Goal: Information Seeking & Learning: Learn about a topic

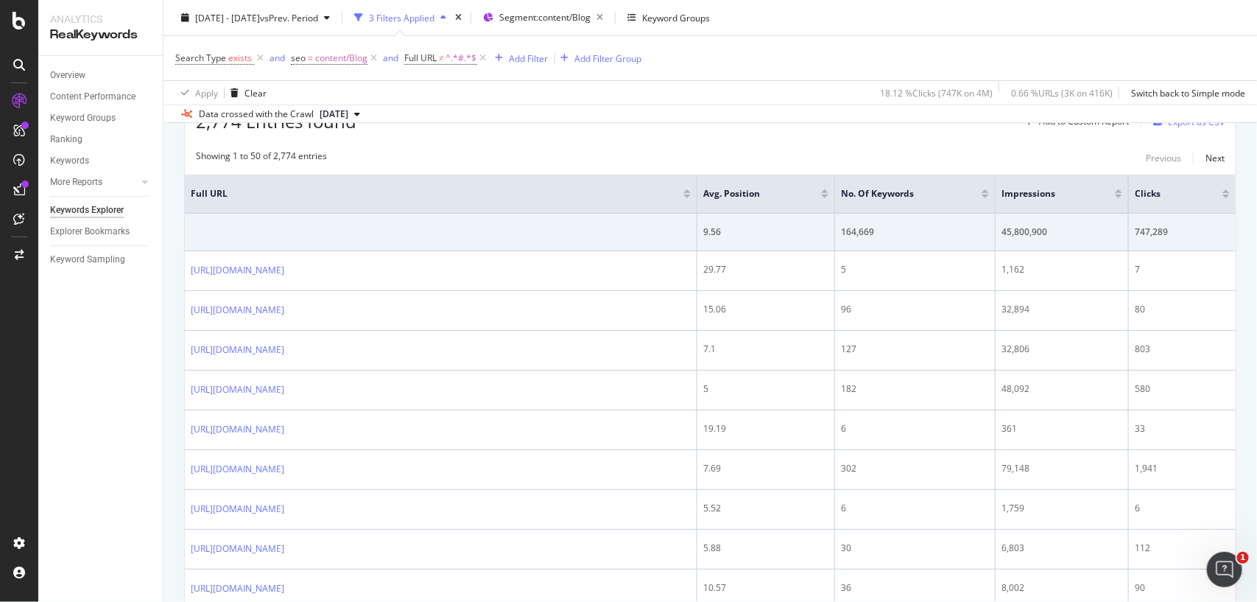
scroll to position [13, 0]
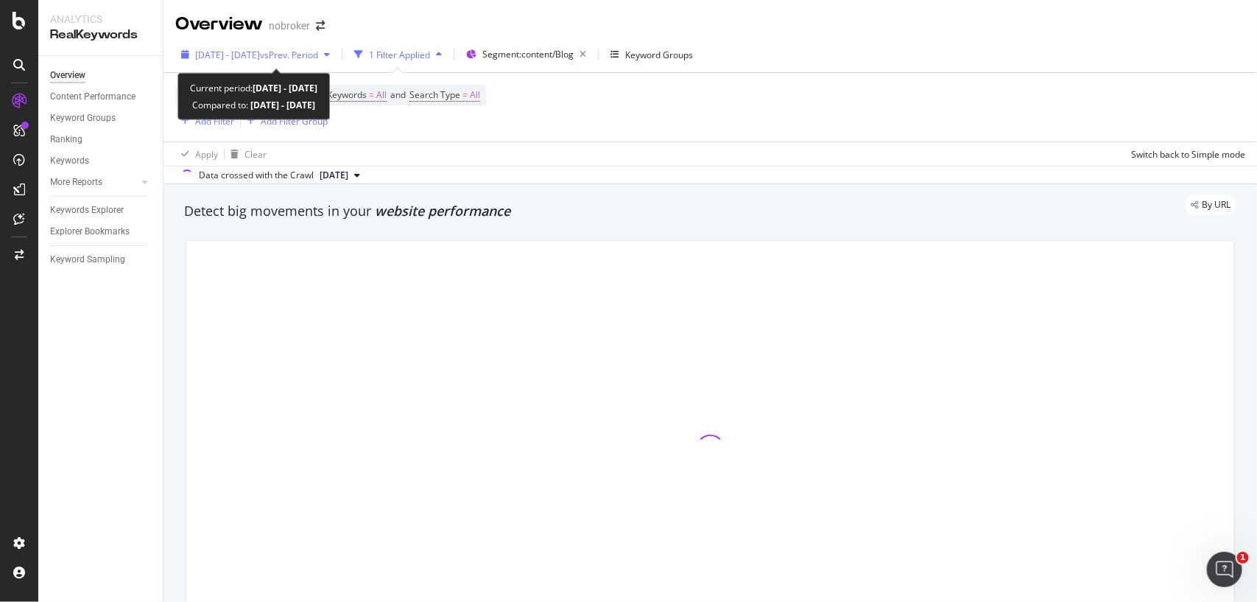
click at [318, 52] on span "vs Prev. Period" at bounding box center [289, 55] width 58 height 13
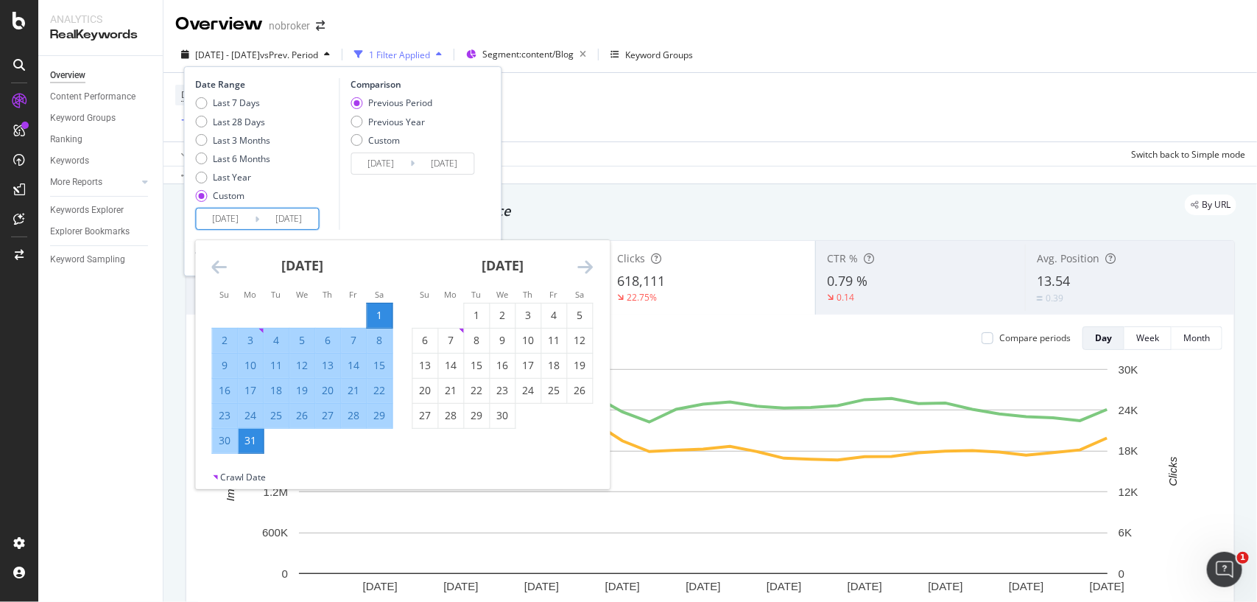
click at [254, 214] on input "2025/03/01" at bounding box center [226, 218] width 59 height 21
click at [591, 265] on icon "Move forward to switch to the next month." at bounding box center [585, 267] width 15 height 18
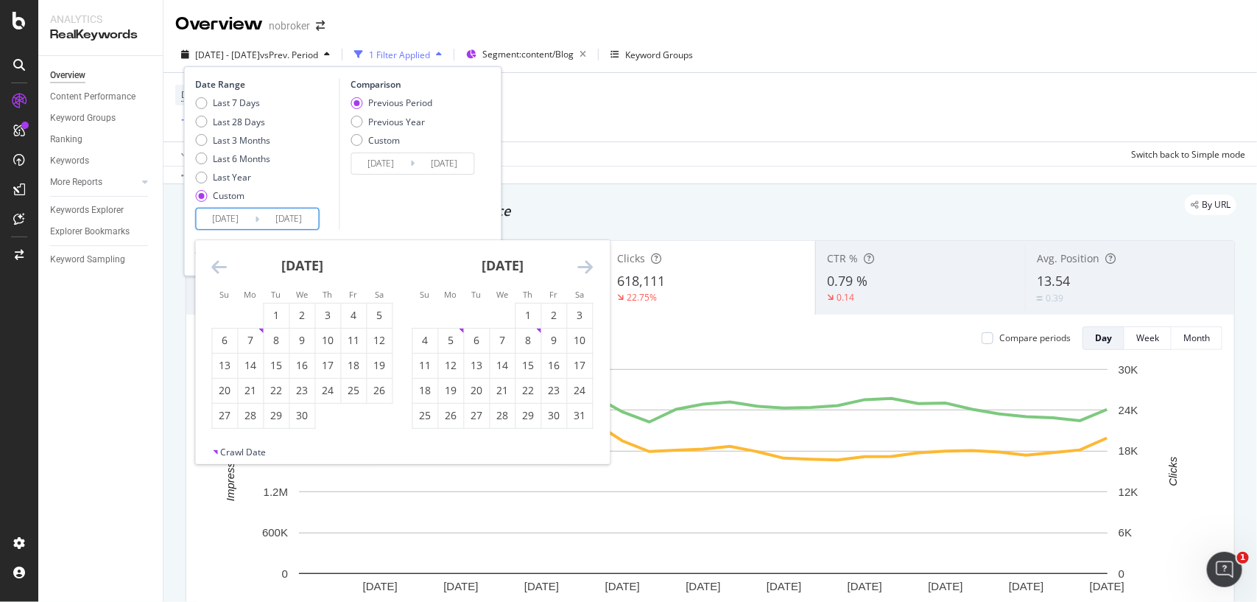
click at [591, 265] on icon "Move forward to switch to the next month." at bounding box center [585, 267] width 15 height 18
click at [452, 317] on div "1" at bounding box center [451, 315] width 25 height 15
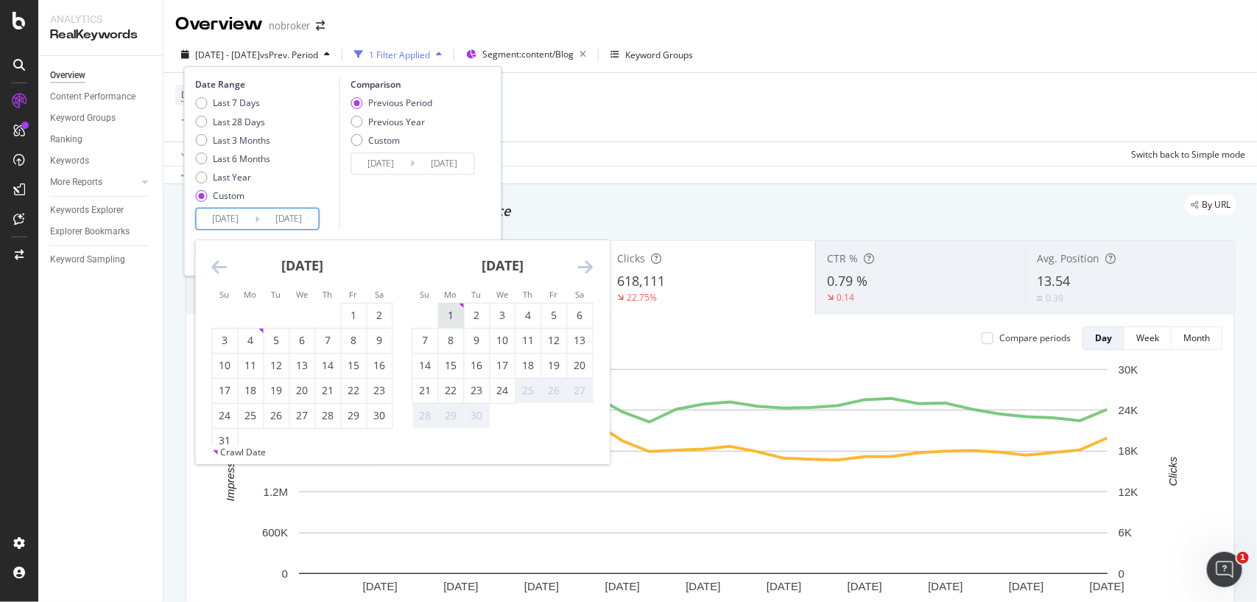
type input "2025/09/01"
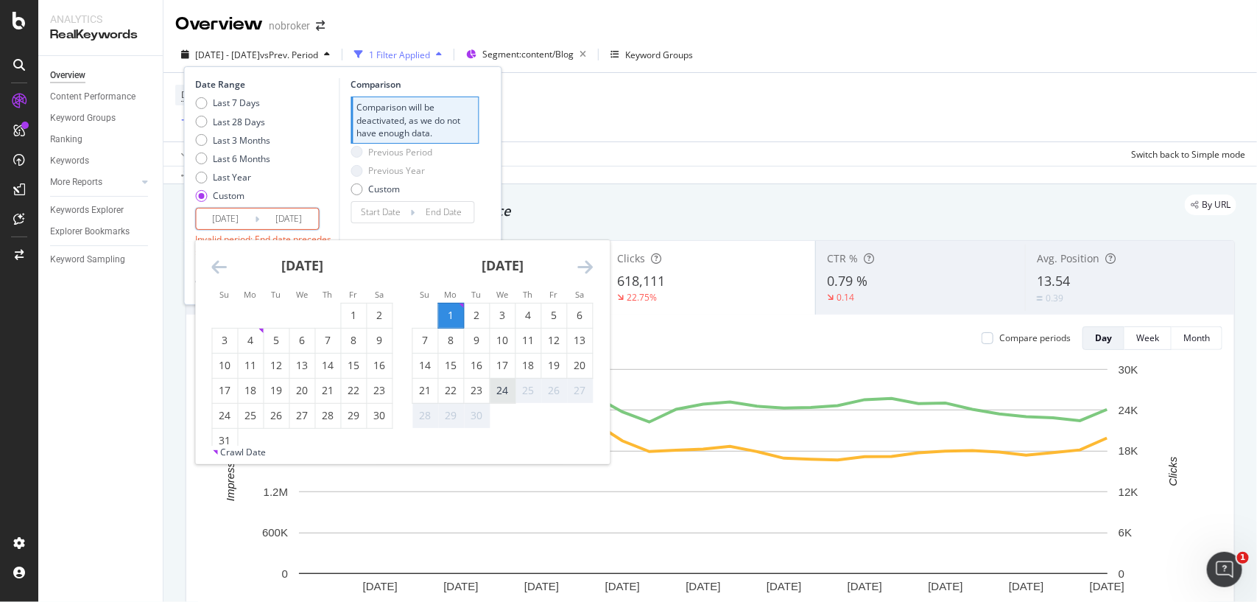
click at [492, 384] on div "24" at bounding box center [503, 390] width 25 height 15
type input "2025/09/24"
type input "2025/08/08"
type input "2025/08/31"
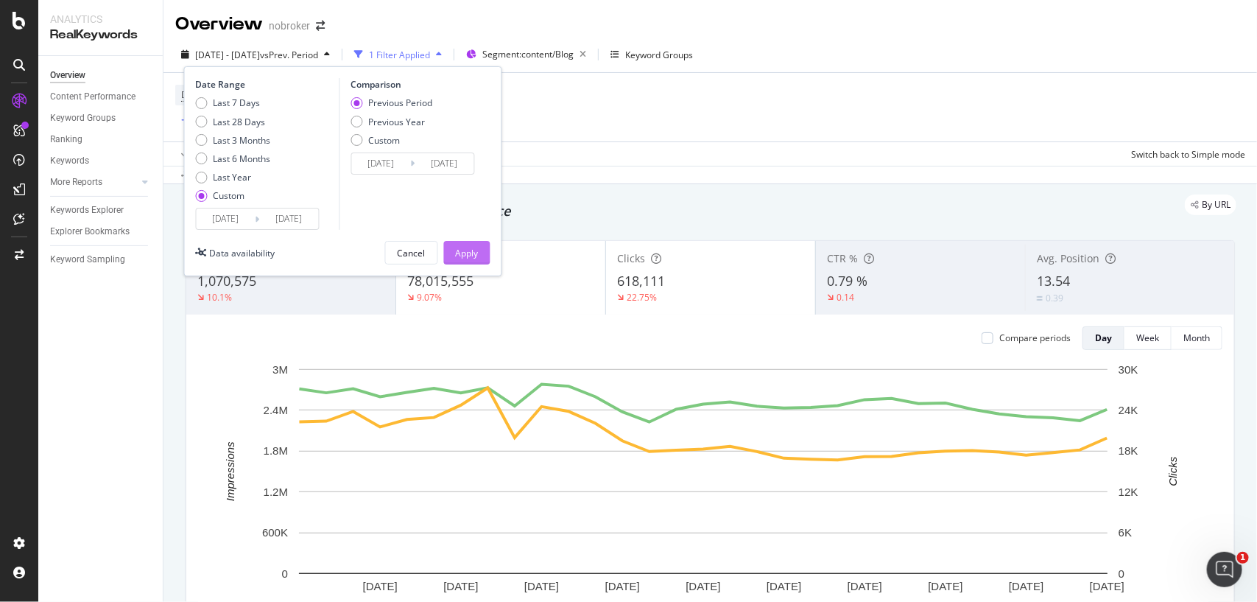
click at [471, 243] on div "Apply" at bounding box center [467, 253] width 23 height 22
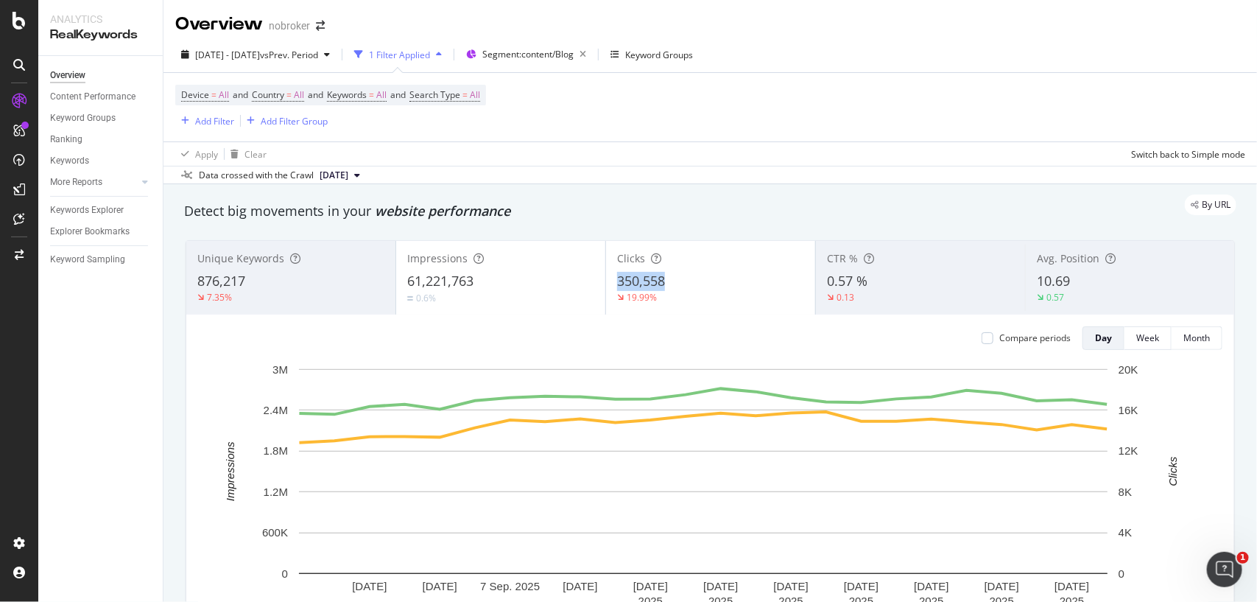
drag, startPoint x: 685, startPoint y: 284, endPoint x: 608, endPoint y: 288, distance: 77.4
click at [608, 288] on div "Clicks 350,558 19.99%" at bounding box center [710, 278] width 209 height 66
copy span "350,558"
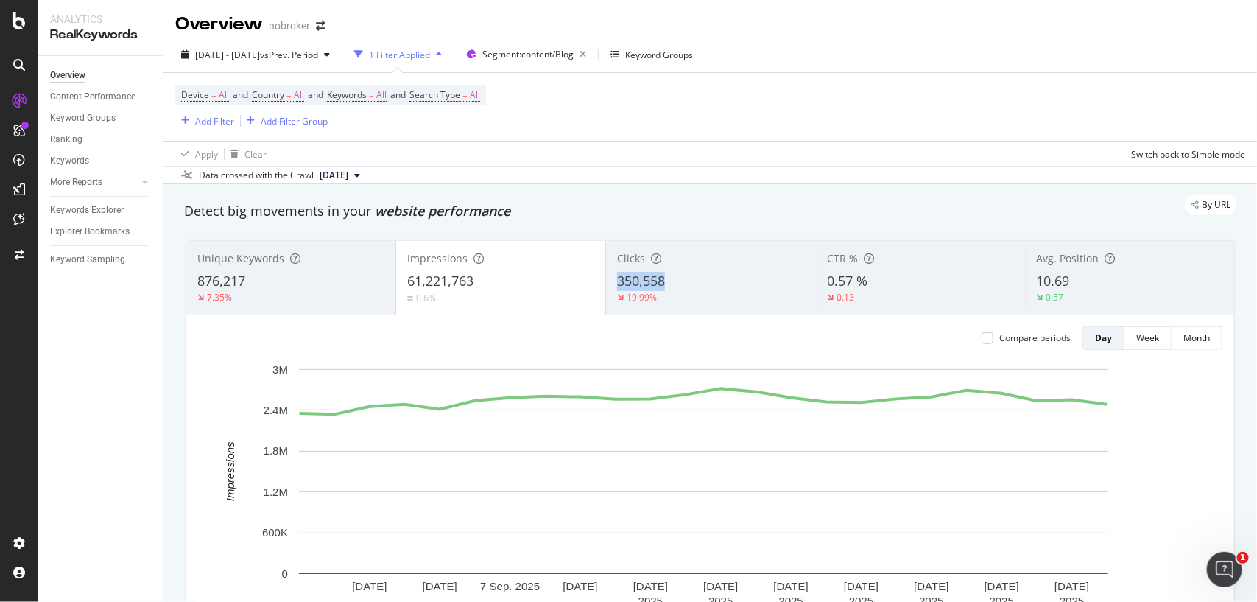
copy span "350,558"
drag, startPoint x: 675, startPoint y: 281, endPoint x: 617, endPoint y: 216, distance: 87.6
click at [617, 216] on div "Detect big movements in your website performance Unique Keywords 876,217 7.35% …" at bounding box center [710, 432] width 1067 height 476
click at [566, 195] on div "By URL" at bounding box center [702, 204] width 1067 height 21
copy span "61,221,763"
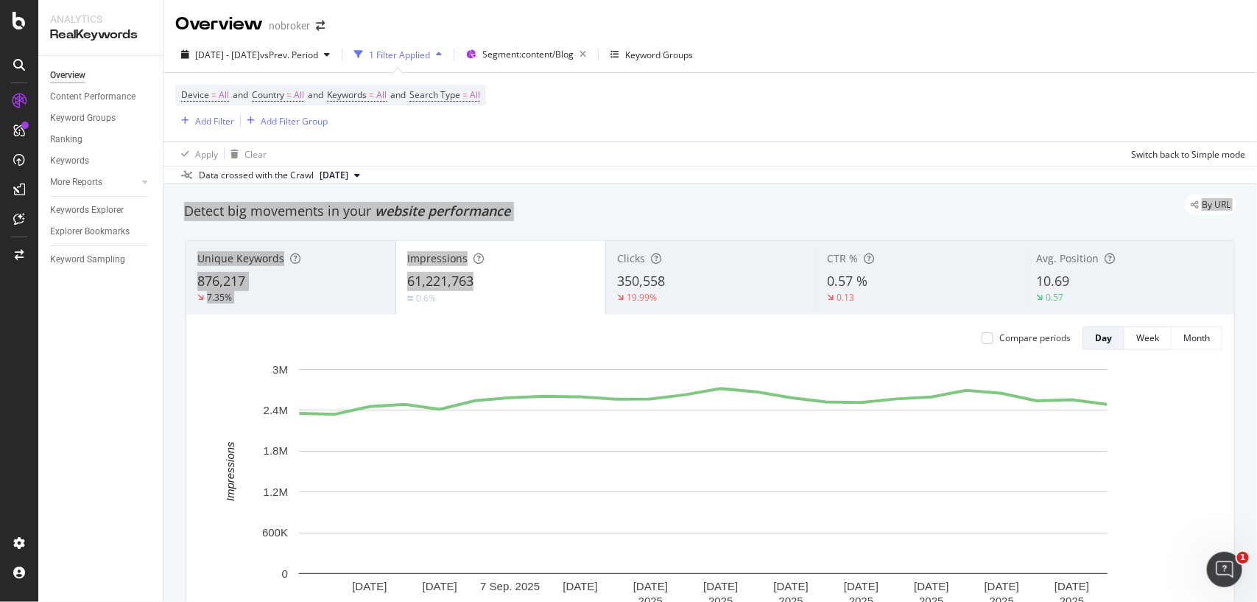
drag, startPoint x: 494, startPoint y: 288, endPoint x: 547, endPoint y: 197, distance: 105.3
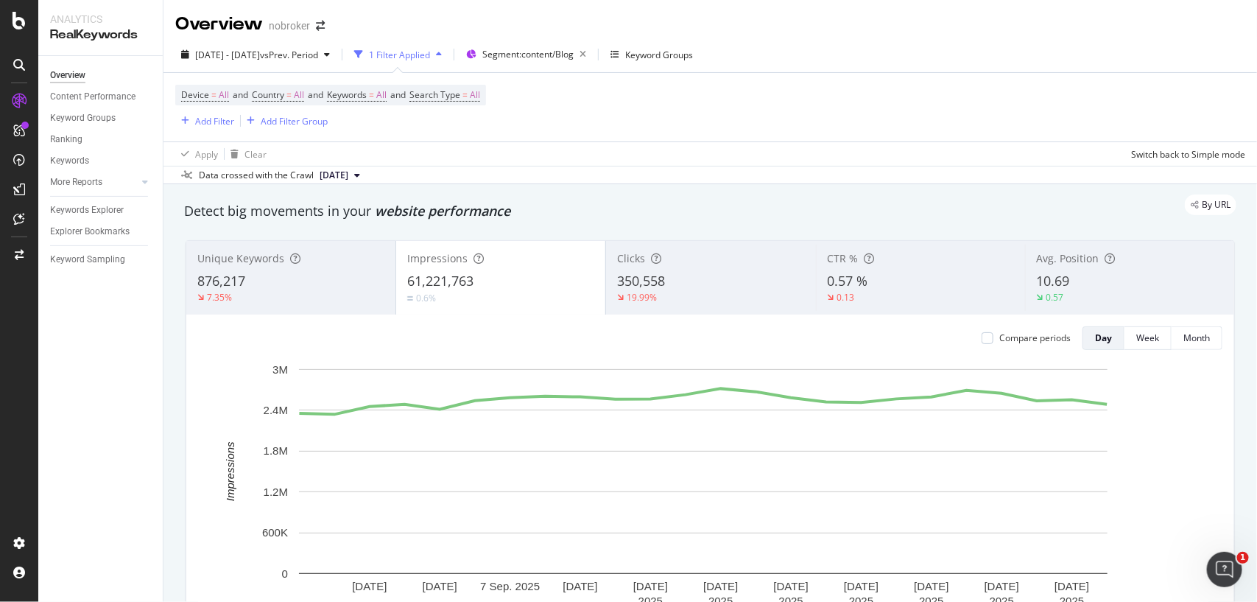
click at [577, 195] on div "By URL" at bounding box center [702, 204] width 1067 height 21
copy span "876,217"
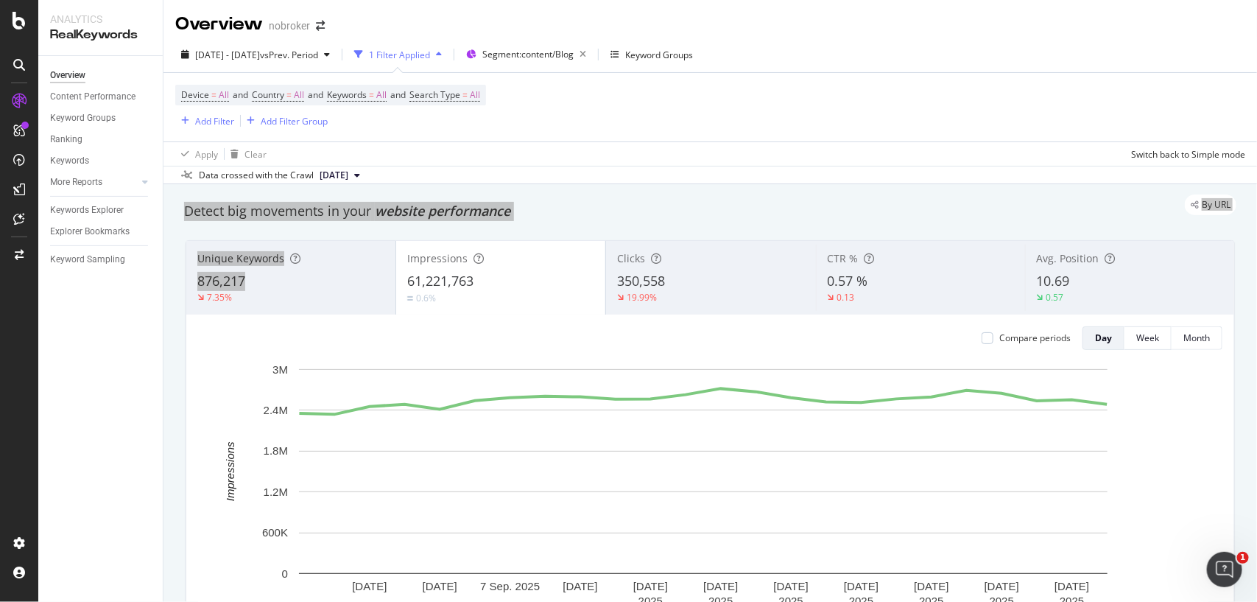
drag, startPoint x: 252, startPoint y: 280, endPoint x: 569, endPoint y: 174, distance: 334.7
click at [569, 174] on div "Overview nobroker 2025 Sep. 1st - Sep. 24th vs Prev. Period 1 Filter Applied Se…" at bounding box center [711, 301] width 1094 height 602
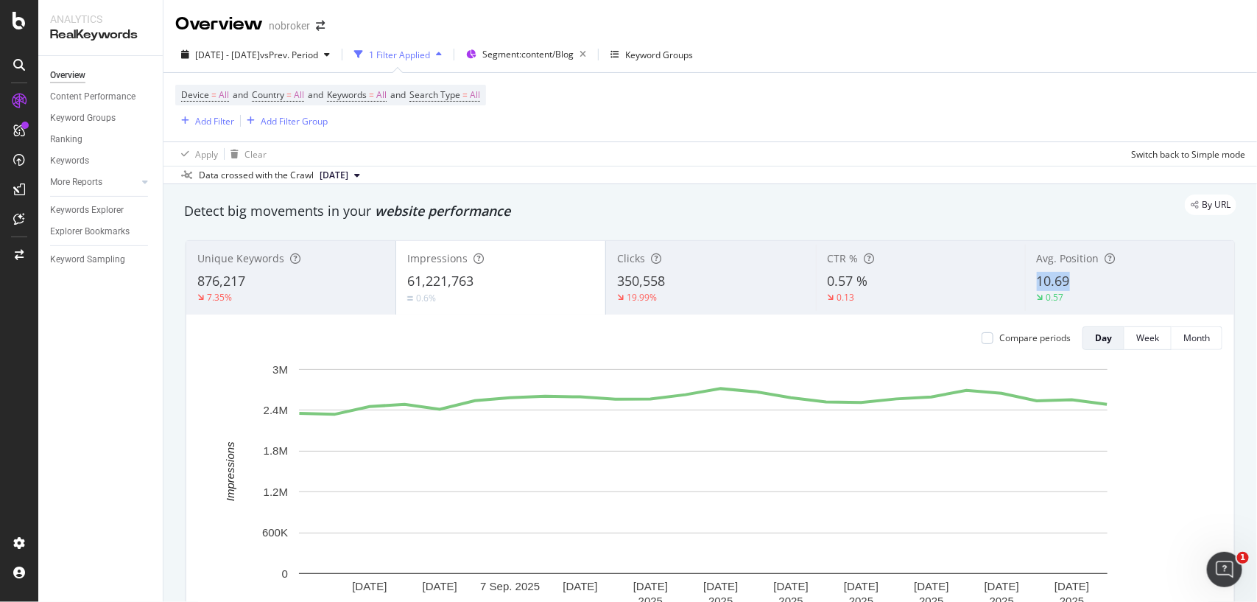
copy span "10.69"
drag, startPoint x: 1083, startPoint y: 281, endPoint x: 633, endPoint y: 276, distance: 449.4
click at [633, 276] on div "Unique Keywords 876,217 7.35% Impressions 61,221,763 0.6% Clicks 350,558 19.99%…" at bounding box center [710, 278] width 1048 height 74
click at [480, 91] on span "All" at bounding box center [475, 95] width 10 height 21
click at [436, 133] on input "text" at bounding box center [436, 129] width 1 height 10
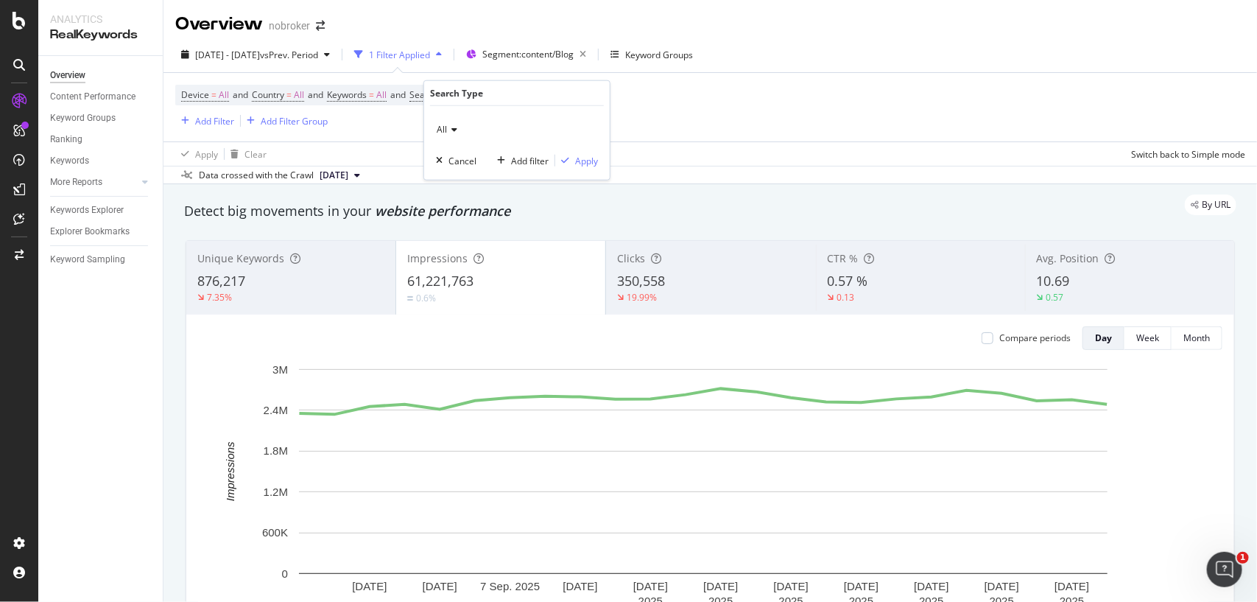
click at [444, 127] on span "All" at bounding box center [442, 129] width 10 height 13
click at [466, 195] on span "Image" at bounding box center [456, 198] width 26 height 13
click at [575, 161] on div "Apply" at bounding box center [586, 160] width 23 height 13
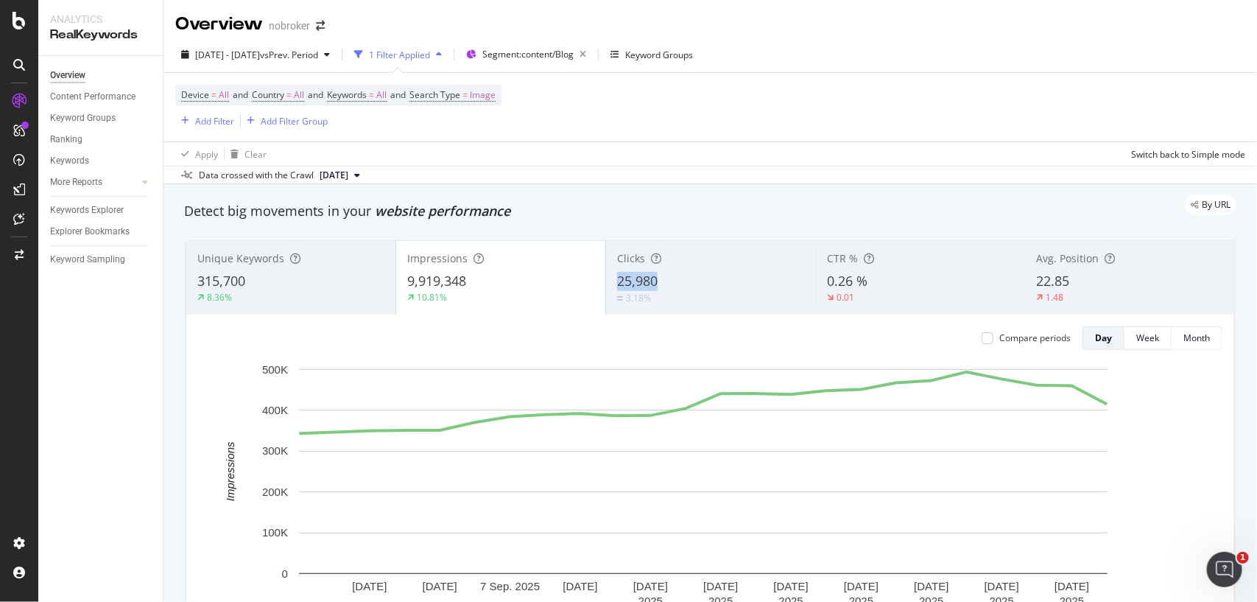
copy span "25,980"
drag, startPoint x: 671, startPoint y: 281, endPoint x: 605, endPoint y: 288, distance: 66.0
click at [606, 288] on div "Clicks 25,980 3.18%" at bounding box center [710, 278] width 209 height 66
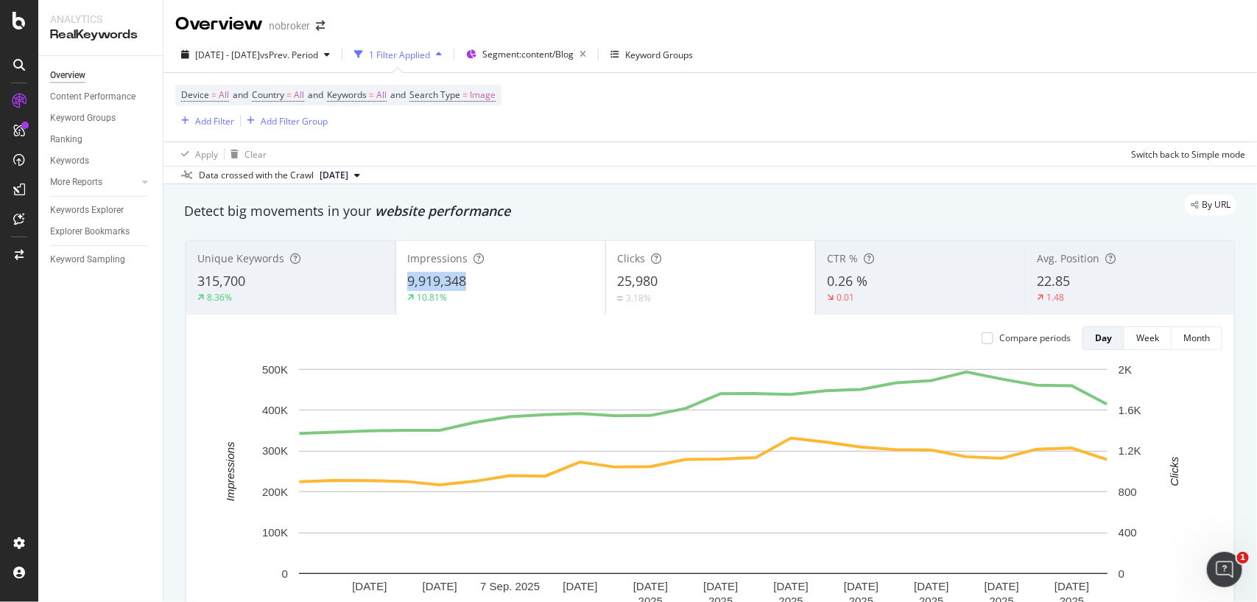
copy span "9,919,348"
drag, startPoint x: 494, startPoint y: 278, endPoint x: 516, endPoint y: 270, distance: 22.8
click at [516, 270] on div "Impressions 9,919,348 10.81%" at bounding box center [500, 278] width 209 height 66
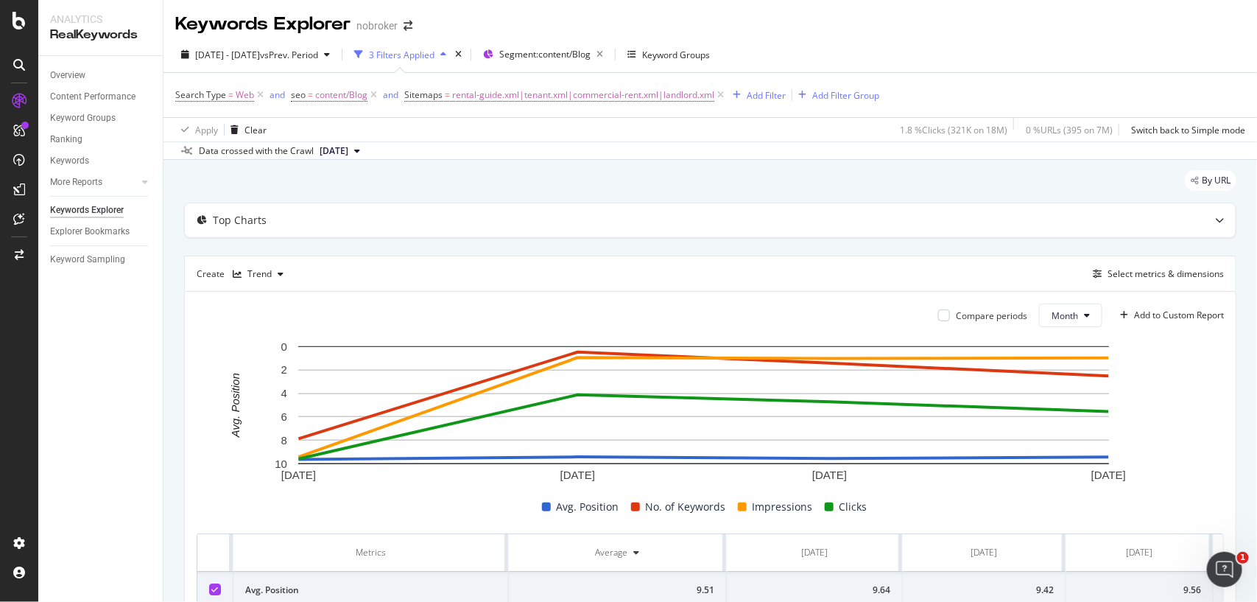
click at [348, 152] on span "2025 Apr. 7th" at bounding box center [334, 150] width 29 height 13
click at [352, 206] on div "2025 Sep. 1st" at bounding box center [338, 200] width 42 height 13
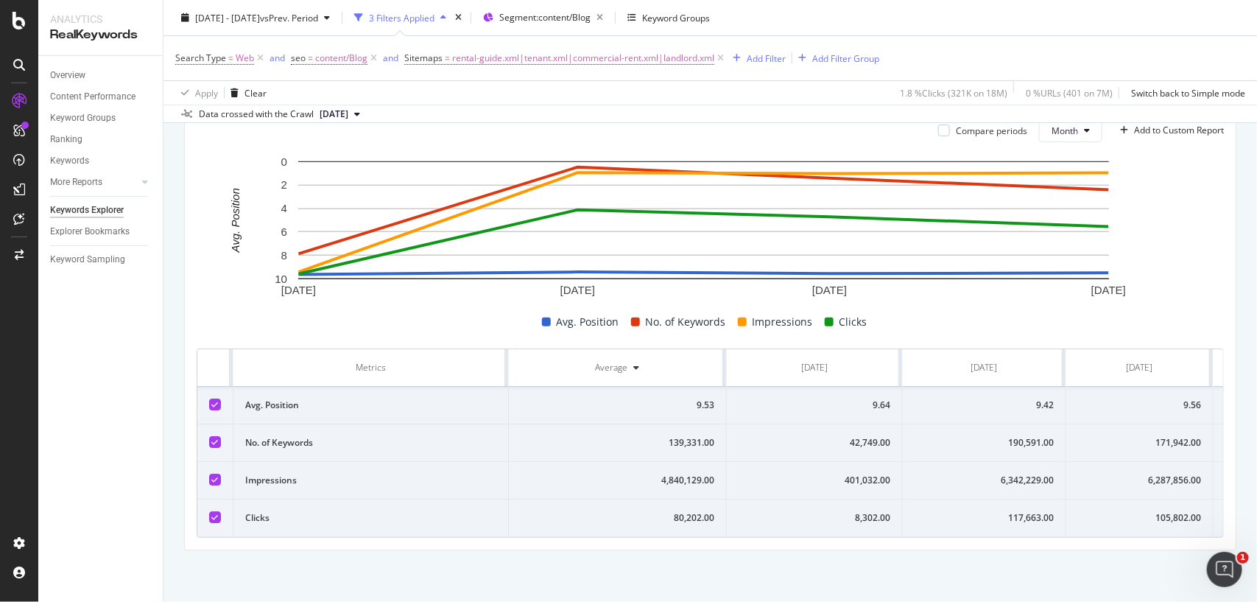
scroll to position [0, 138]
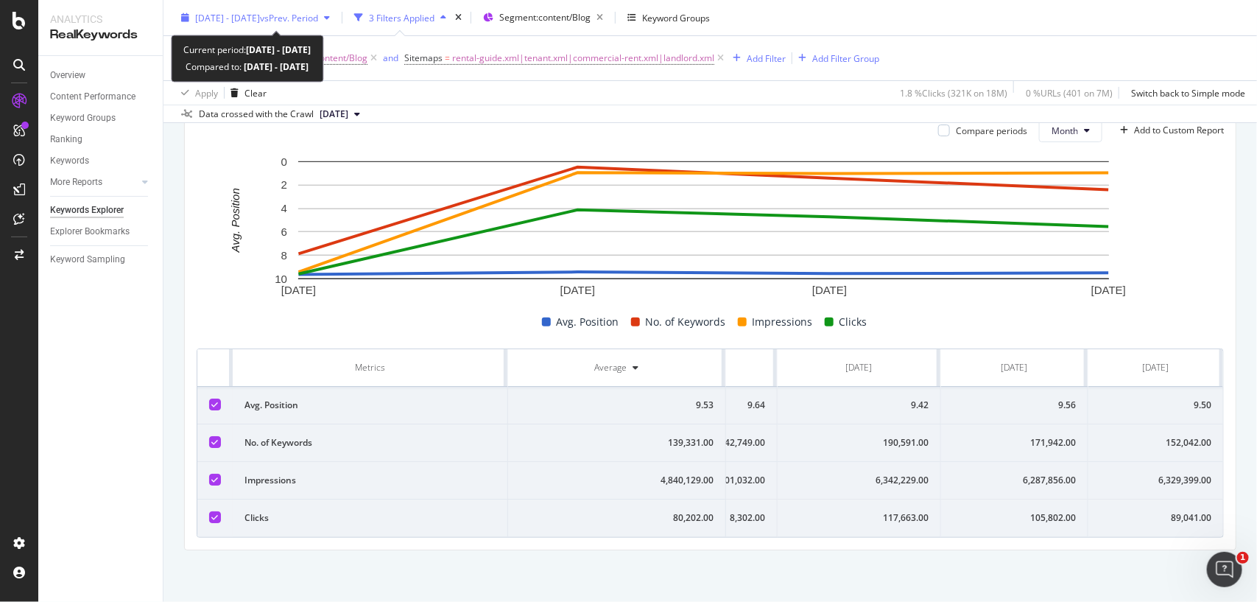
click at [260, 20] on span "2025 Jan. 30th - Apr. 29th" at bounding box center [227, 17] width 65 height 13
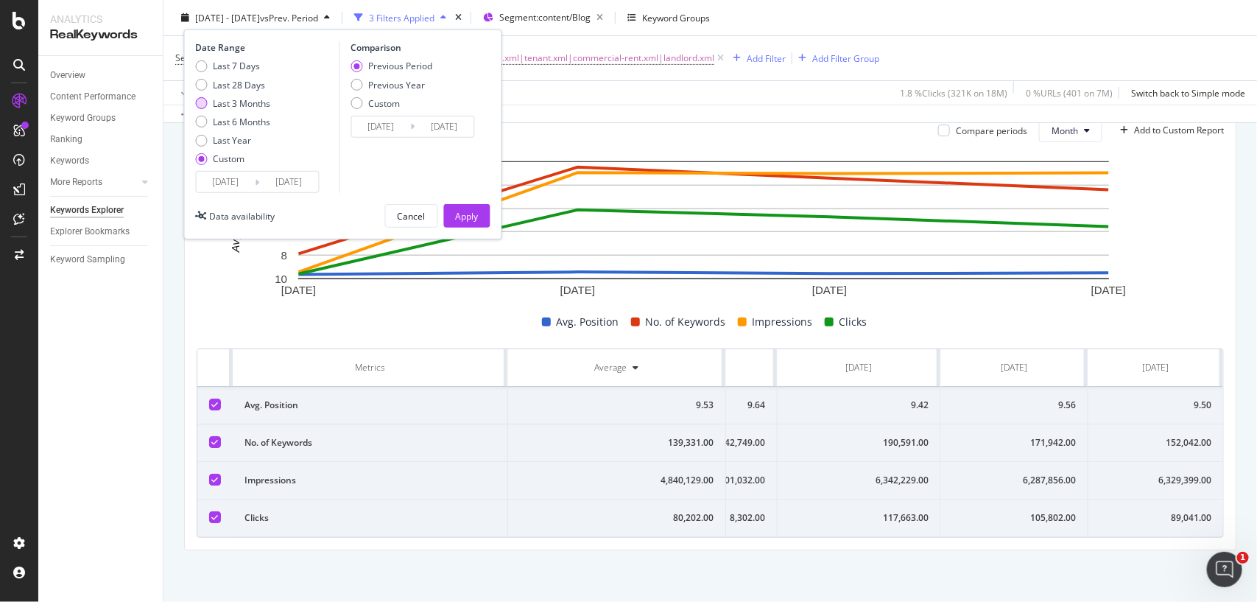
click at [227, 108] on div "Last 3 Months" at bounding box center [242, 102] width 57 height 13
type input "2025/06/25"
type input "2025/09/24"
type input "2025/03/25"
type input "2025/06/24"
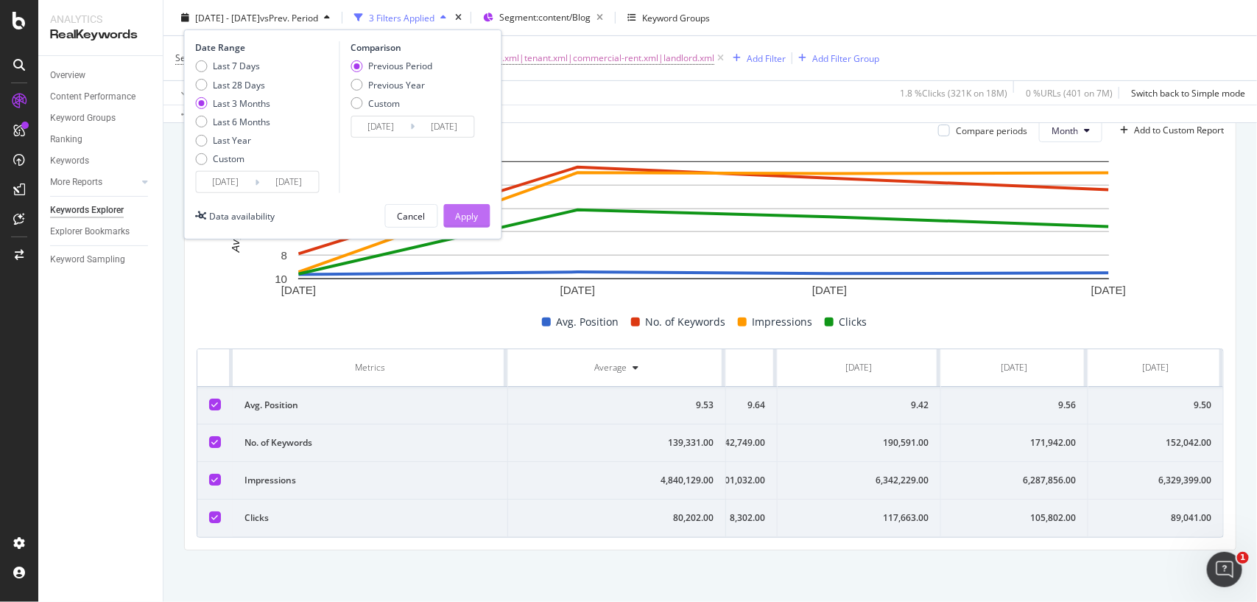
click at [458, 220] on div "Apply" at bounding box center [467, 215] width 23 height 13
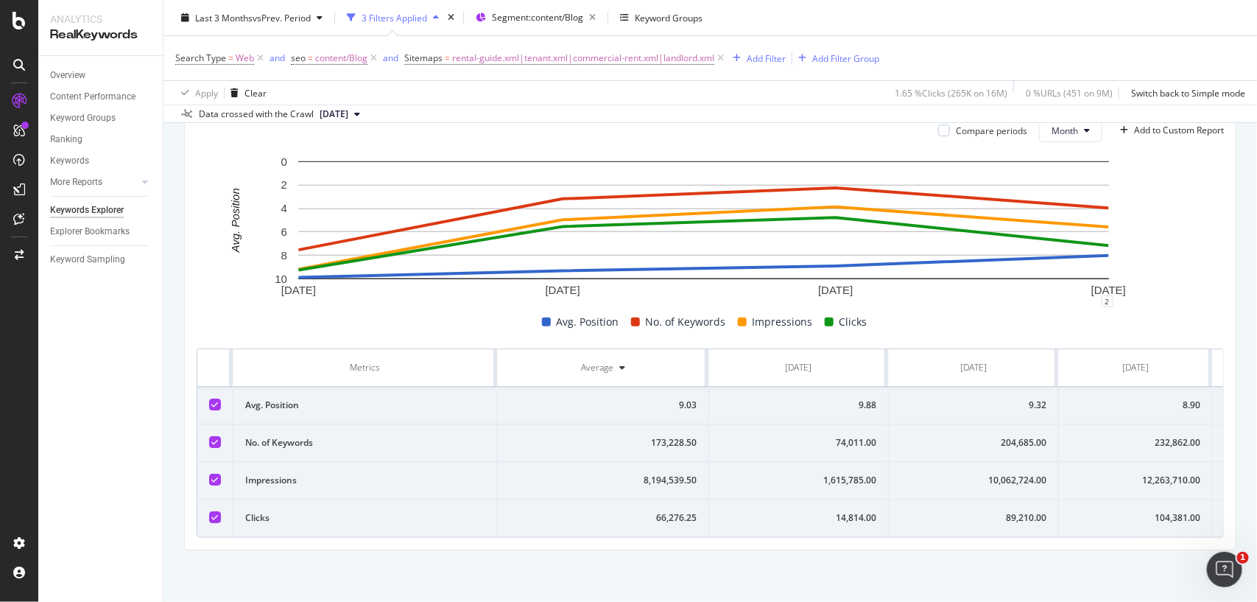
scroll to position [0, 135]
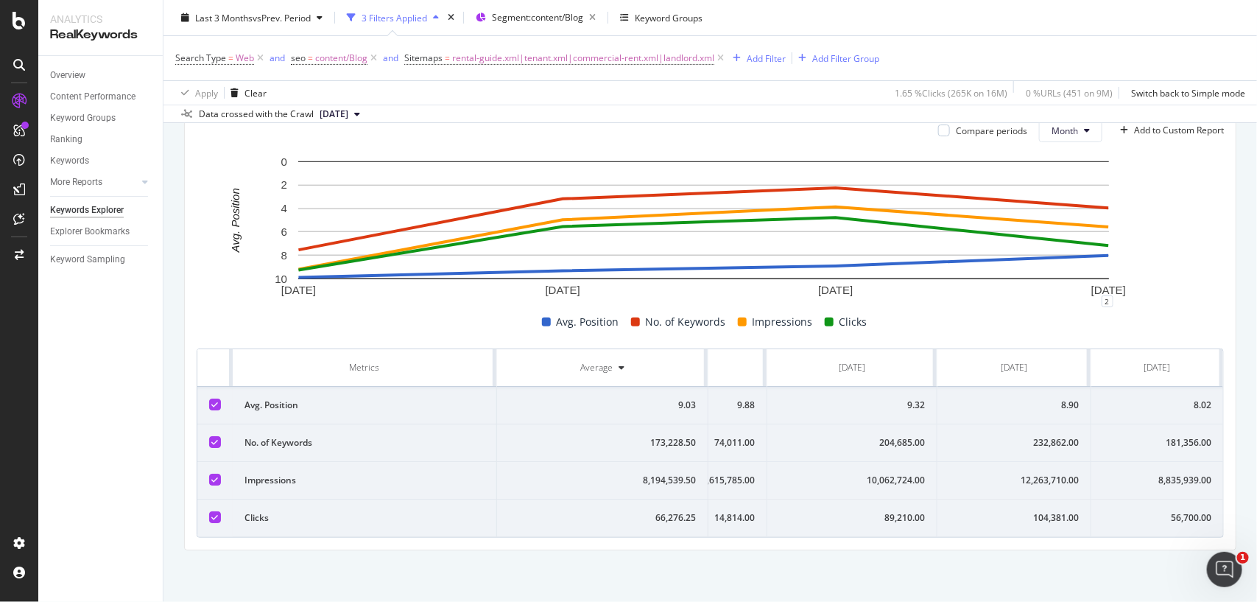
click at [1176, 511] on div "56,700.00" at bounding box center [1157, 517] width 108 height 13
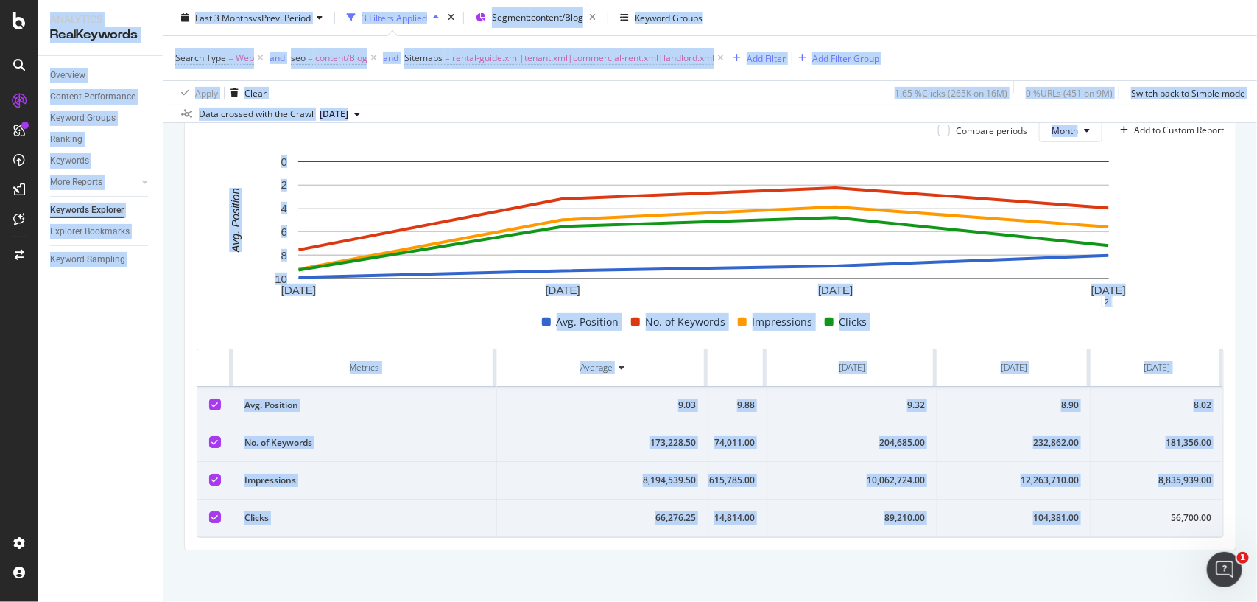
click at [1176, 511] on div "56,700.00" at bounding box center [1157, 517] width 108 height 13
copy div "56,700.00"
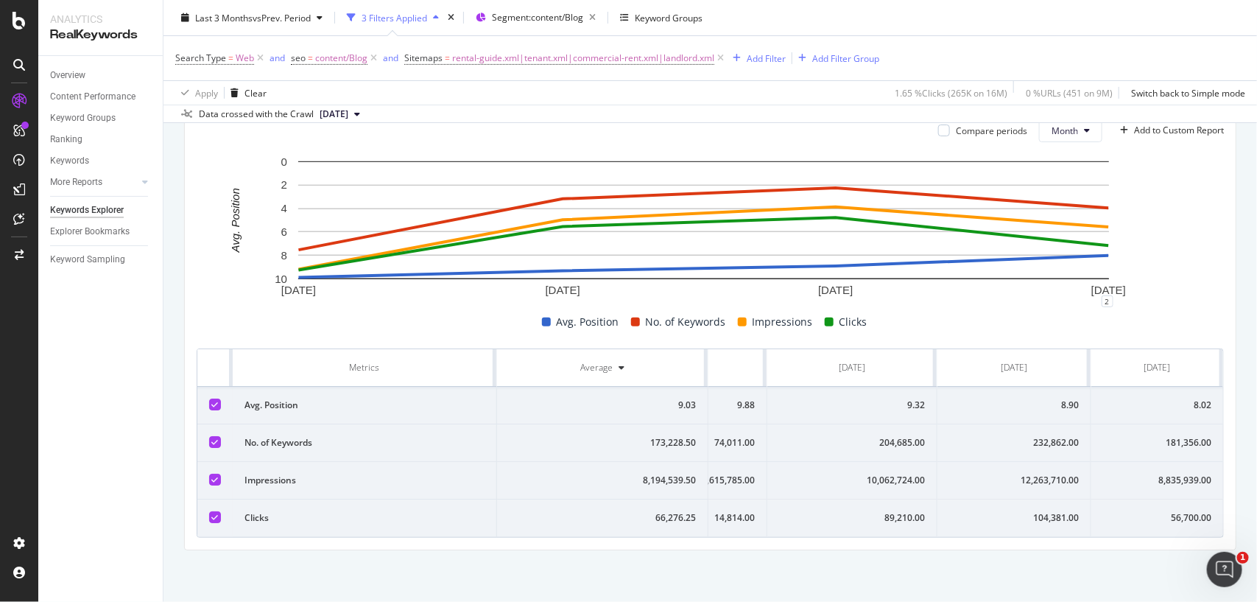
click at [1128, 474] on div "8,835,939.00" at bounding box center [1157, 480] width 108 height 13
copy div "8,835,939.00"
click at [1142, 436] on div "181,356.00" at bounding box center [1157, 442] width 108 height 13
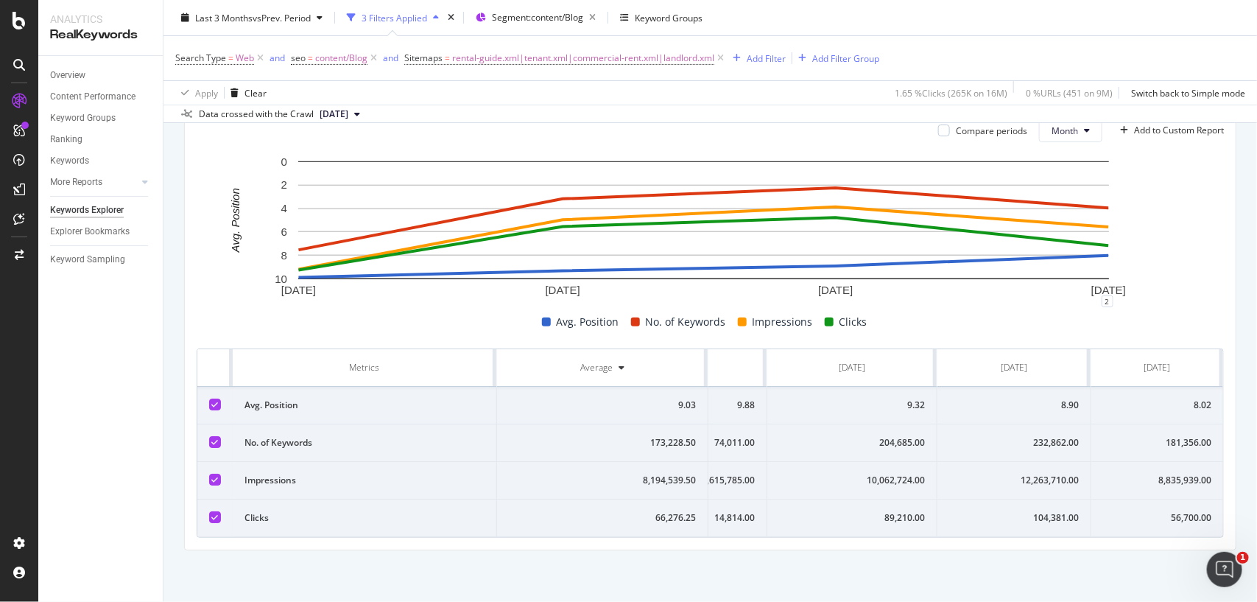
click at [1142, 436] on div "181,356.00" at bounding box center [1157, 442] width 108 height 13
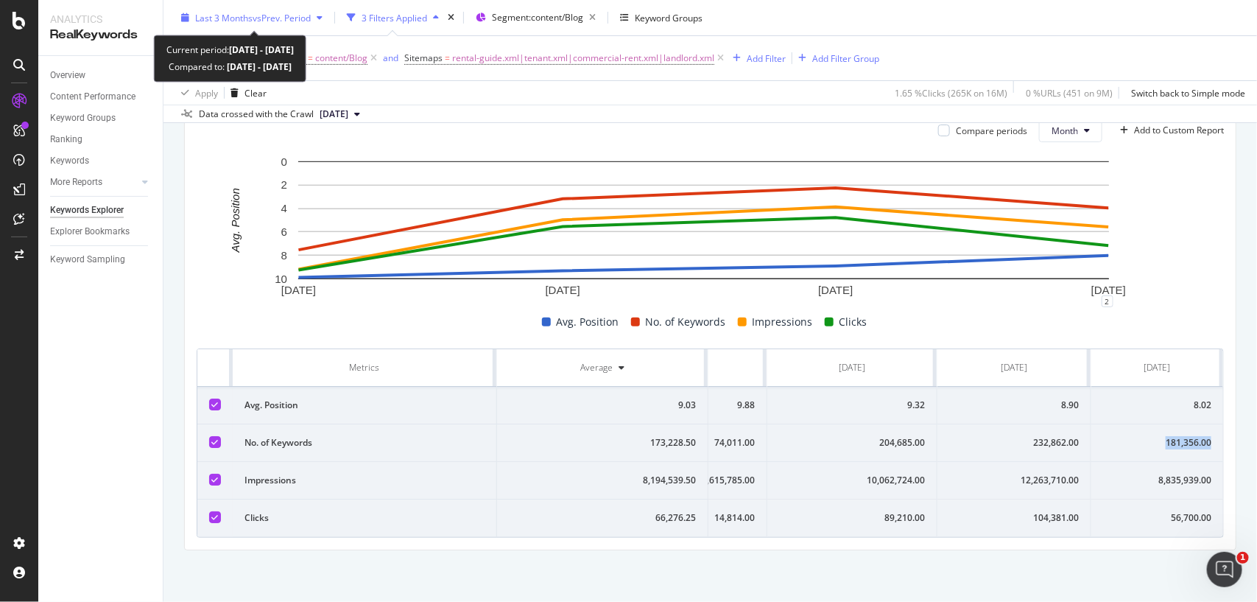
click at [254, 21] on span "vs Prev. Period" at bounding box center [282, 17] width 58 height 13
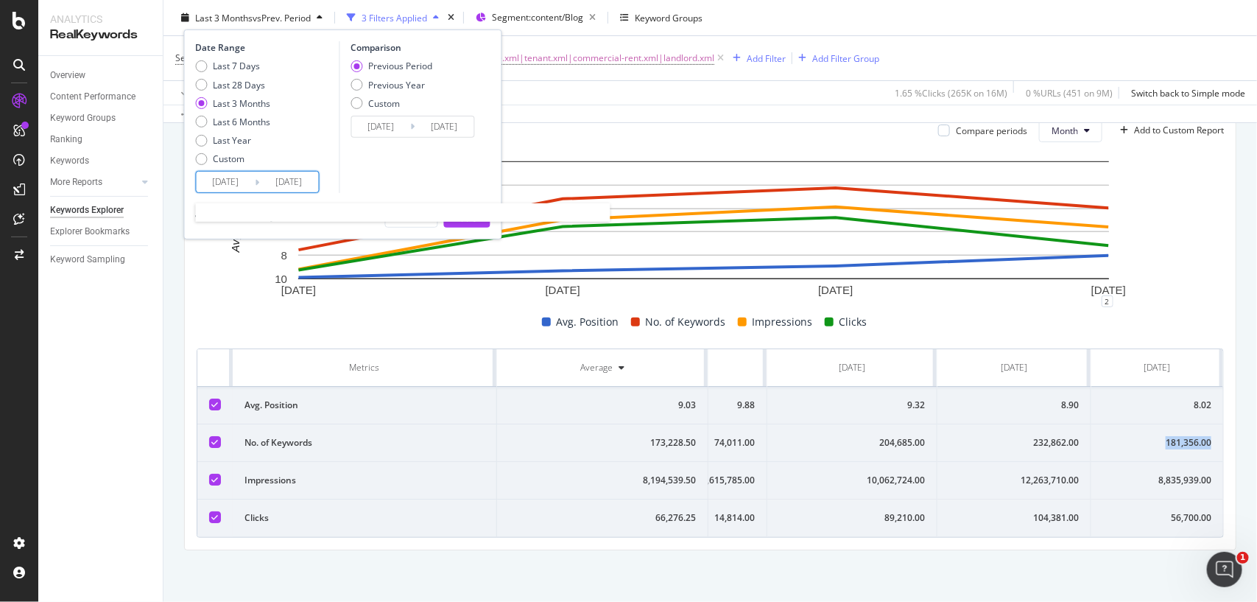
click at [251, 180] on input "2025/06/25" at bounding box center [226, 182] width 59 height 21
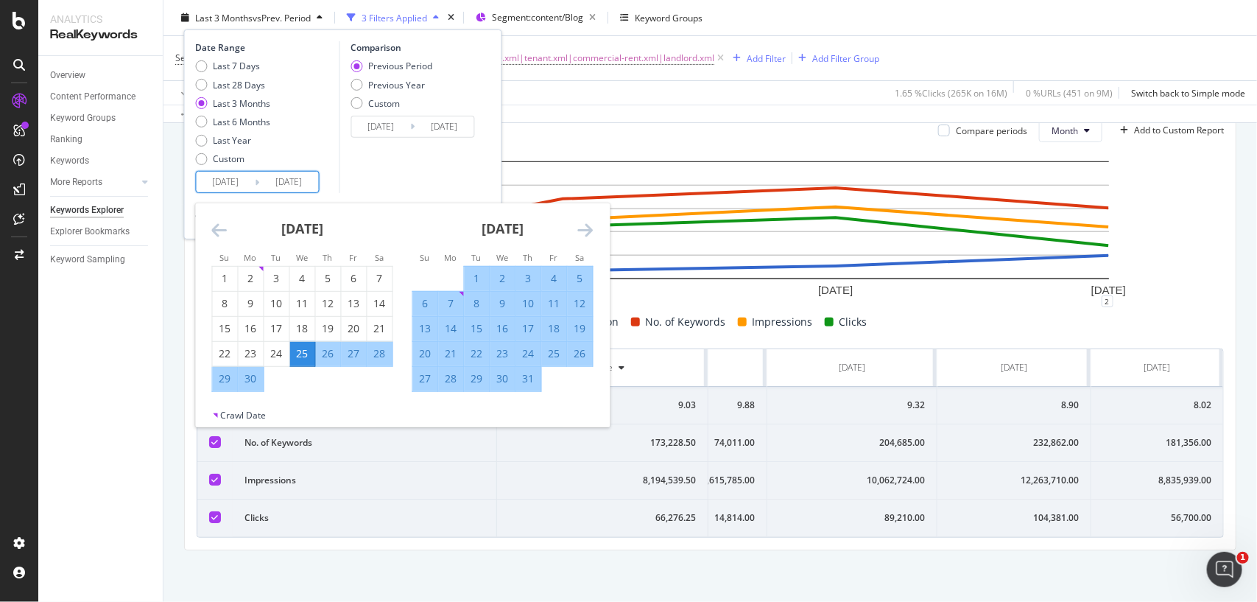
click at [221, 228] on icon "Move backward to switch to the previous month." at bounding box center [219, 230] width 15 height 18
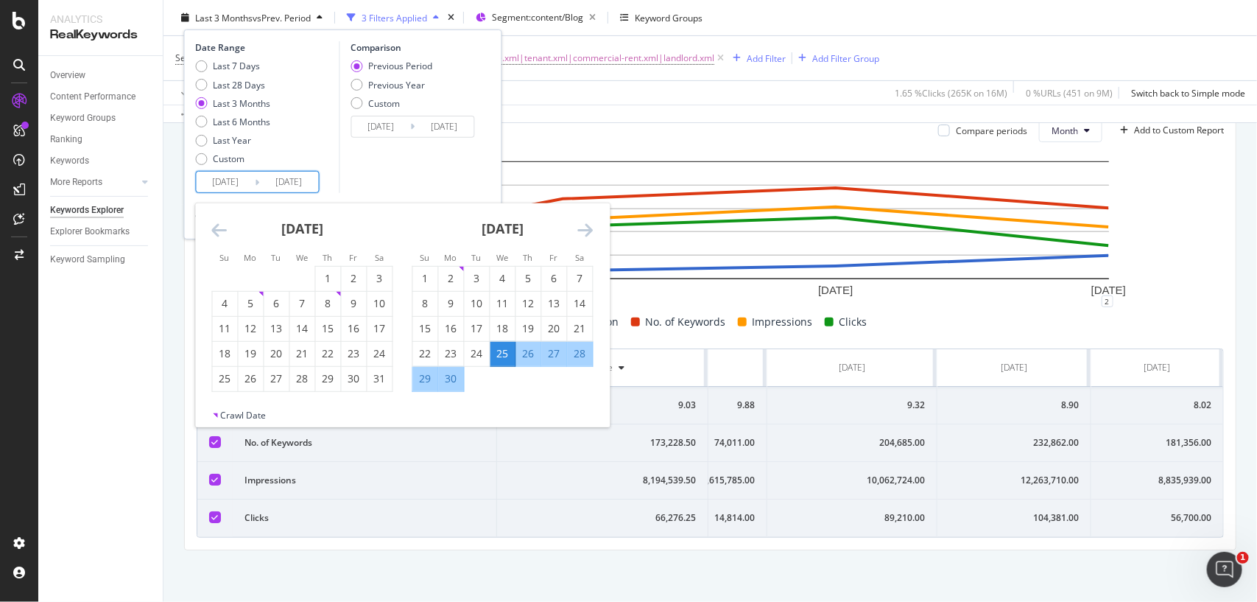
click at [221, 228] on icon "Move backward to switch to the previous month." at bounding box center [219, 230] width 15 height 18
click at [586, 231] on icon "Move forward to switch to the next month." at bounding box center [585, 230] width 15 height 18
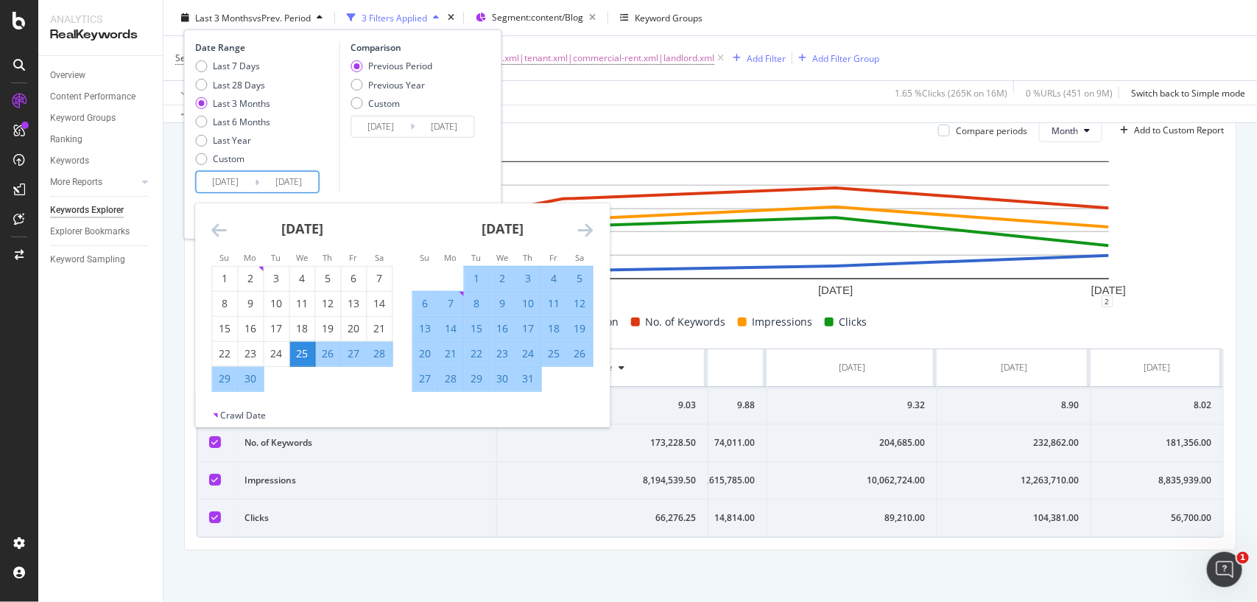
click at [586, 231] on icon "Move forward to switch to the next month." at bounding box center [585, 230] width 15 height 18
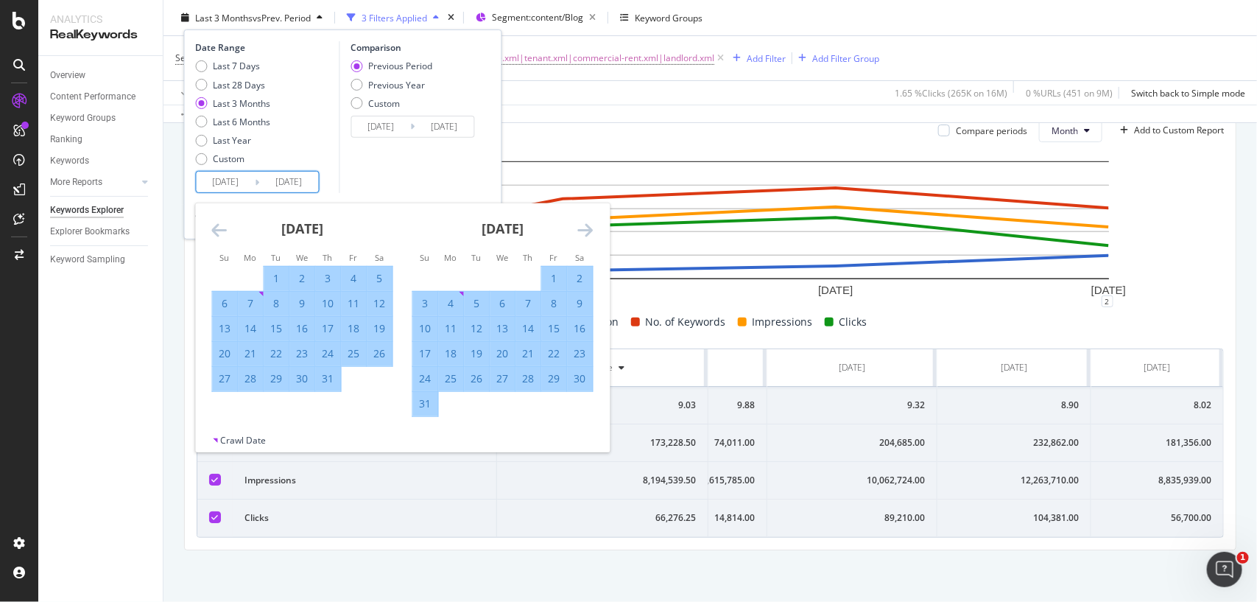
click at [586, 231] on icon "Move forward to switch to the next month." at bounding box center [585, 230] width 15 height 18
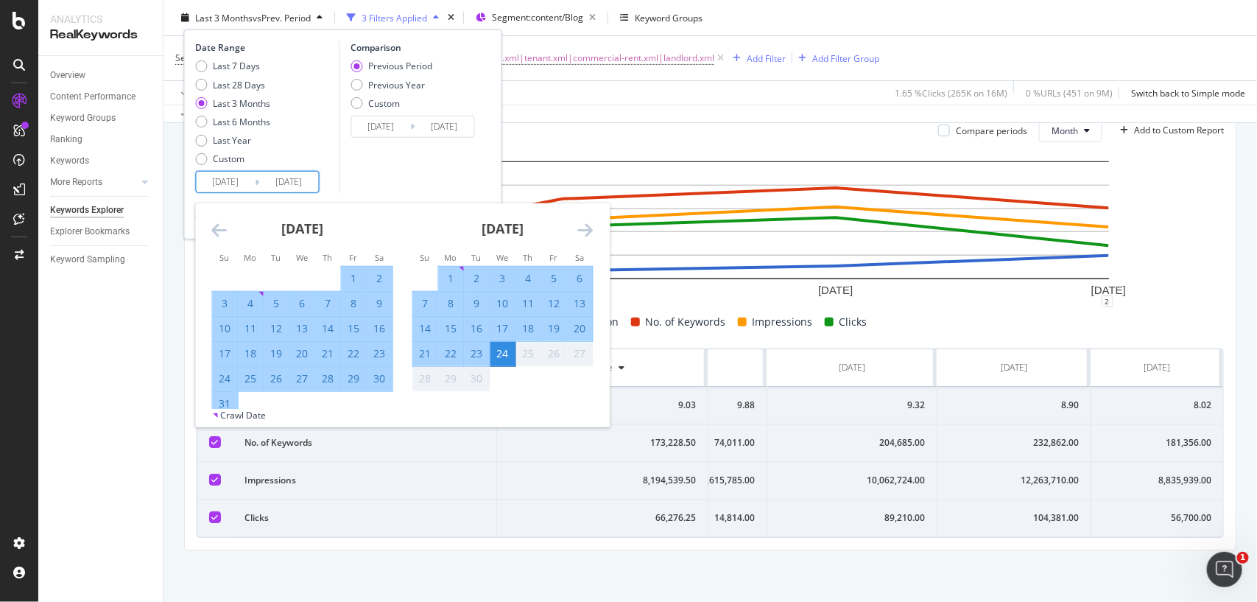
click at [218, 225] on icon "Move backward to switch to the previous month." at bounding box center [219, 230] width 15 height 18
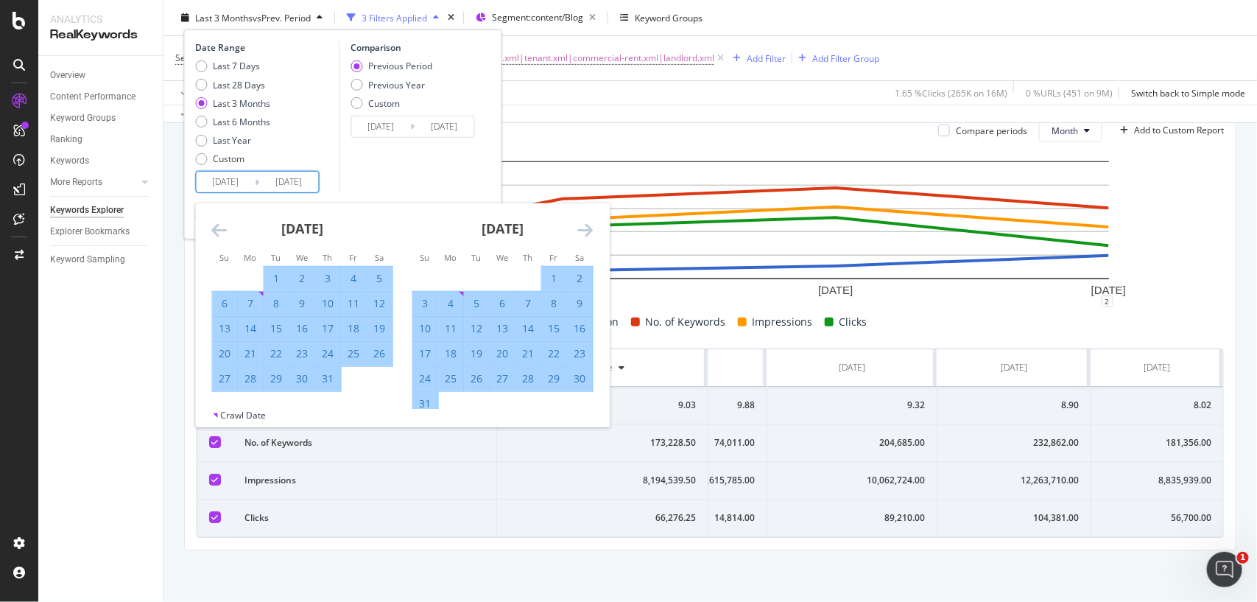
click at [274, 274] on div "1" at bounding box center [276, 278] width 25 height 15
type input "[DATE]"
type input "2025/04/06"
type input "[DATE]"
click at [588, 231] on icon "Move forward to switch to the next month." at bounding box center [585, 230] width 15 height 18
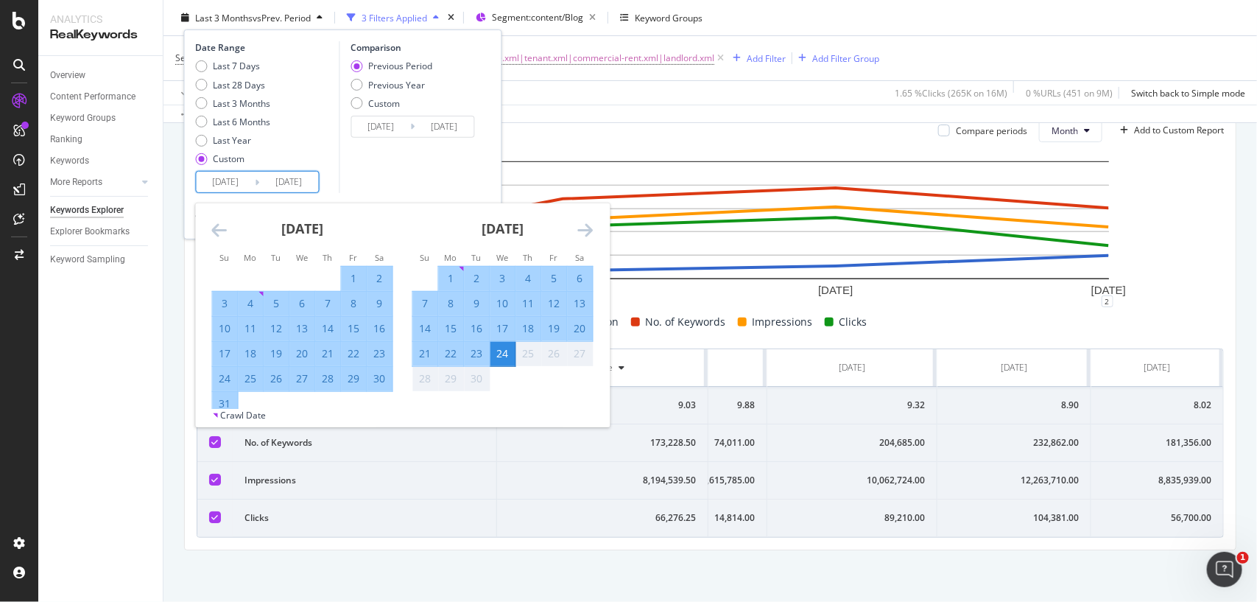
click at [424, 351] on div "21" at bounding box center [425, 353] width 25 height 15
type input "2025/09/21"
type input "2025/04/09"
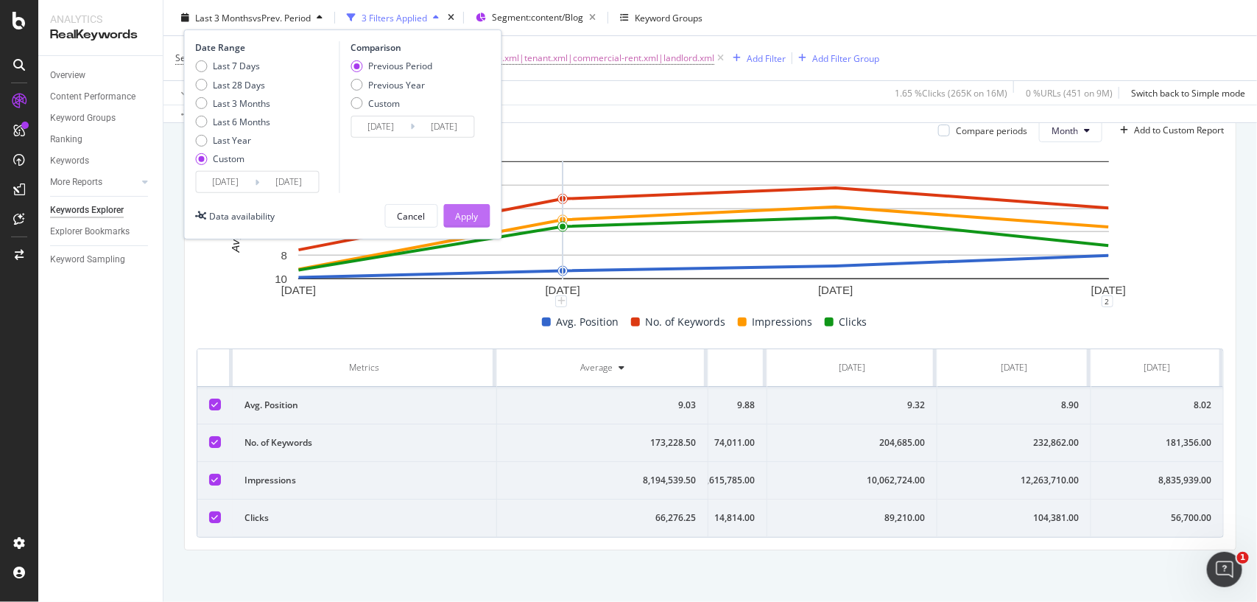
click at [468, 215] on div "Apply" at bounding box center [467, 215] width 23 height 13
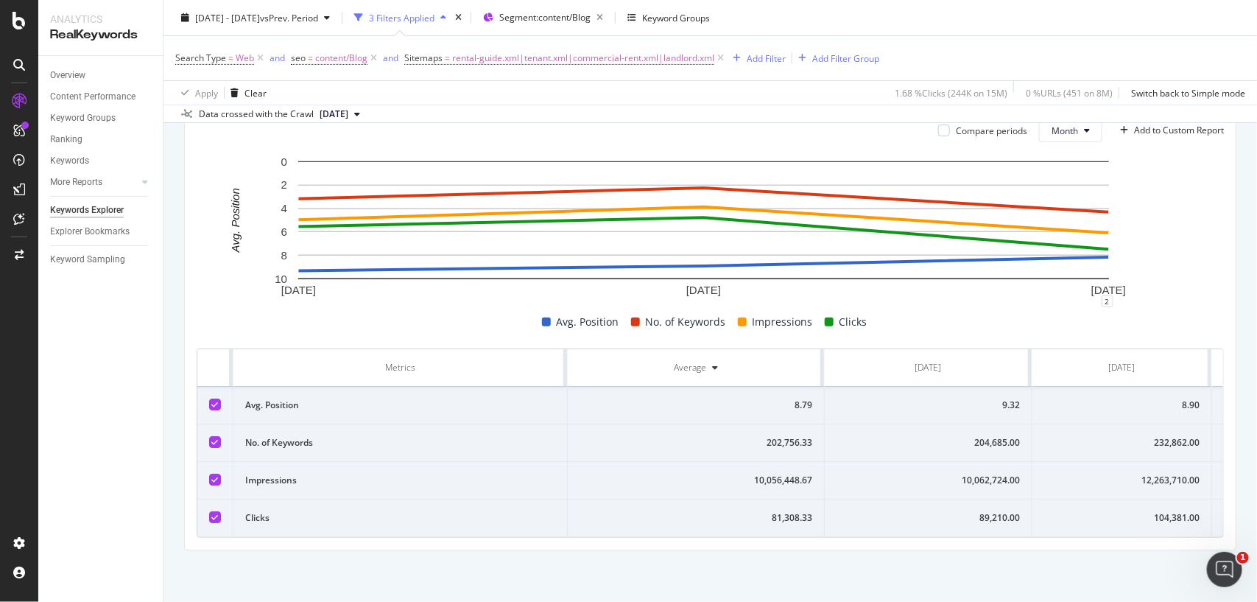
scroll to position [0, 152]
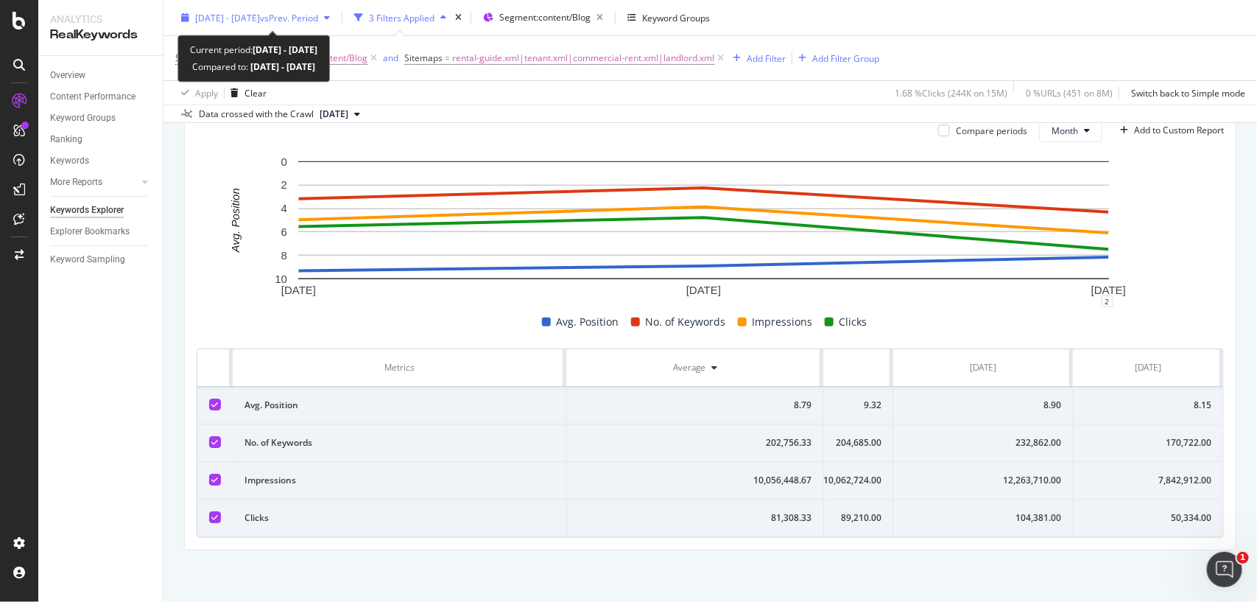
click at [260, 13] on span "2025 Jul. 1st - Sep. 21st" at bounding box center [227, 17] width 65 height 13
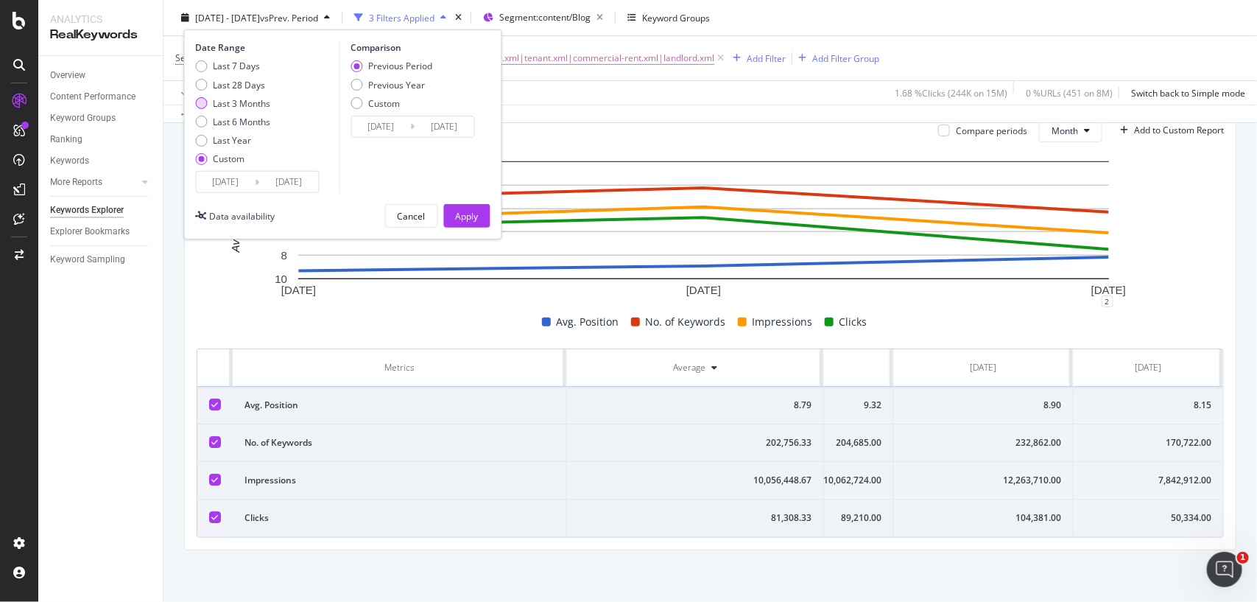
click at [200, 108] on div "Last 3 Months" at bounding box center [202, 103] width 12 height 12
type input "2025/06/25"
type input "2025/09/24"
type input "2025/03/25"
type input "2025/06/24"
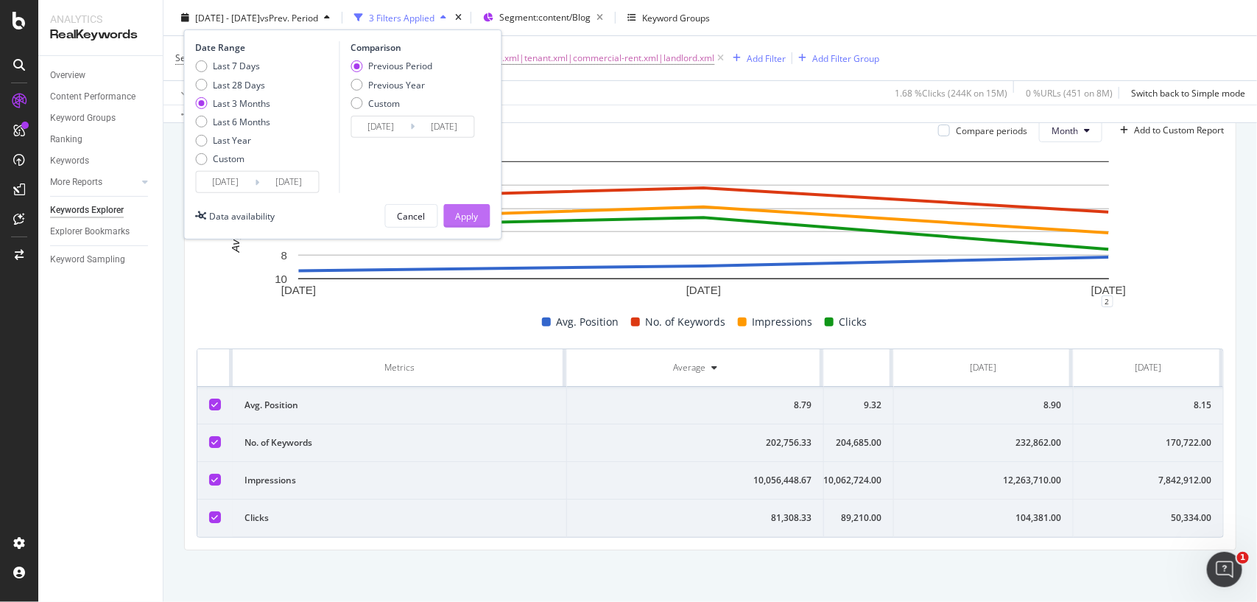
click at [456, 211] on div "Apply" at bounding box center [467, 215] width 23 height 13
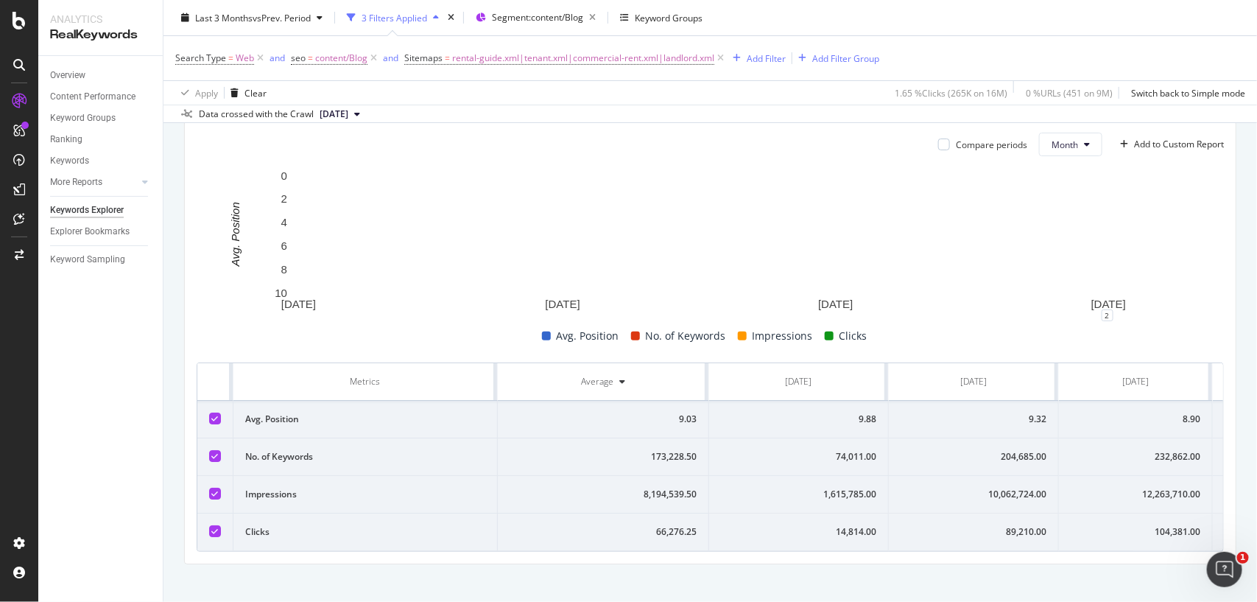
scroll to position [0, 135]
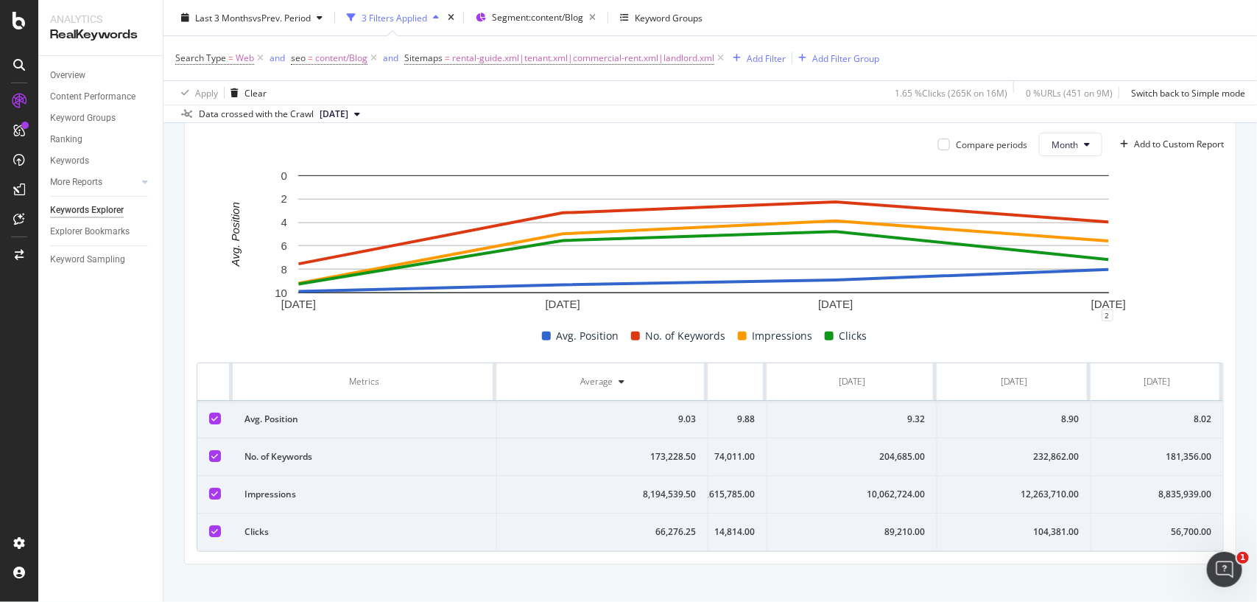
click at [1165, 531] on div "56,700.00" at bounding box center [1157, 531] width 108 height 13
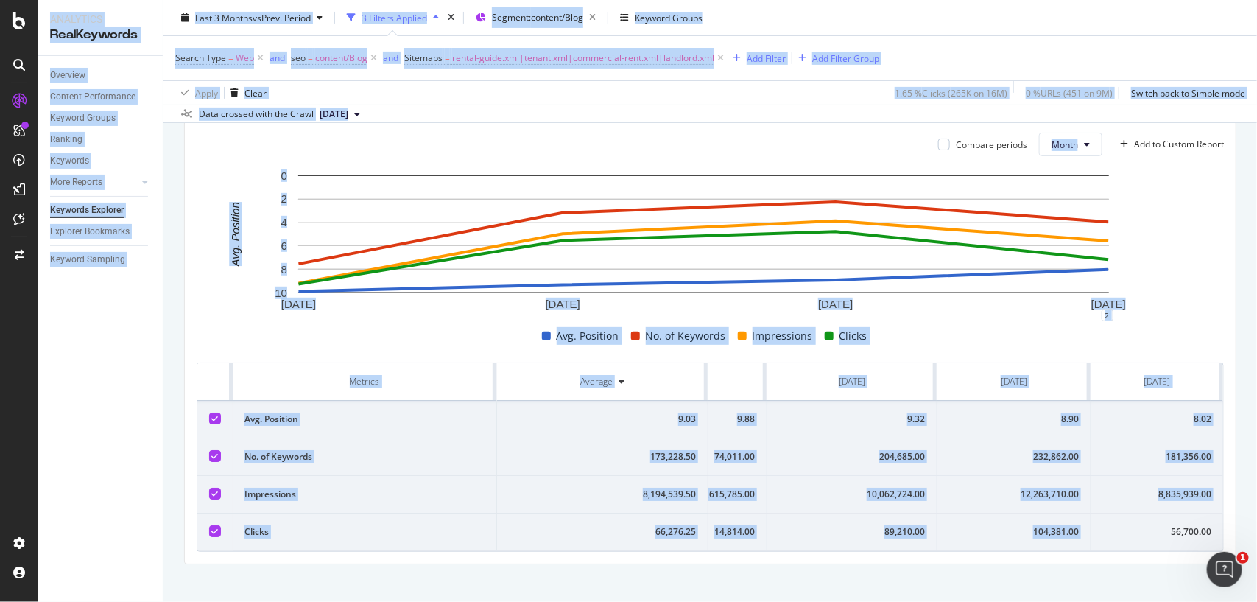
click at [1165, 531] on div "56,700.00" at bounding box center [1157, 531] width 108 height 13
copy div "56,700.00"
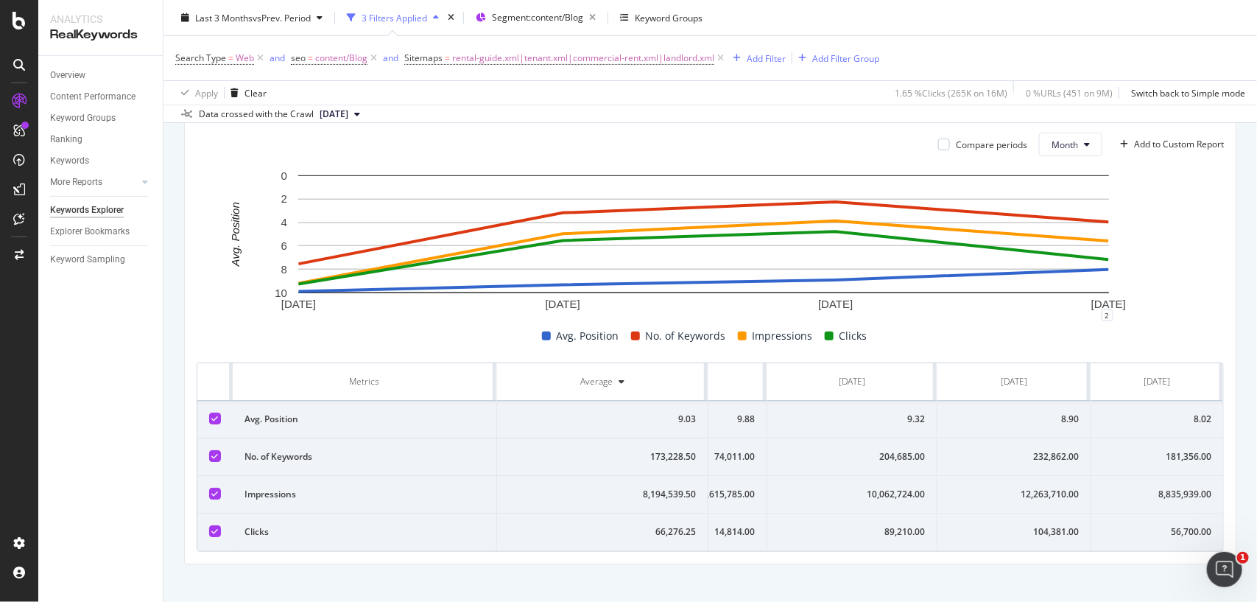
click at [1139, 488] on div "8,835,939.00" at bounding box center [1157, 494] width 108 height 13
copy div "8,835,939.00"
click at [1103, 460] on div "181,356.00" at bounding box center [1157, 456] width 108 height 13
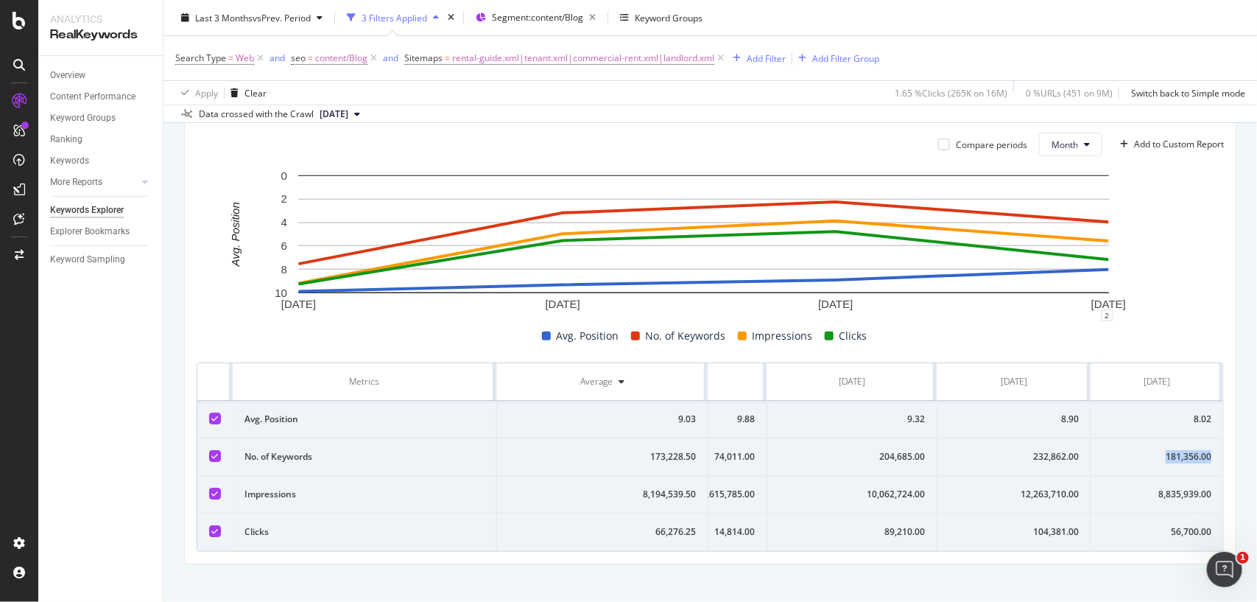
click at [1103, 460] on div "181,356.00" at bounding box center [1157, 456] width 108 height 13
copy div "181,356.00"
click at [1103, 460] on div "181,356.00" at bounding box center [1157, 456] width 108 height 13
click at [1134, 421] on div "8.02" at bounding box center [1157, 419] width 108 height 13
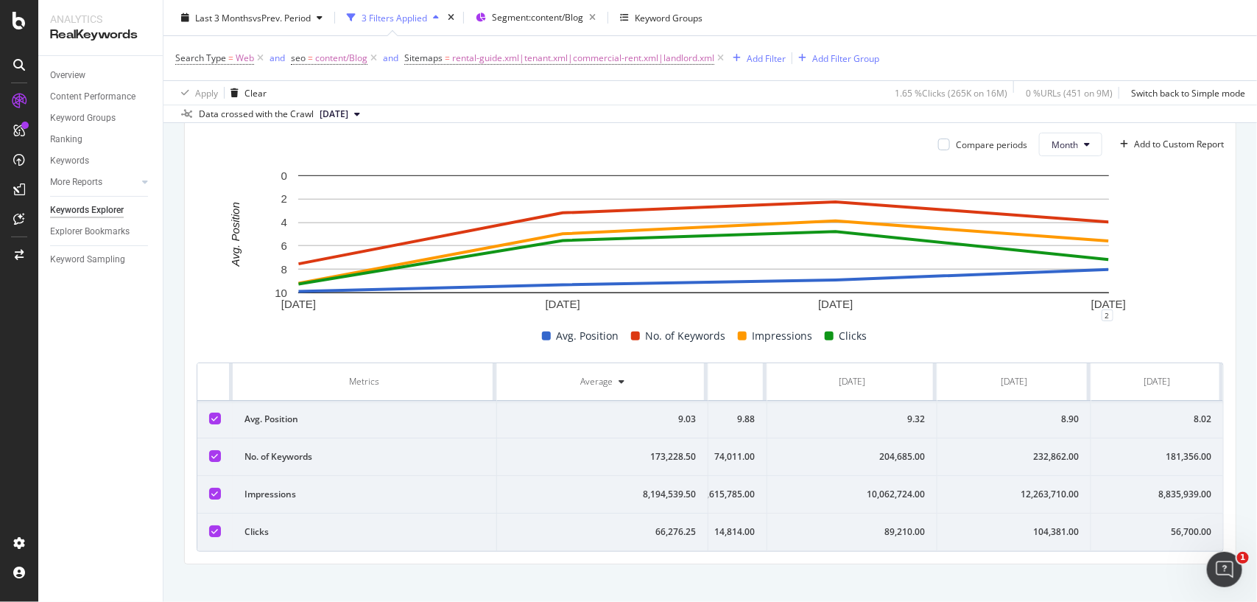
click at [1134, 421] on div "8.02" at bounding box center [1157, 419] width 108 height 13
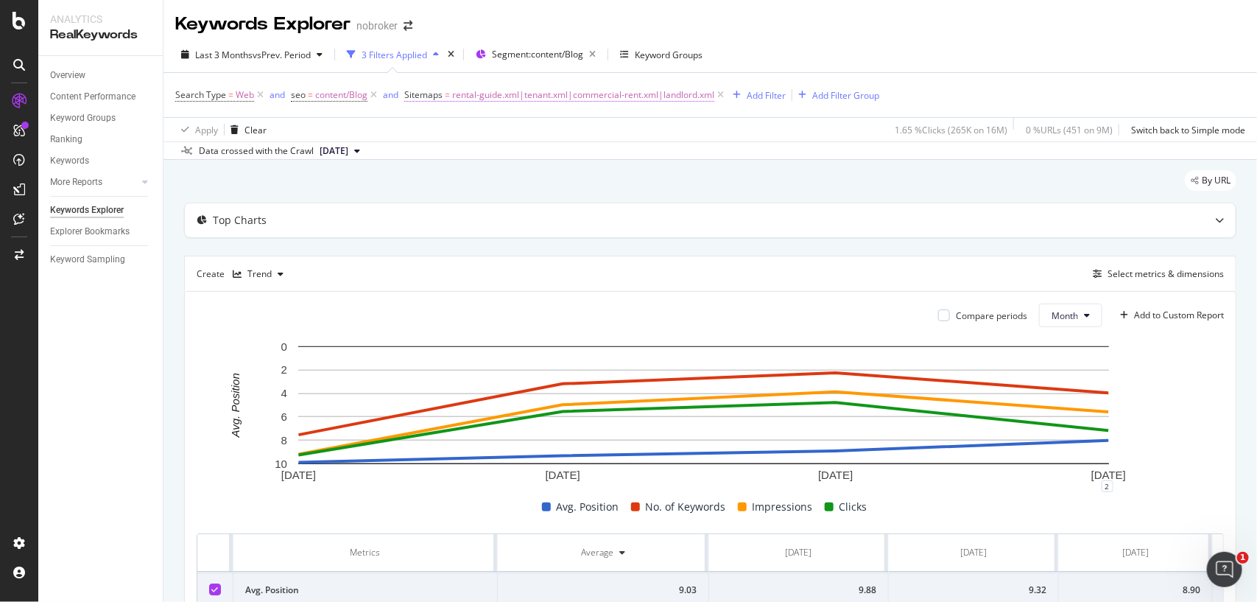
click at [565, 91] on span "rental-guide.xml|tenant.xml|commercial-rent.xml|landlord.xml" at bounding box center [583, 95] width 262 height 21
click at [533, 182] on input "rental-guide.xml|tenant.xml|commercial-rent.xml|landlord.xml" at bounding box center [487, 180] width 139 height 24
paste input "interior-design-tips"
type input "interior-design-tips.xml"
click at [572, 212] on div "Apply" at bounding box center [567, 210] width 23 height 13
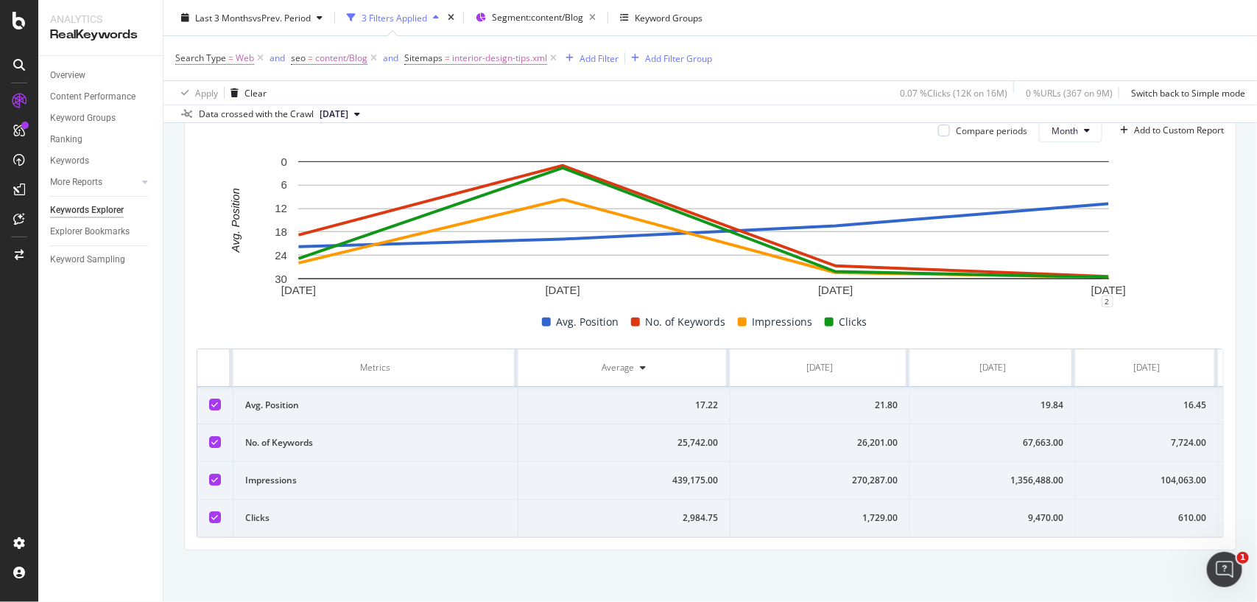
scroll to position [0, 142]
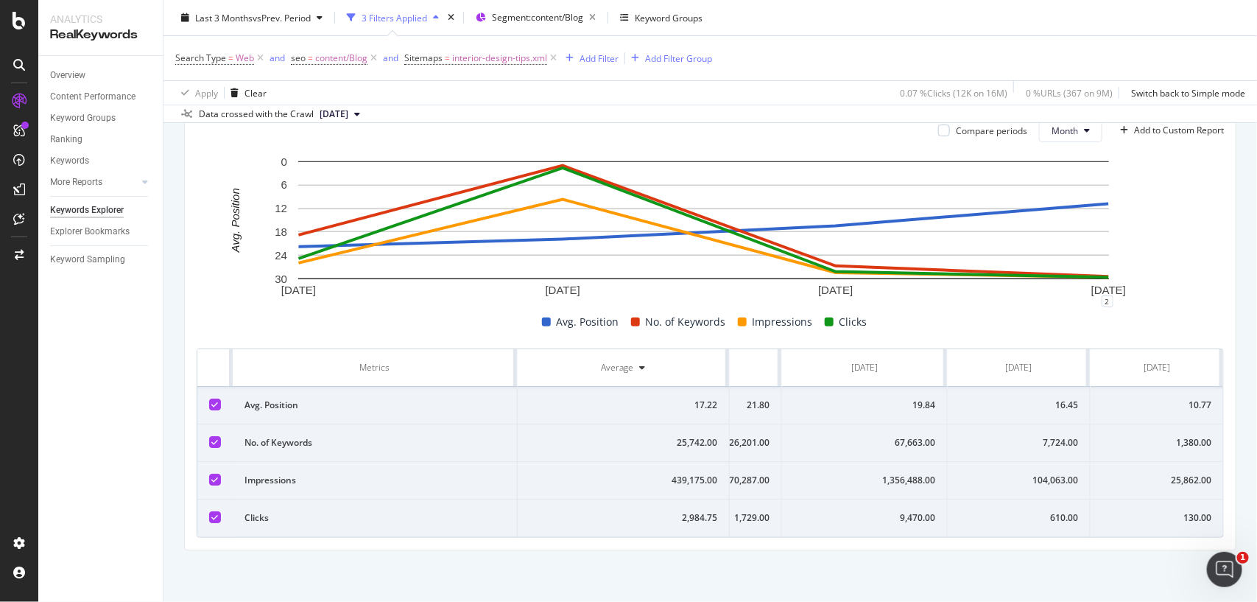
click at [1164, 511] on div "130.00" at bounding box center [1157, 517] width 109 height 13
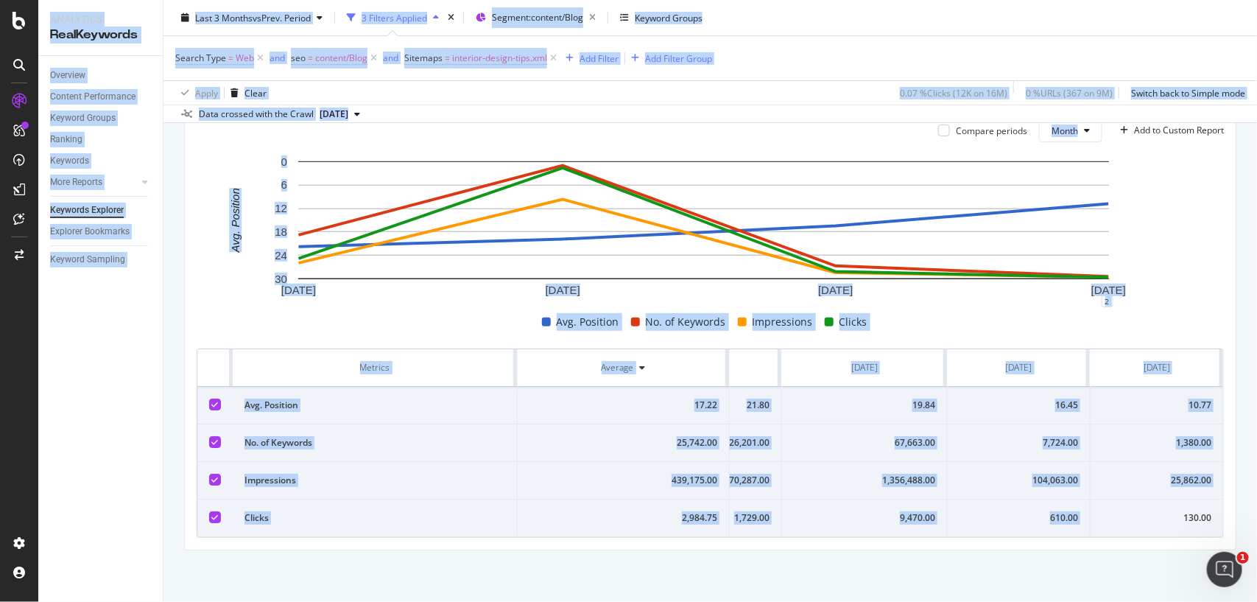
click at [1164, 511] on div "130.00" at bounding box center [1157, 517] width 109 height 13
copy div "130.00"
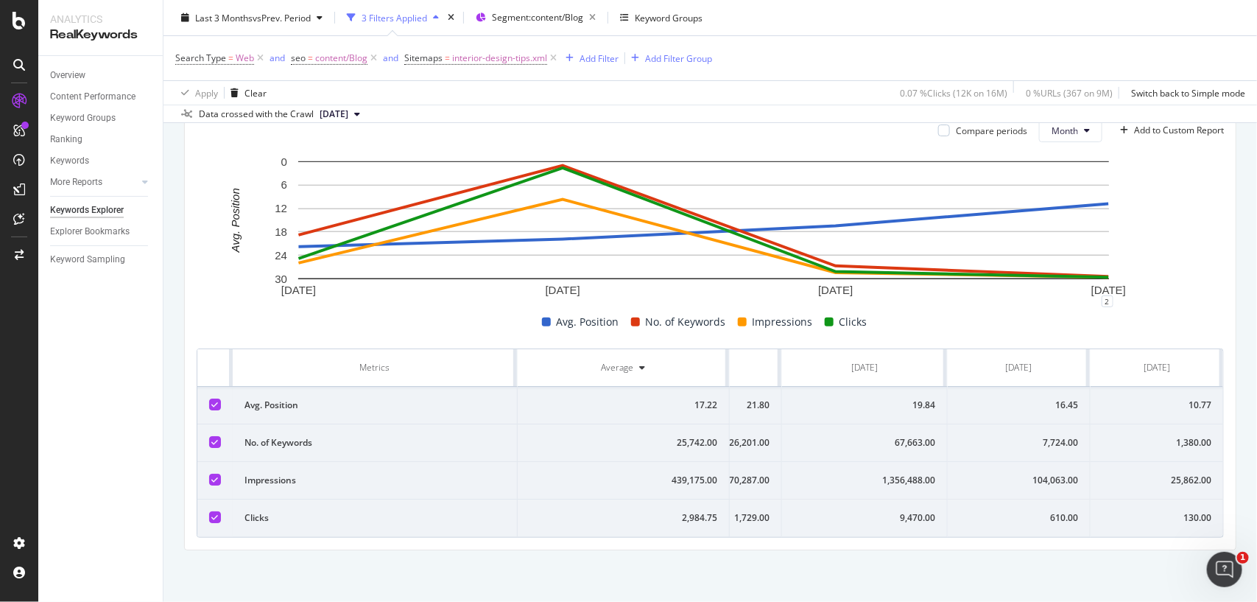
click at [1181, 474] on div "25,862.00" at bounding box center [1157, 480] width 109 height 13
copy div "25,862.00"
click at [1181, 474] on div "25,862.00" at bounding box center [1157, 480] width 109 height 13
click at [1175, 436] on div "1,380.00" at bounding box center [1157, 442] width 109 height 13
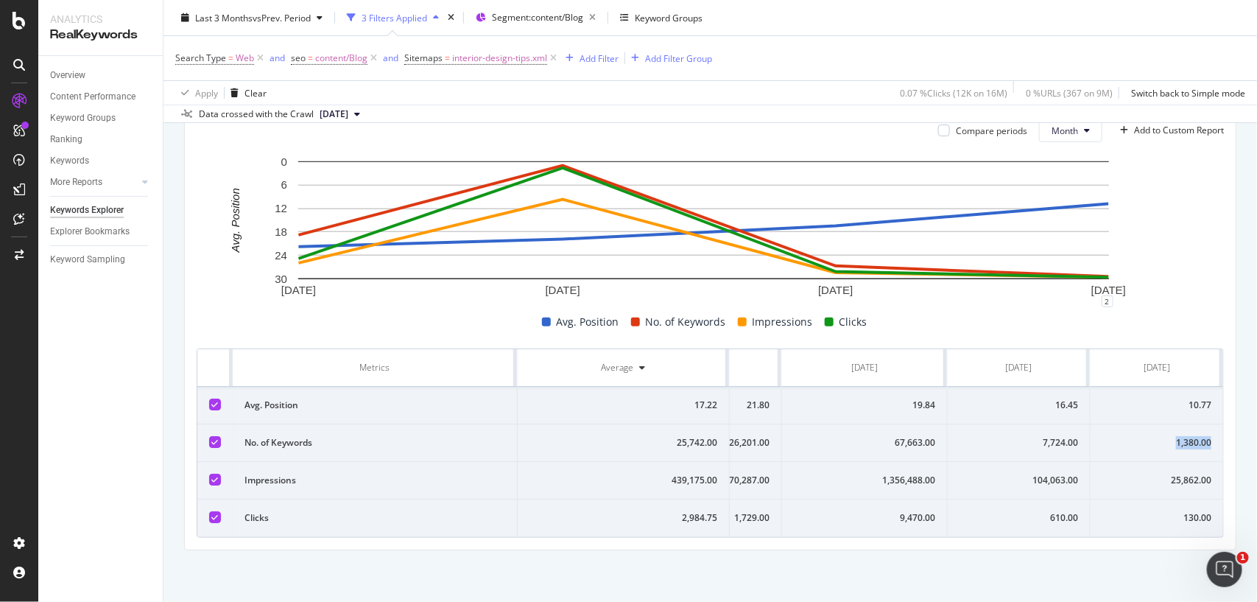
click at [1175, 436] on div "1,380.00" at bounding box center [1157, 442] width 109 height 13
copy div "1,380.00"
click at [1175, 387] on td "10.77" at bounding box center [1157, 406] width 133 height 38
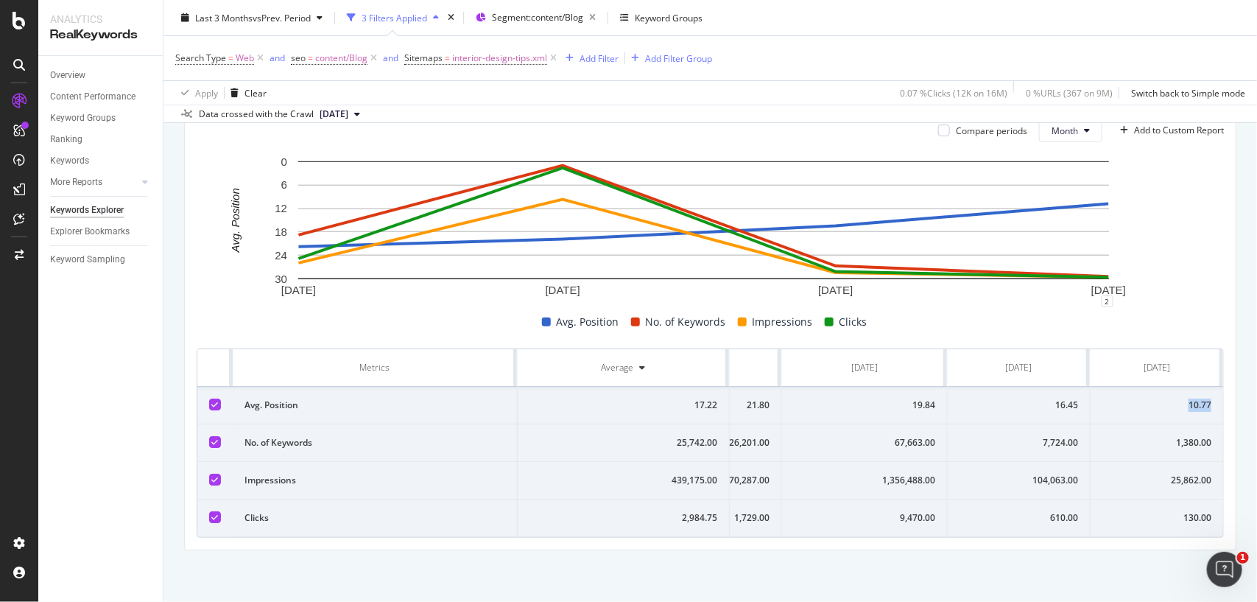
click at [1175, 387] on td "10.77" at bounding box center [1157, 406] width 133 height 38
copy div "10.77"
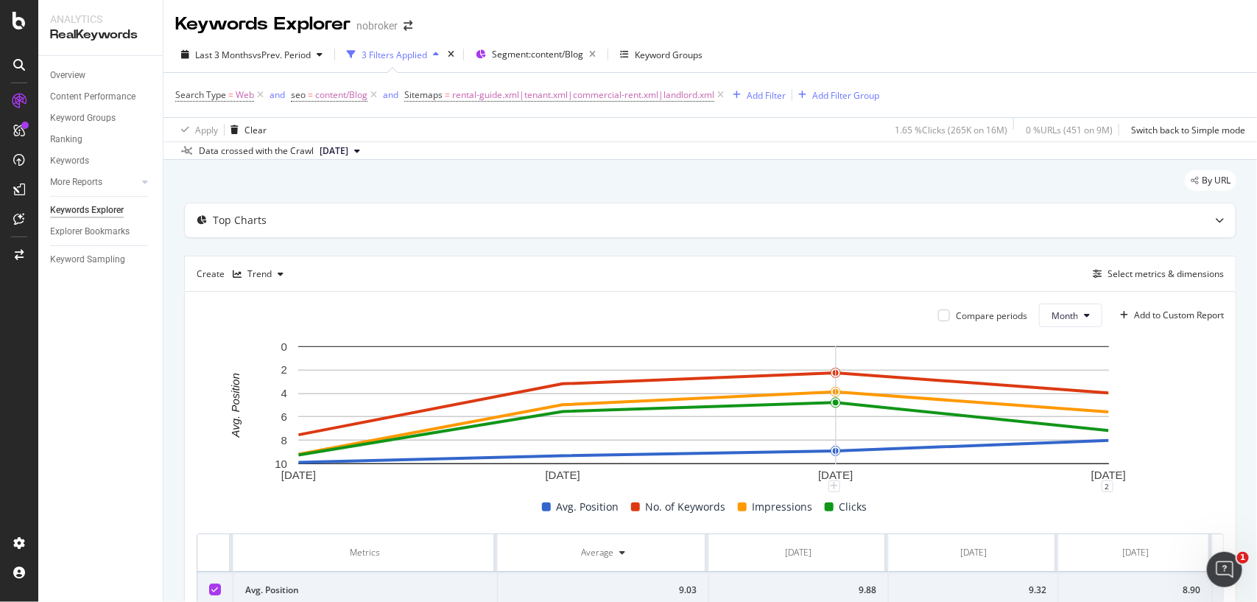
scroll to position [116, 0]
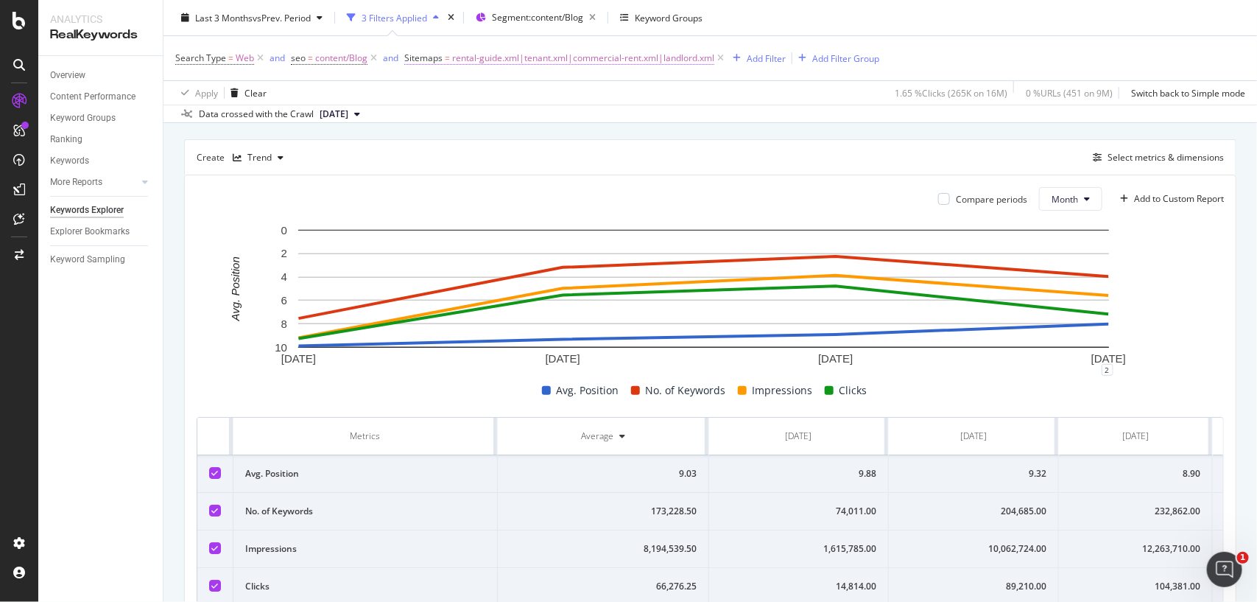
click at [527, 59] on span "rental-guide.xml|tenant.xml|commercial-rent.xml|landlord.xml" at bounding box center [583, 58] width 262 height 21
click at [506, 149] on input "rental-guide.xml|tenant.xml|commercial-rent.xml|landlord.xml" at bounding box center [487, 143] width 139 height 24
paste input "sellers-guide"
type input "sellers-guide.xml"
click at [567, 178] on div "Apply" at bounding box center [567, 173] width 23 height 13
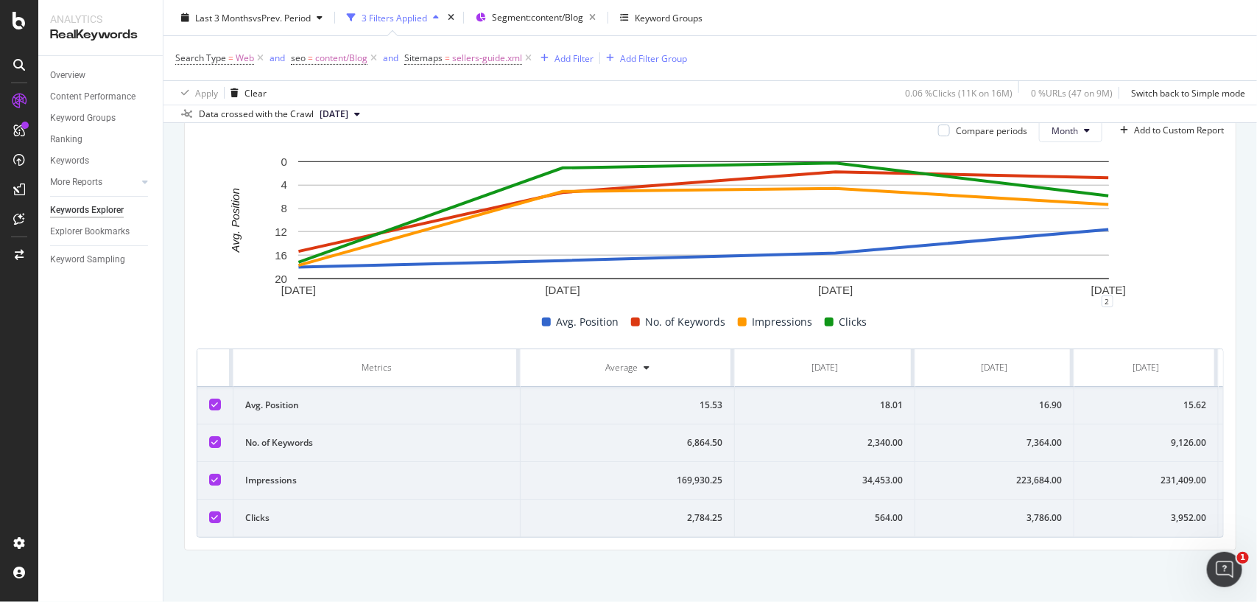
scroll to position [0, 142]
click at [1139, 499] on td "2,835.00" at bounding box center [1156, 518] width 133 height 38
click at [1118, 474] on div "190,175.00" at bounding box center [1157, 480] width 110 height 13
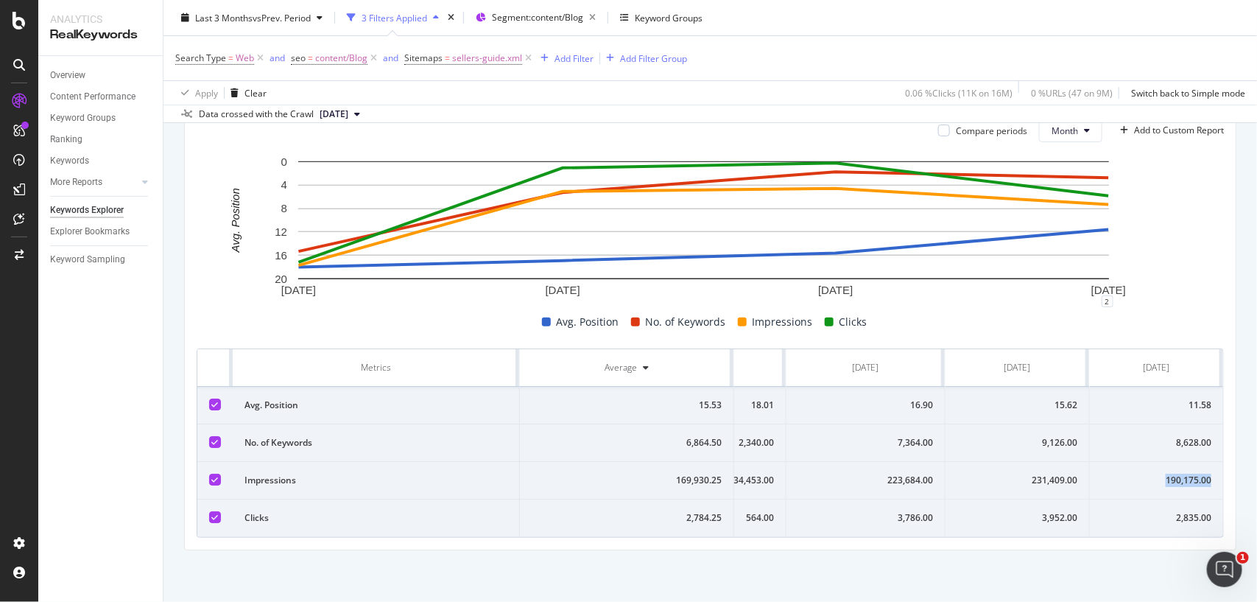
click at [1118, 474] on div "190,175.00" at bounding box center [1157, 480] width 110 height 13
copy div "190,175.00"
click at [1118, 474] on div "190,175.00" at bounding box center [1157, 480] width 110 height 13
click at [1165, 436] on div "8,628.00" at bounding box center [1157, 442] width 110 height 13
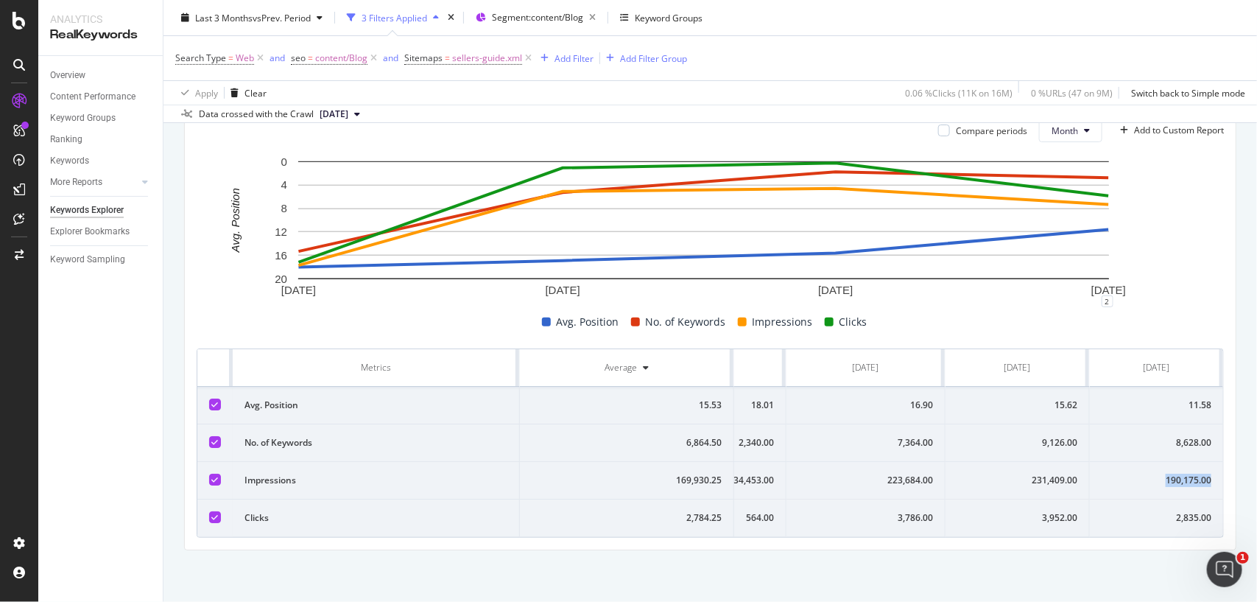
copy div "190,175.00"
click at [1165, 436] on div "8,628.00" at bounding box center [1157, 442] width 110 height 13
click at [1168, 399] on div "11.58" at bounding box center [1157, 405] width 110 height 13
copy div "11.58"
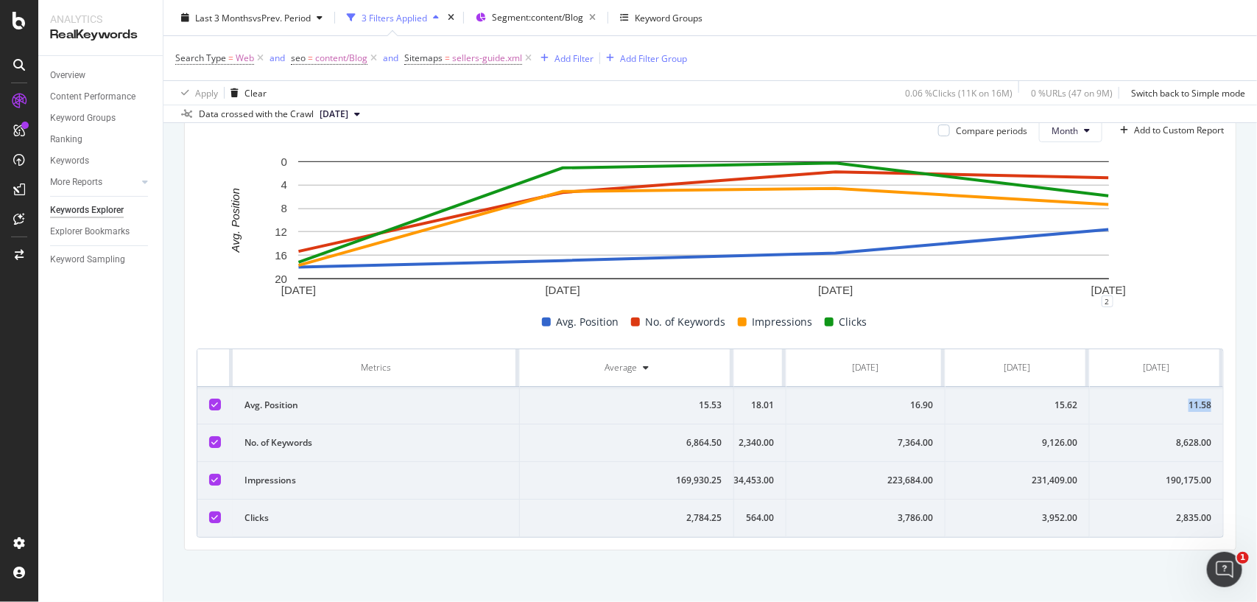
click at [1168, 399] on div "11.58" at bounding box center [1157, 405] width 110 height 13
click at [477, 61] on span "sellers-guide.xml" at bounding box center [487, 58] width 70 height 21
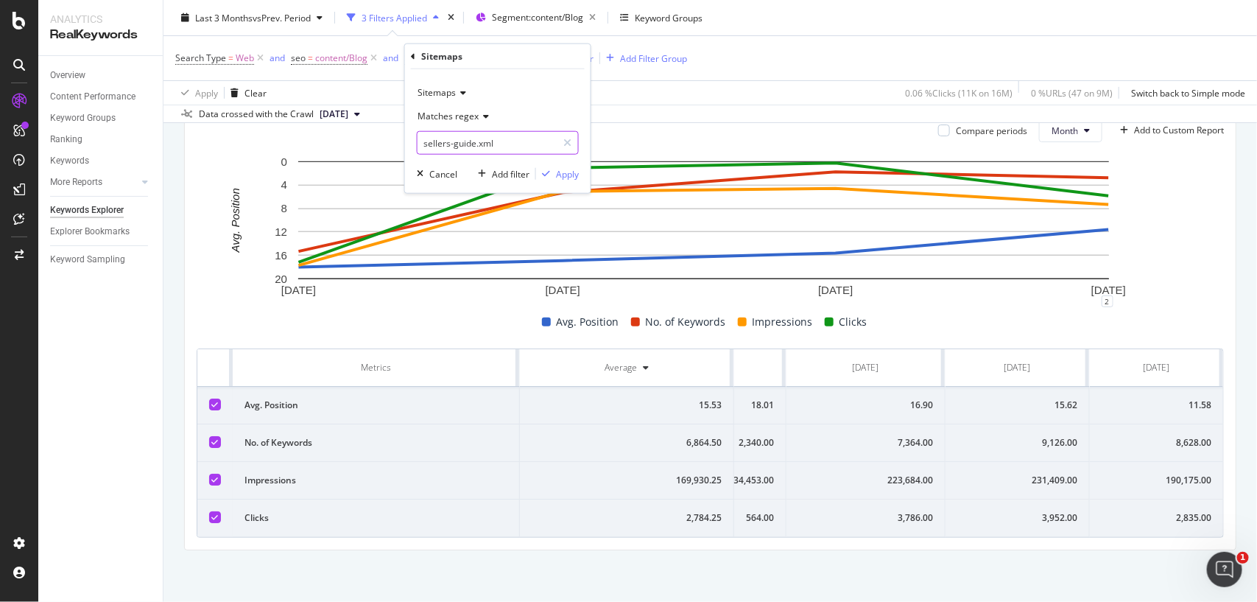
click at [465, 141] on input "sellers-guide.xml" at bounding box center [487, 143] width 139 height 24
paste input "home-loan-tips"
type input "home-loan-tips.xml"
click at [556, 172] on div "Apply" at bounding box center [567, 173] width 23 height 13
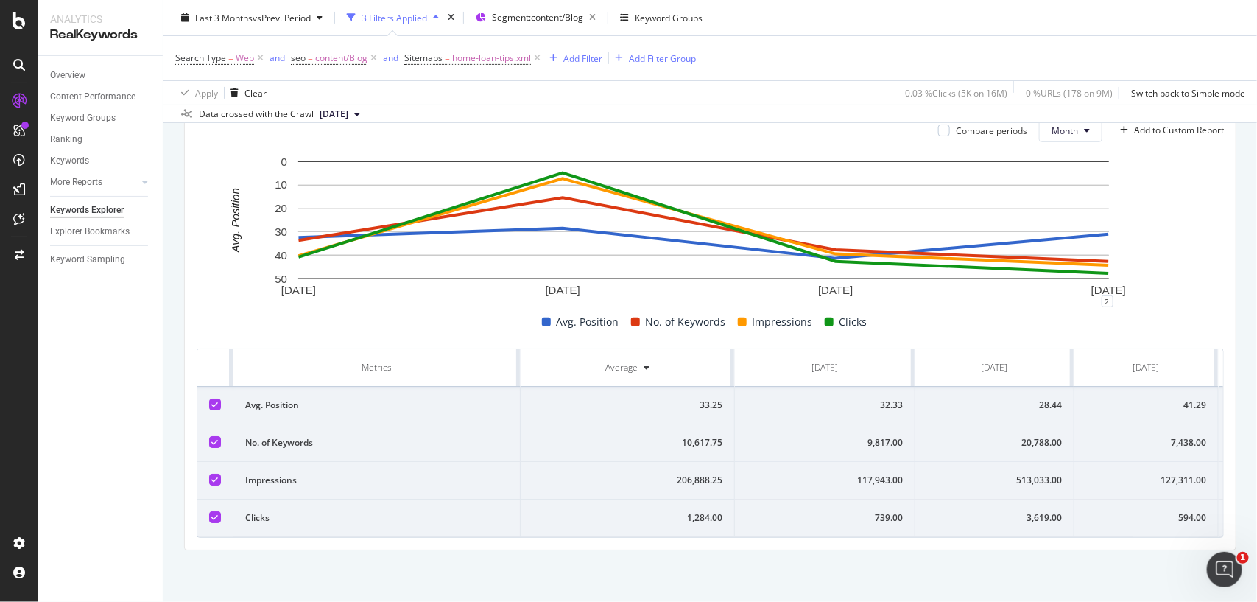
scroll to position [0, 142]
click at [1140, 499] on td "184.00" at bounding box center [1156, 518] width 133 height 38
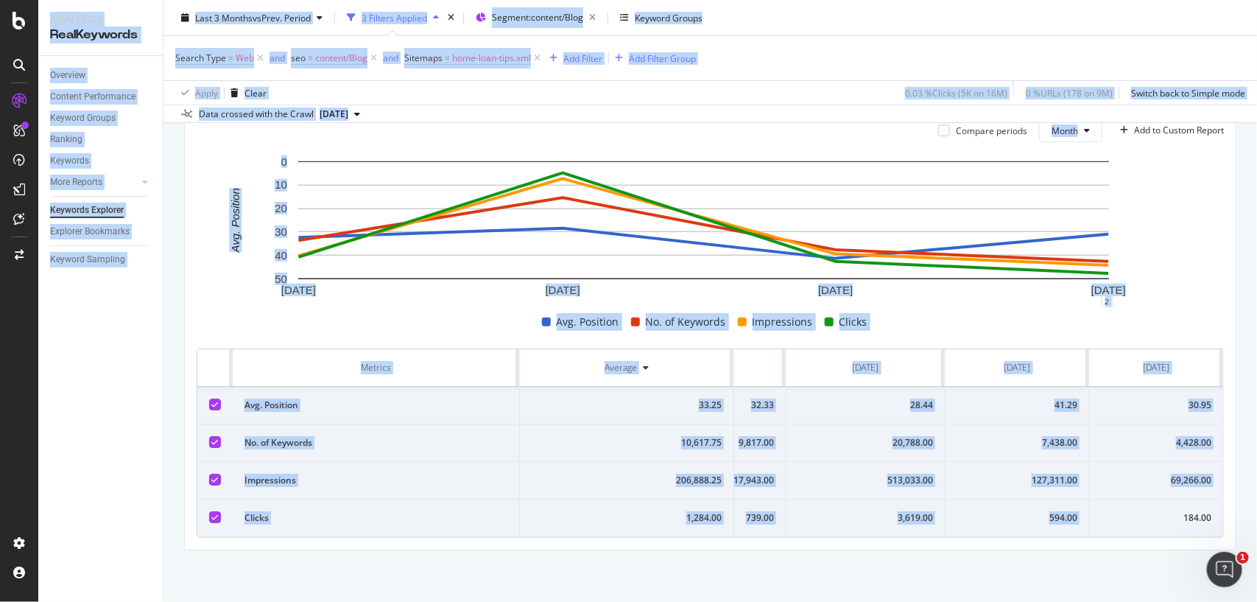
click at [1140, 499] on td "184.00" at bounding box center [1156, 518] width 133 height 38
copy div "184.00"
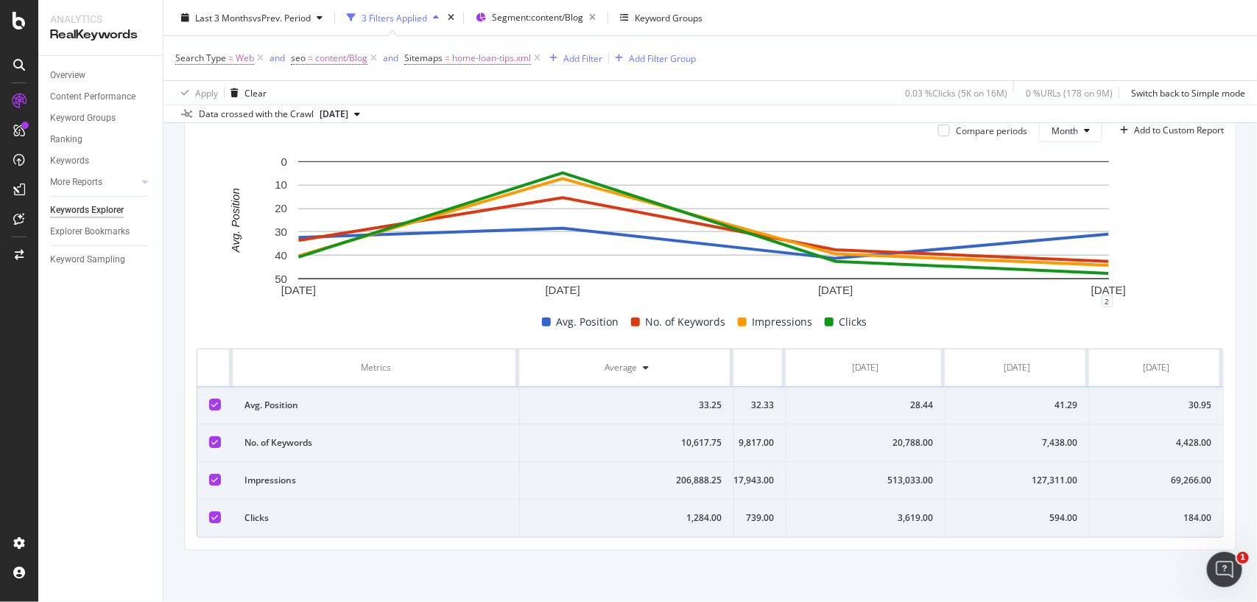
click at [1137, 474] on div "69,266.00" at bounding box center [1157, 480] width 110 height 13
copy div "69,266.00"
click at [1142, 436] on div "4,428.00" at bounding box center [1157, 442] width 110 height 13
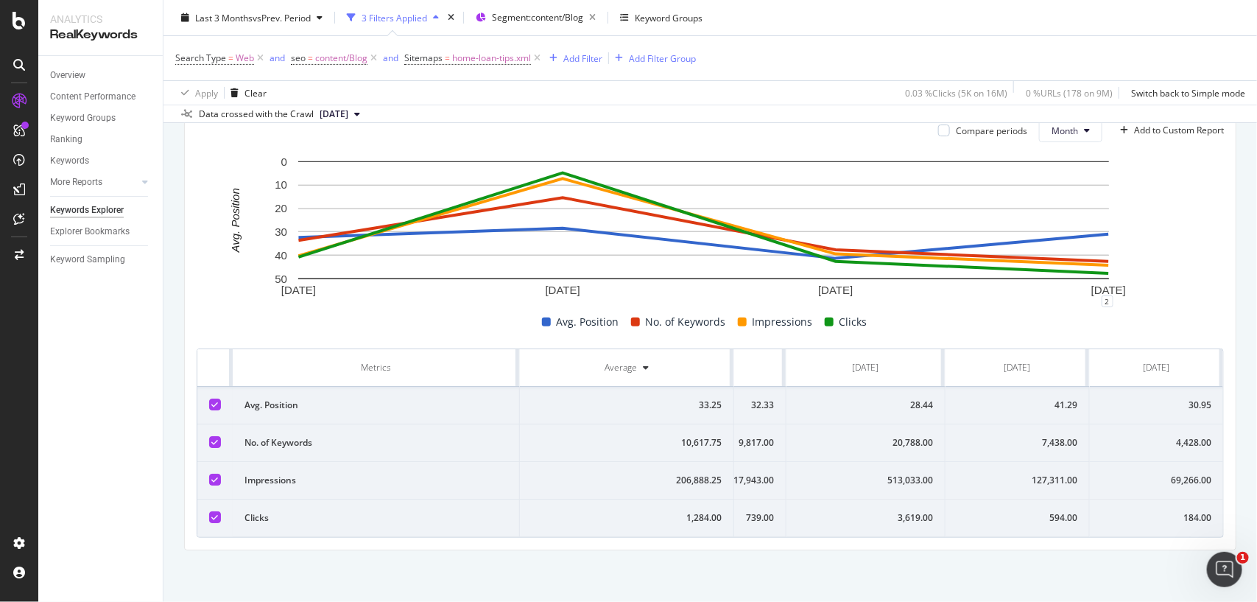
click at [1142, 436] on div "4,428.00" at bounding box center [1157, 442] width 110 height 13
copy div "4,428.00"
click at [1142, 436] on div "4,428.00" at bounding box center [1157, 442] width 110 height 13
copy div "4,428.00"
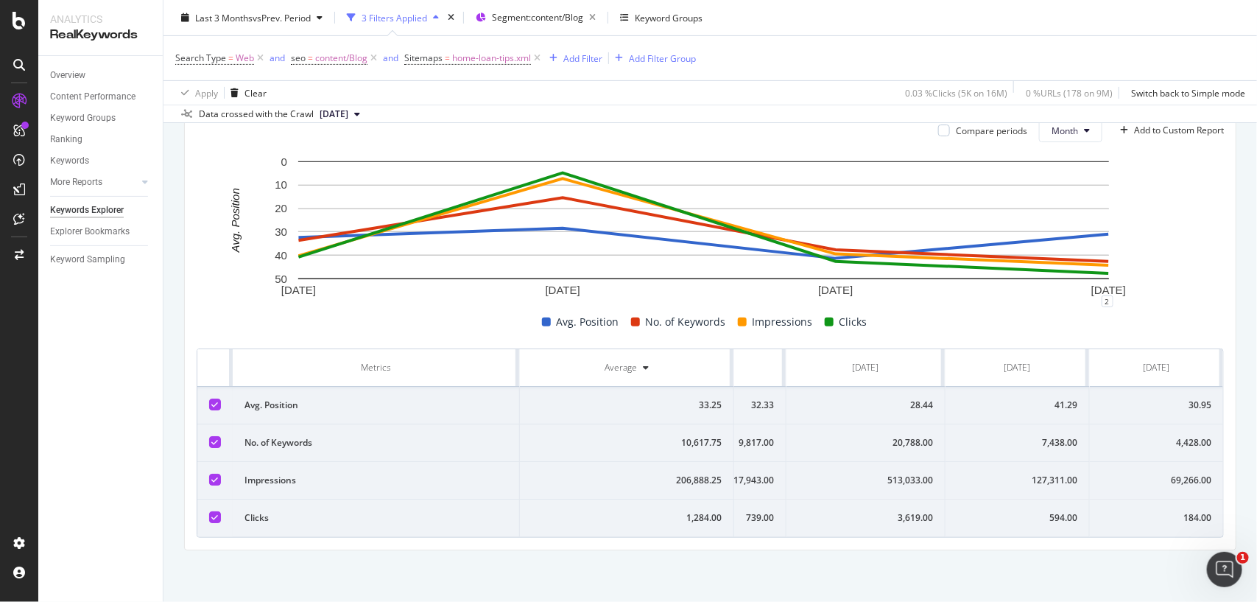
click at [1135, 400] on td "30.95" at bounding box center [1156, 406] width 133 height 38
copy div "30.95"
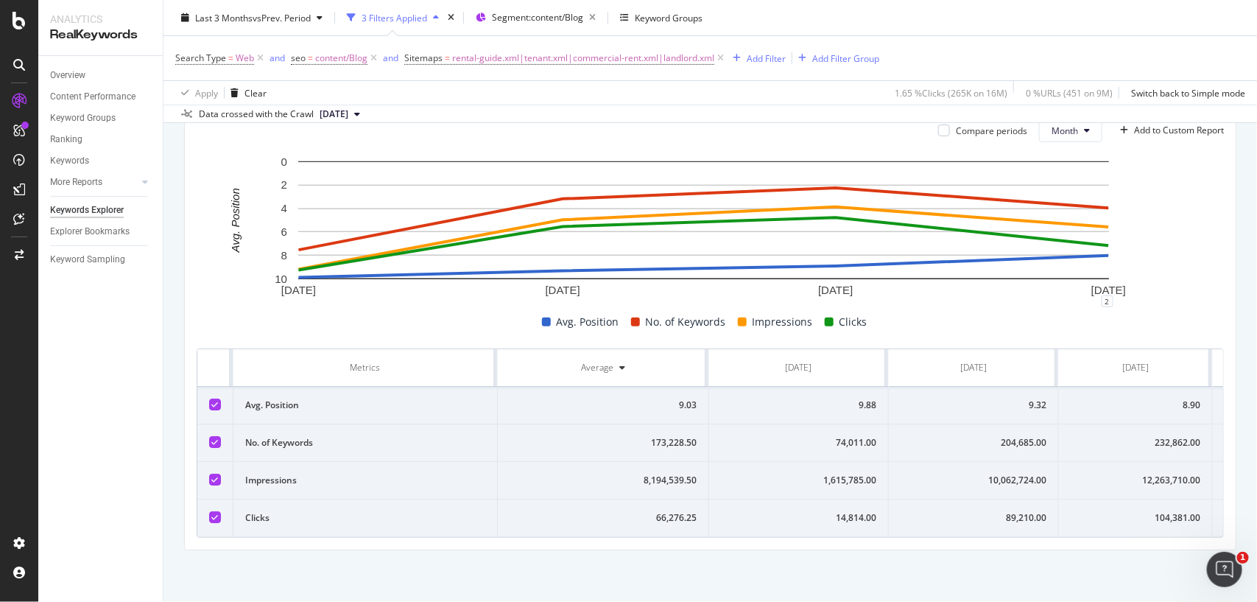
scroll to position [0, 135]
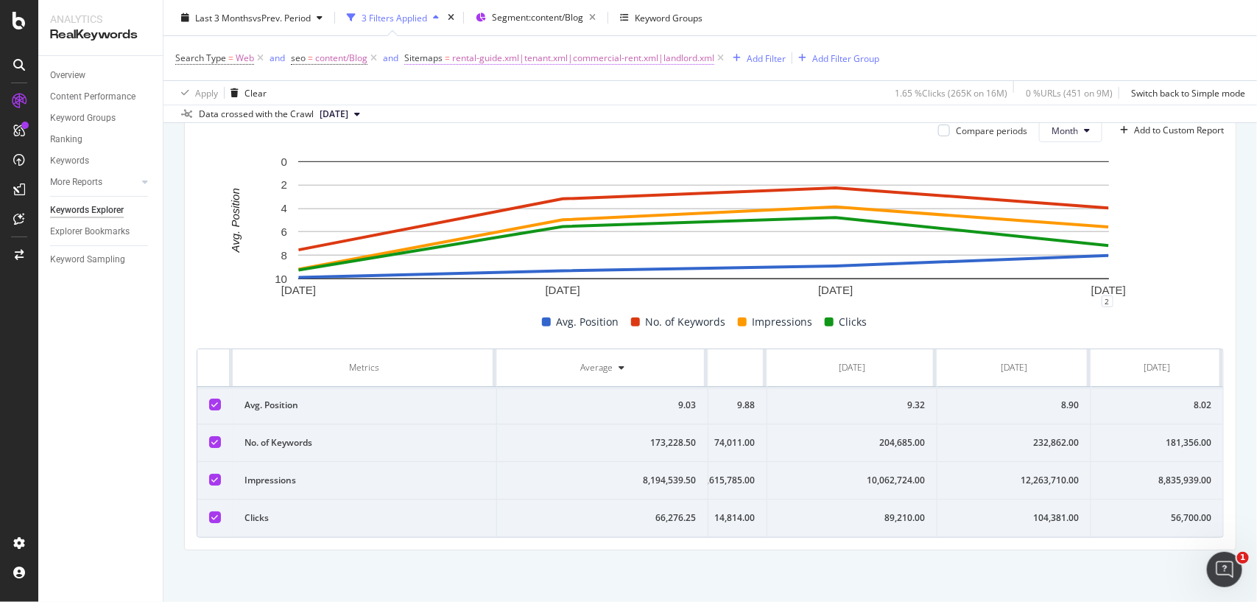
click at [540, 60] on span "rental-guide.xml|tenant.xml|commercial-rent.xml|landlord.xml" at bounding box center [583, 58] width 262 height 21
click at [510, 150] on input "rental-guide.xml|tenant.xml|commercial-rent.xml|landlord.xml" at bounding box center [487, 143] width 139 height 24
paste input "buyers-guide"
type input "buyers-guide.xml"
click at [577, 168] on div "Apply" at bounding box center [567, 173] width 23 height 13
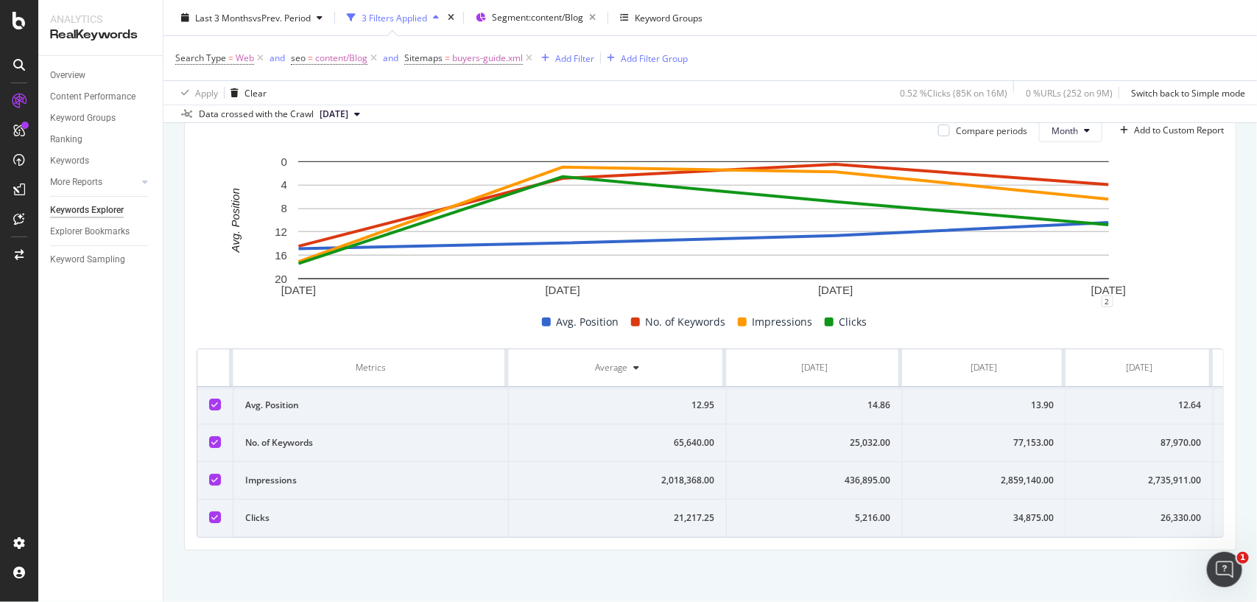
scroll to position [0, 138]
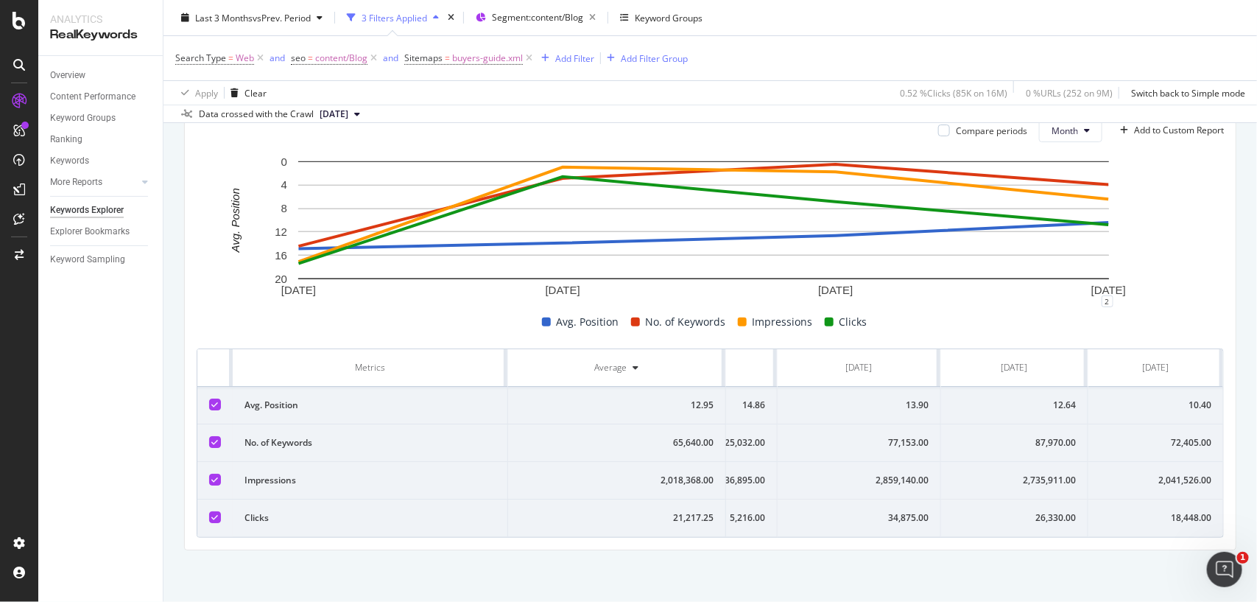
click at [1131, 511] on div "18,448.00" at bounding box center [1155, 517] width 111 height 13
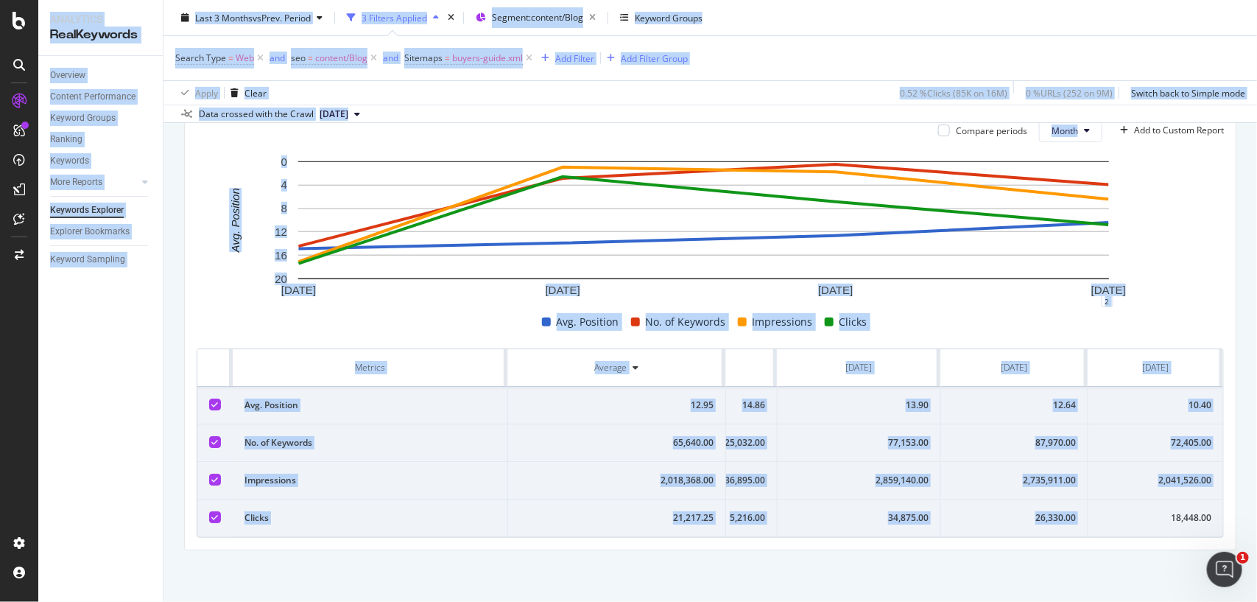
copy div "18,448.00"
click at [1131, 511] on div "18,448.00" at bounding box center [1155, 517] width 111 height 13
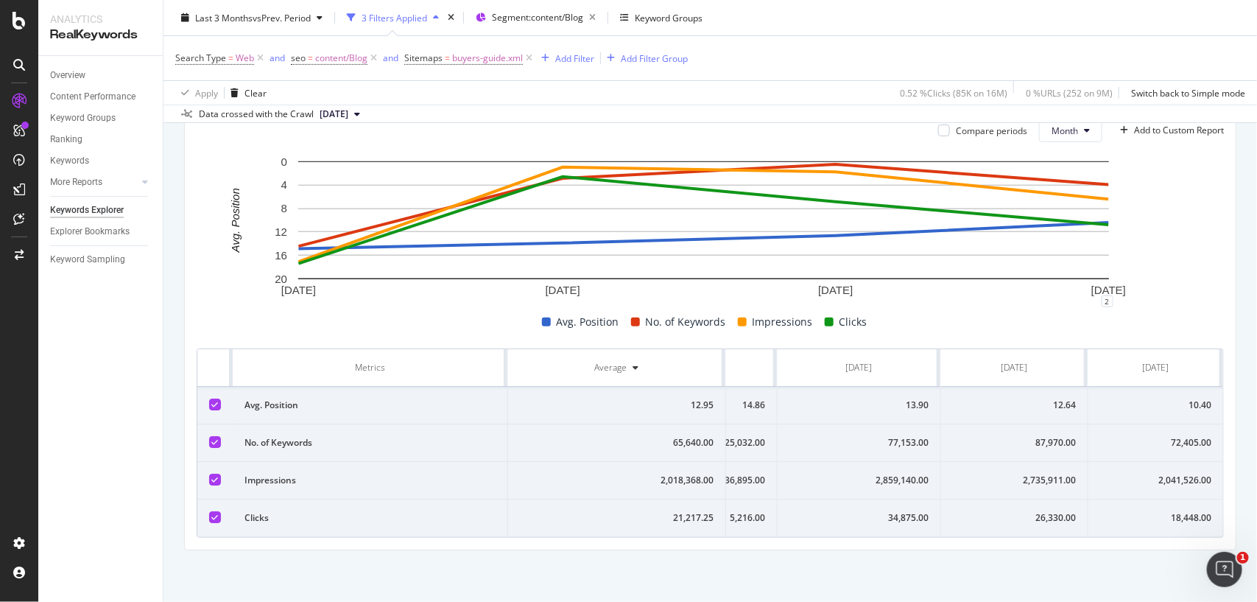
click at [1153, 474] on div "2,041,526.00" at bounding box center [1155, 480] width 111 height 13
copy div "2,041,526.00"
click at [1153, 474] on div "2,041,526.00" at bounding box center [1155, 480] width 111 height 13
click at [1136, 436] on div "72,405.00" at bounding box center [1155, 442] width 111 height 13
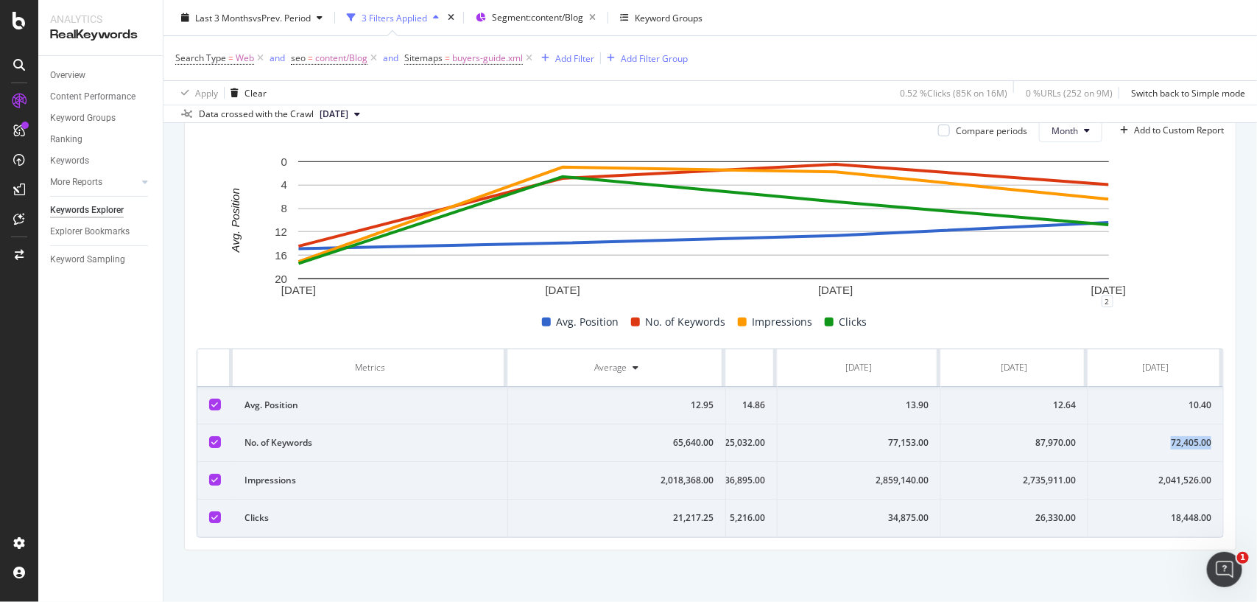
click at [1136, 436] on div "72,405.00" at bounding box center [1155, 442] width 111 height 13
click at [1129, 399] on div "10.40" at bounding box center [1155, 405] width 111 height 13
copy div "10.40"
click at [1129, 399] on div "10.40" at bounding box center [1155, 405] width 111 height 13
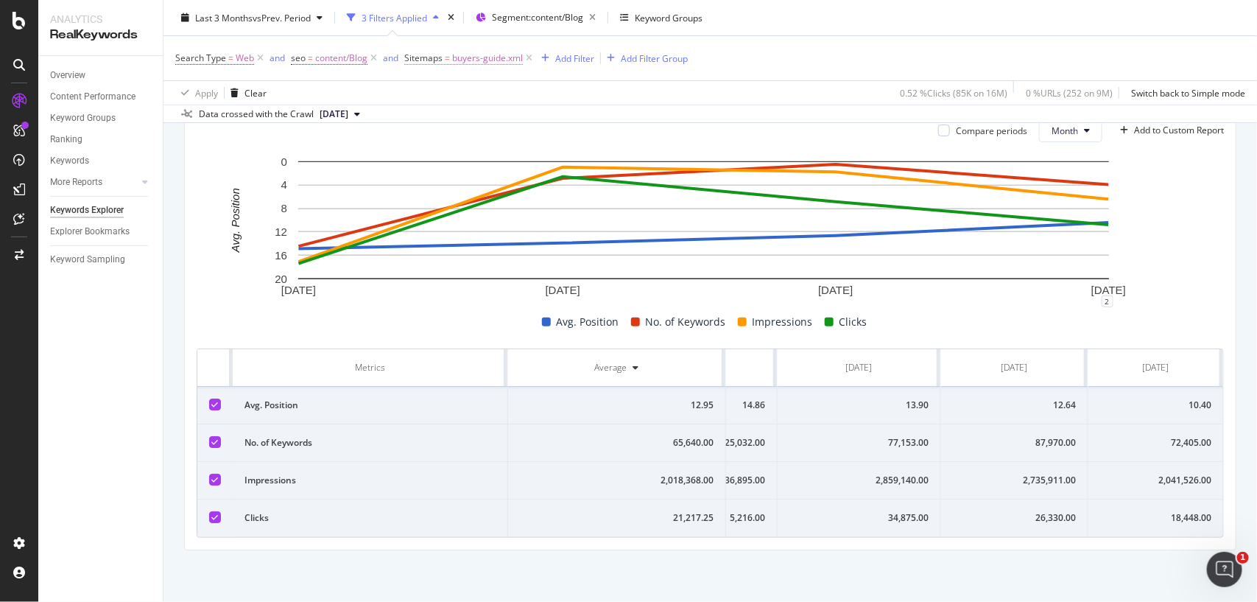
click at [455, 57] on span "buyers-guide.xml" at bounding box center [487, 58] width 71 height 21
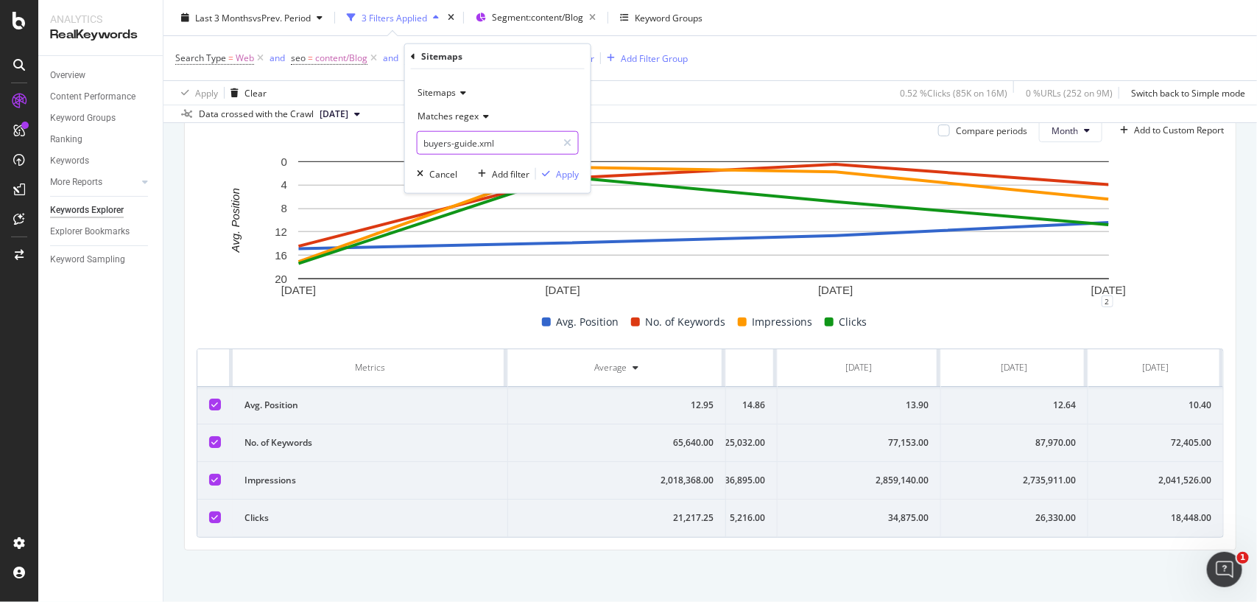
click at [477, 135] on input "buyers-guide.xml" at bounding box center [487, 143] width 139 height 24
paste input "nri-real-estate"
type input "nri-real-estate-guide.xml"
click at [556, 177] on div "Apply" at bounding box center [567, 173] width 23 height 13
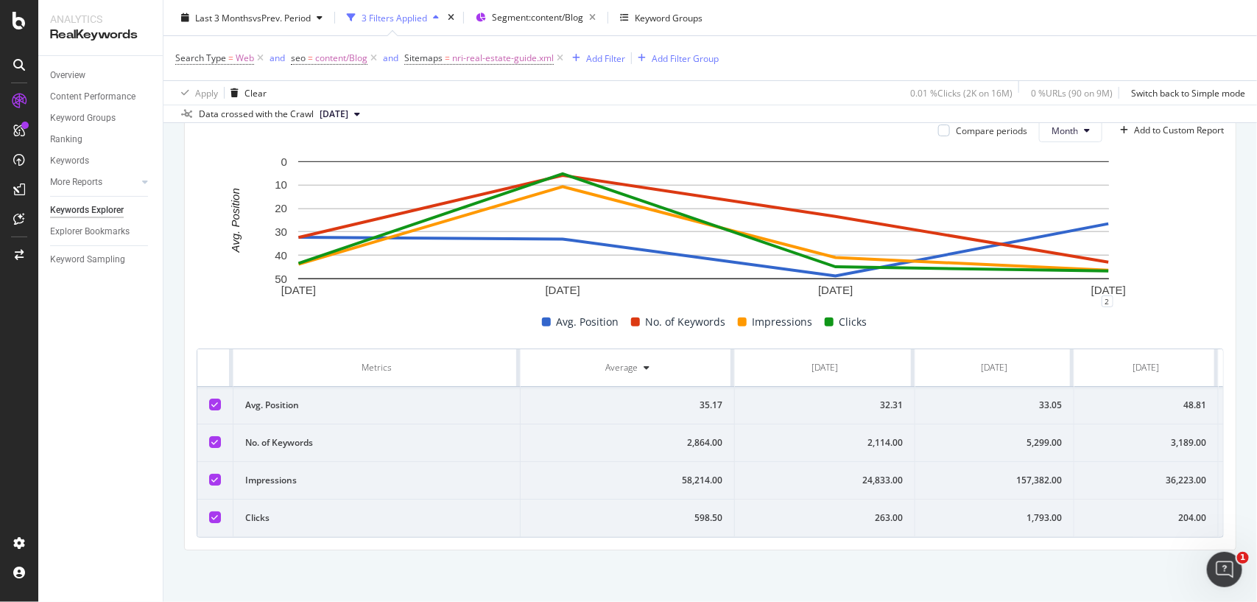
scroll to position [0, 142]
click at [1151, 499] on td "134.00" at bounding box center [1156, 518] width 133 height 38
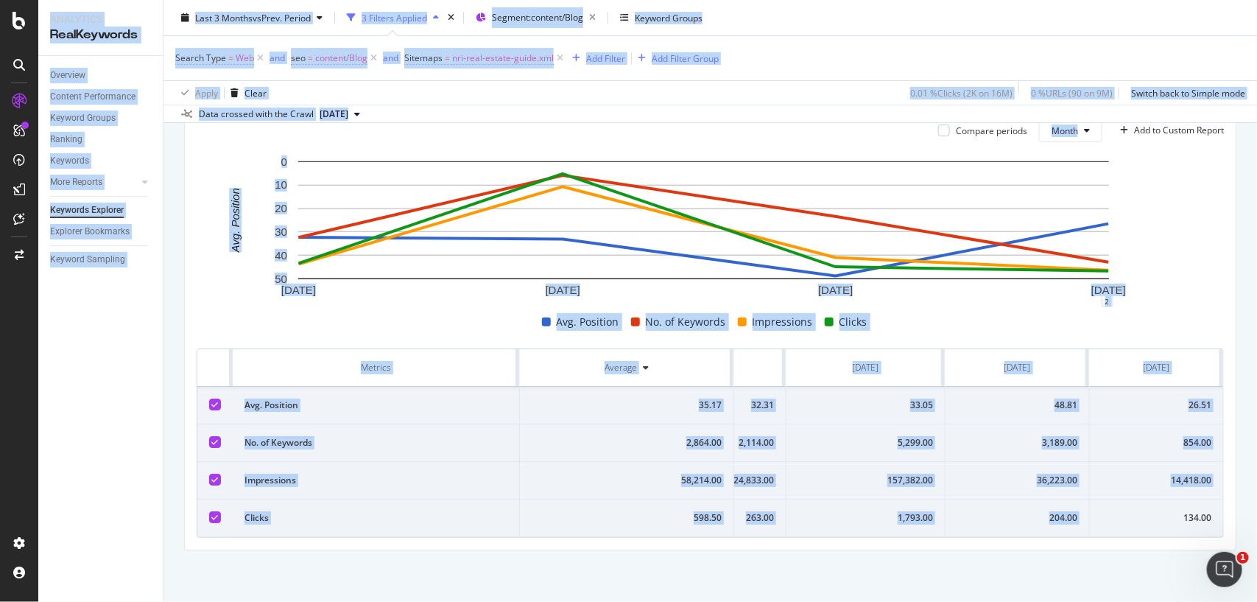
click at [1151, 499] on td "134.00" at bounding box center [1156, 518] width 133 height 38
copy div "134.00"
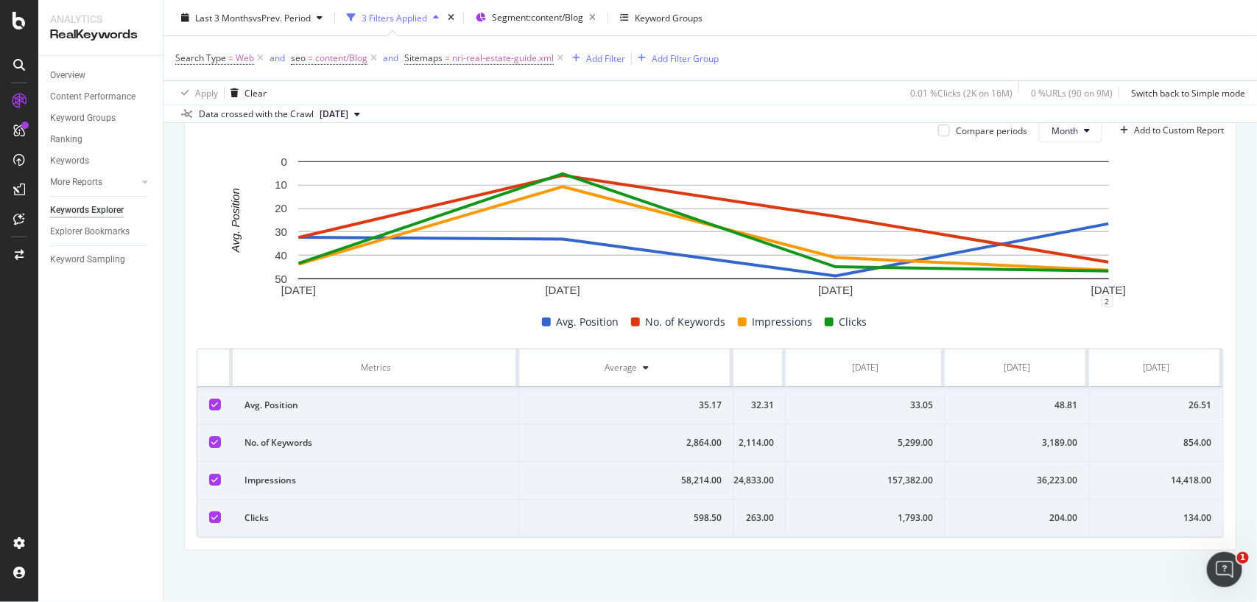
click at [1164, 462] on td "14,418.00" at bounding box center [1156, 481] width 133 height 38
copy div "14,418.00"
click at [1137, 436] on div "854.00" at bounding box center [1157, 442] width 110 height 13
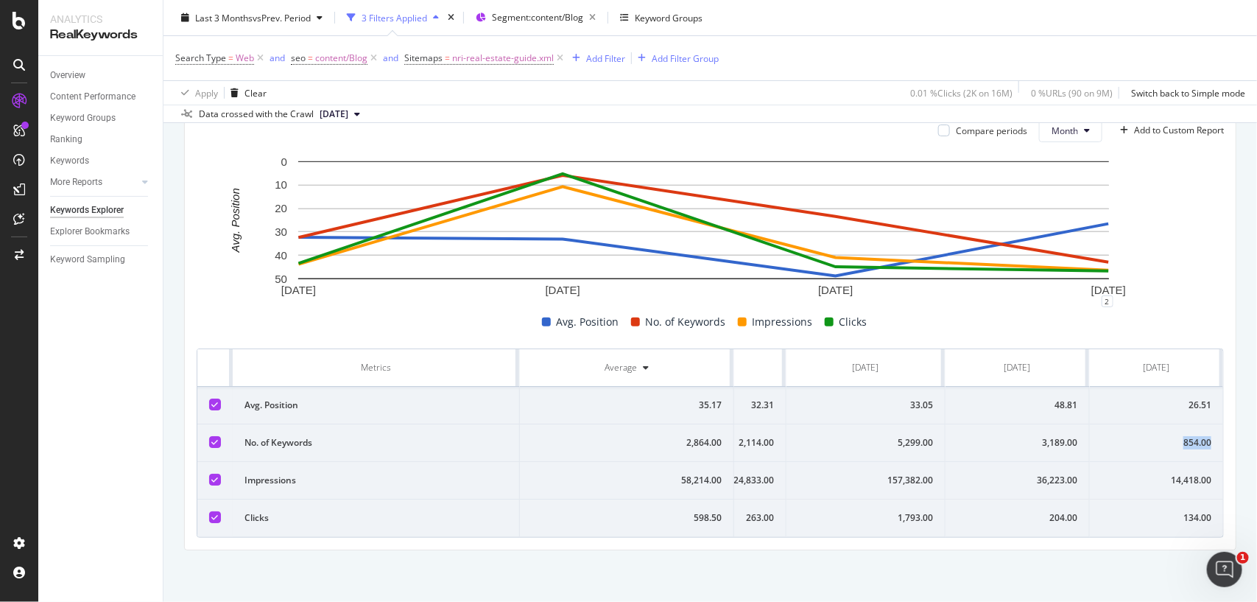
copy div "854.00"
click at [1137, 436] on div "854.00" at bounding box center [1157, 442] width 110 height 13
click at [1160, 399] on div "26.51" at bounding box center [1157, 405] width 110 height 13
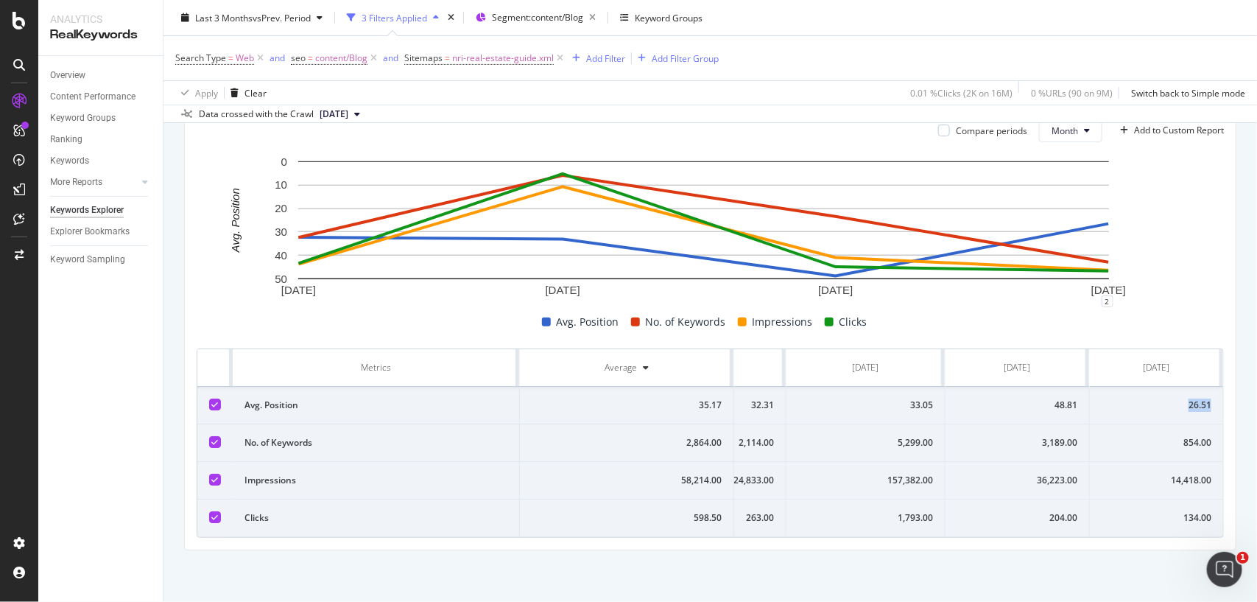
copy div "26.51"
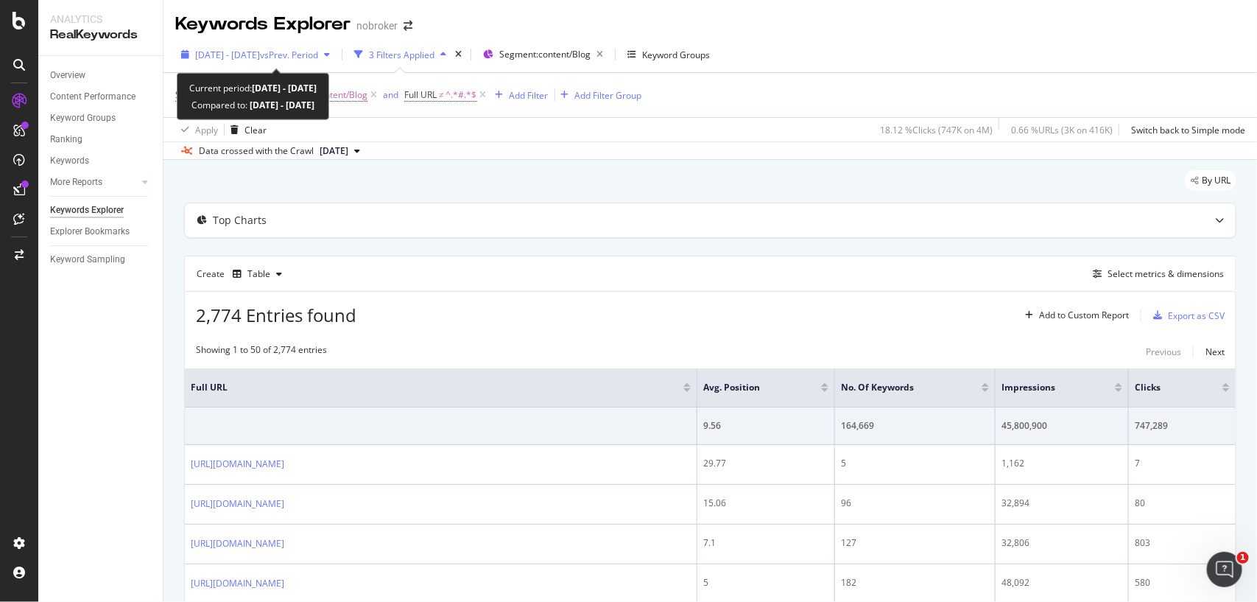
click at [221, 55] on span "[DATE] - [DATE]" at bounding box center [227, 55] width 65 height 13
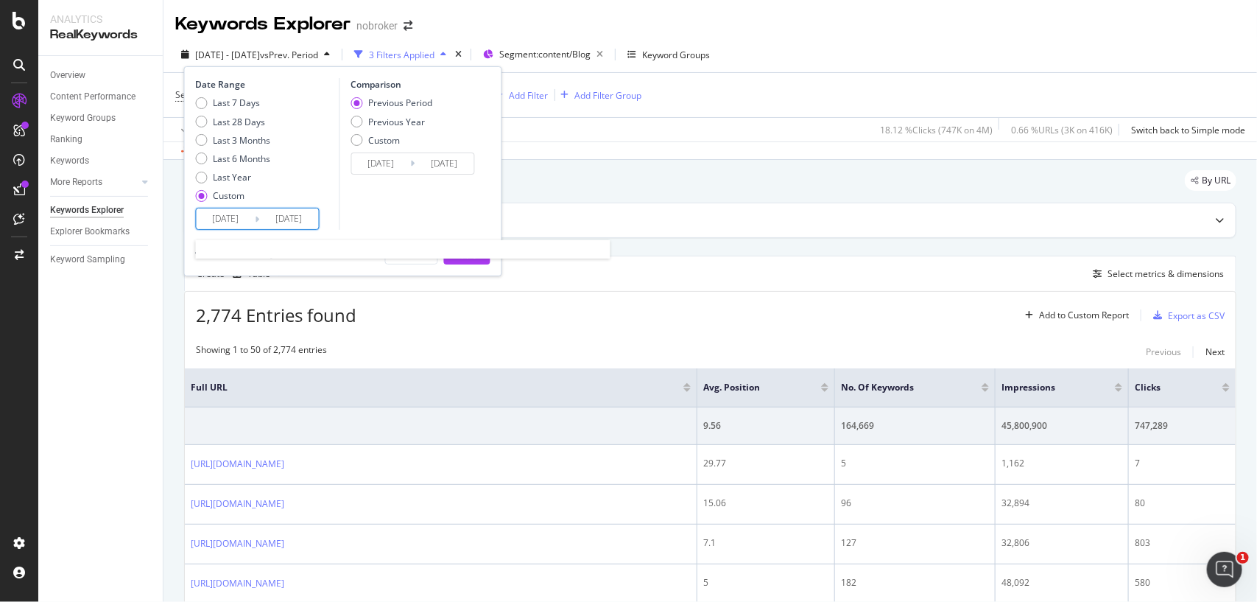
click at [248, 220] on input "[DATE]" at bounding box center [226, 218] width 59 height 21
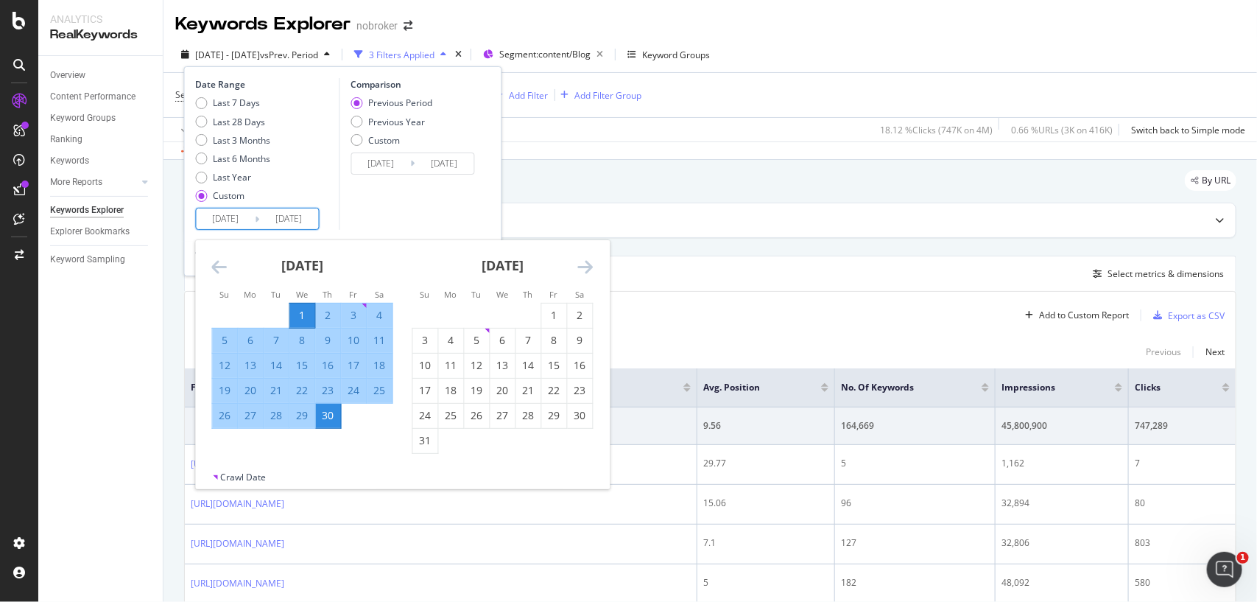
click at [591, 265] on icon "Move forward to switch to the next month." at bounding box center [585, 267] width 15 height 18
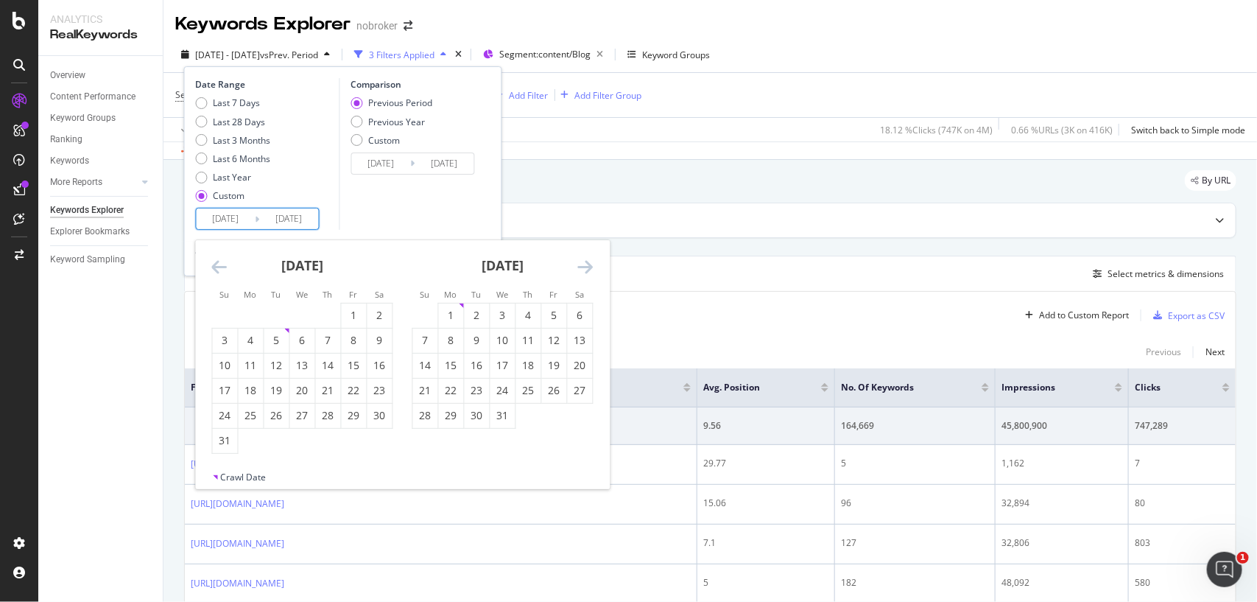
click at [591, 265] on icon "Move forward to switch to the next month." at bounding box center [585, 267] width 15 height 18
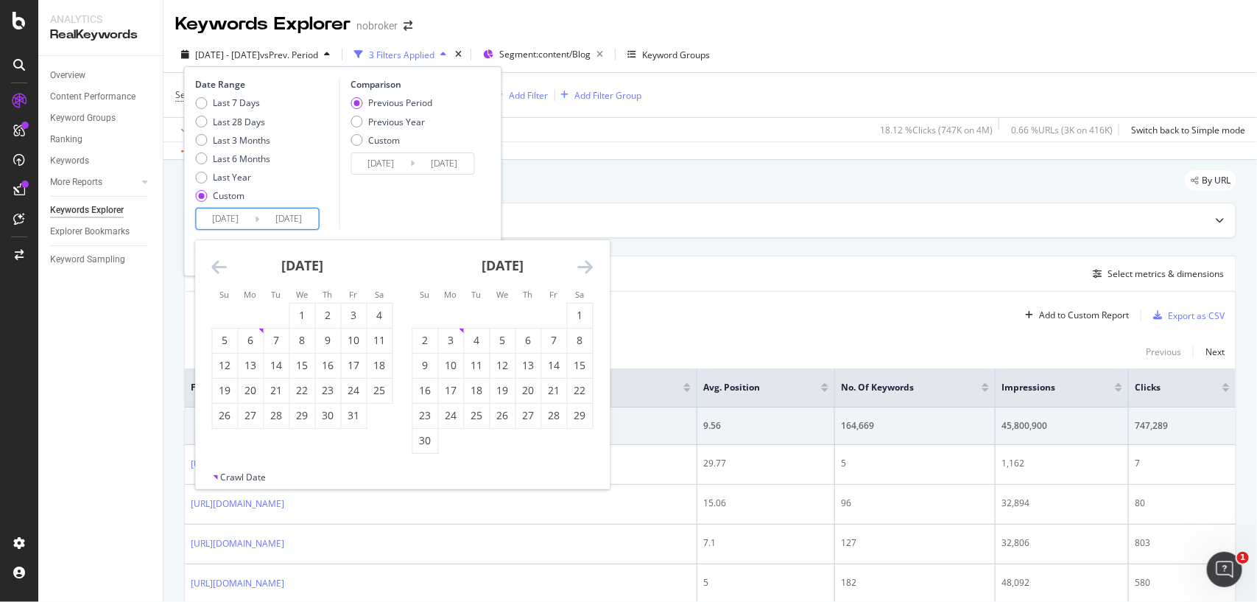
click at [591, 265] on icon "Move forward to switch to the next month." at bounding box center [585, 267] width 15 height 18
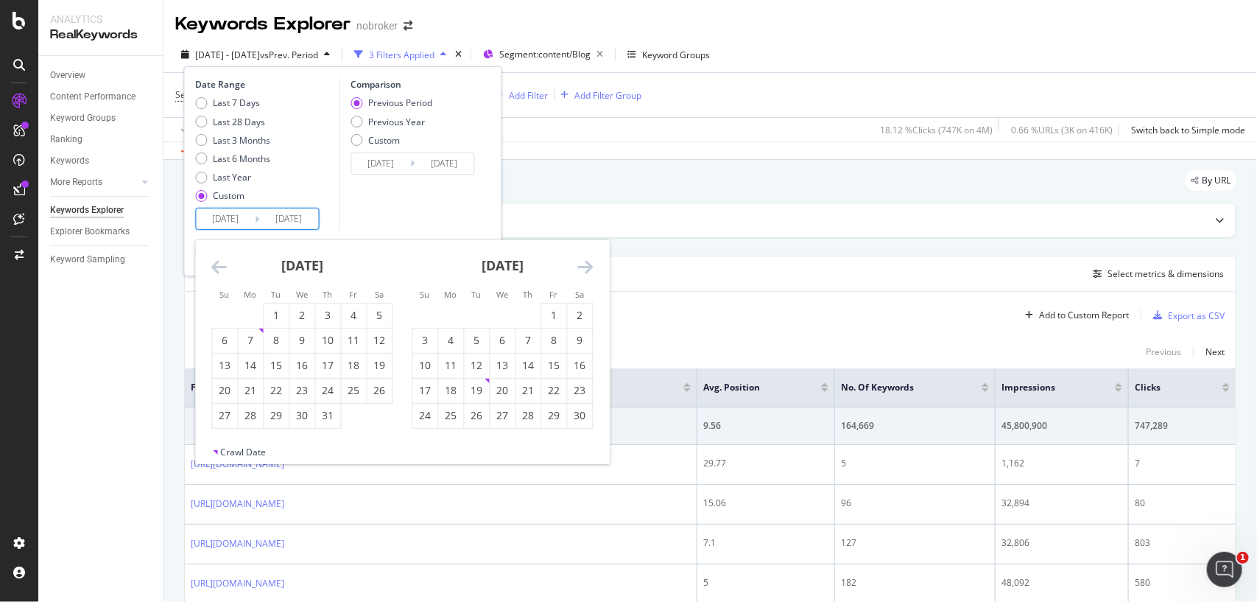
click at [591, 265] on icon "Move forward to switch to the next month." at bounding box center [585, 267] width 15 height 18
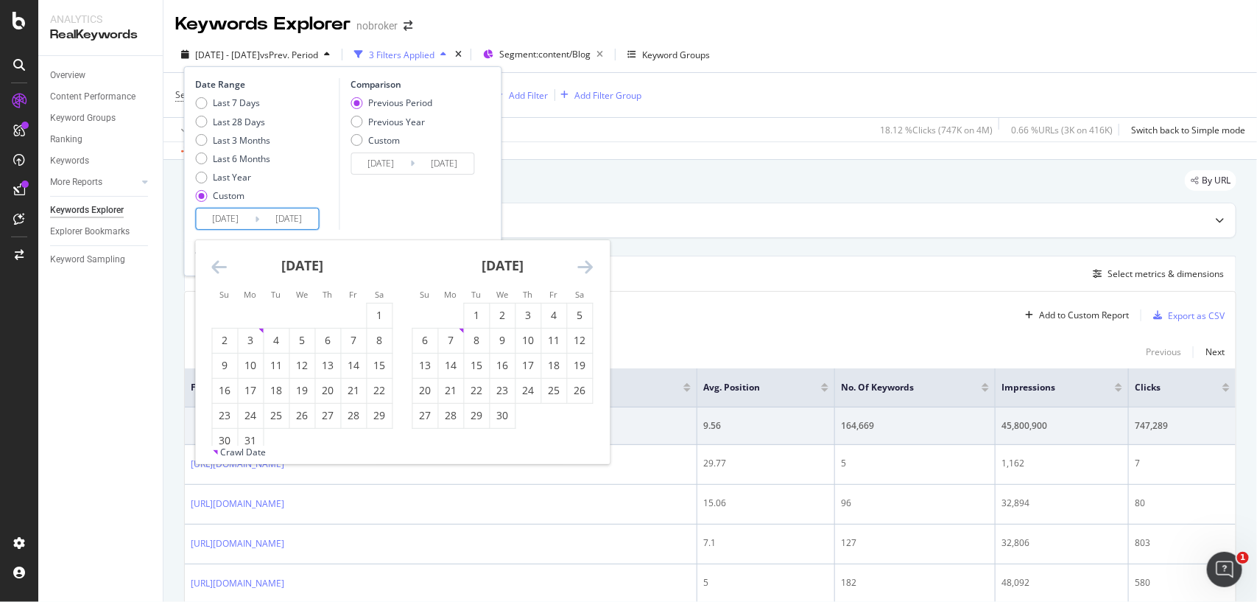
click at [591, 265] on icon "Move forward to switch to the next month." at bounding box center [585, 267] width 15 height 18
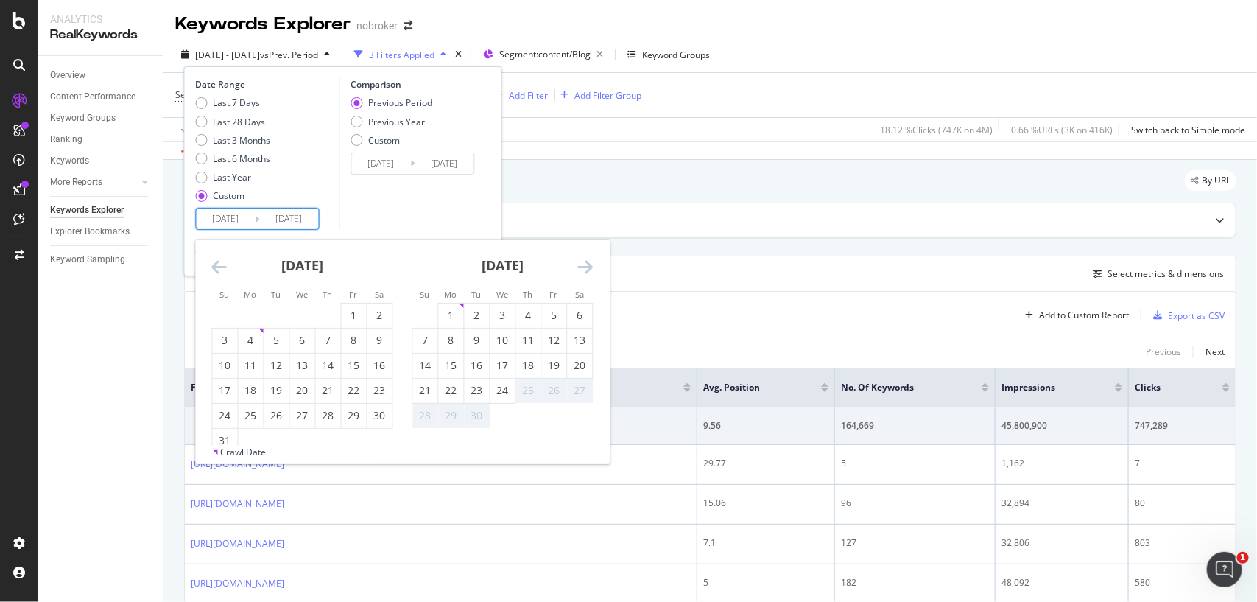
click at [591, 265] on icon "Move forward to switch to the next month." at bounding box center [585, 267] width 15 height 18
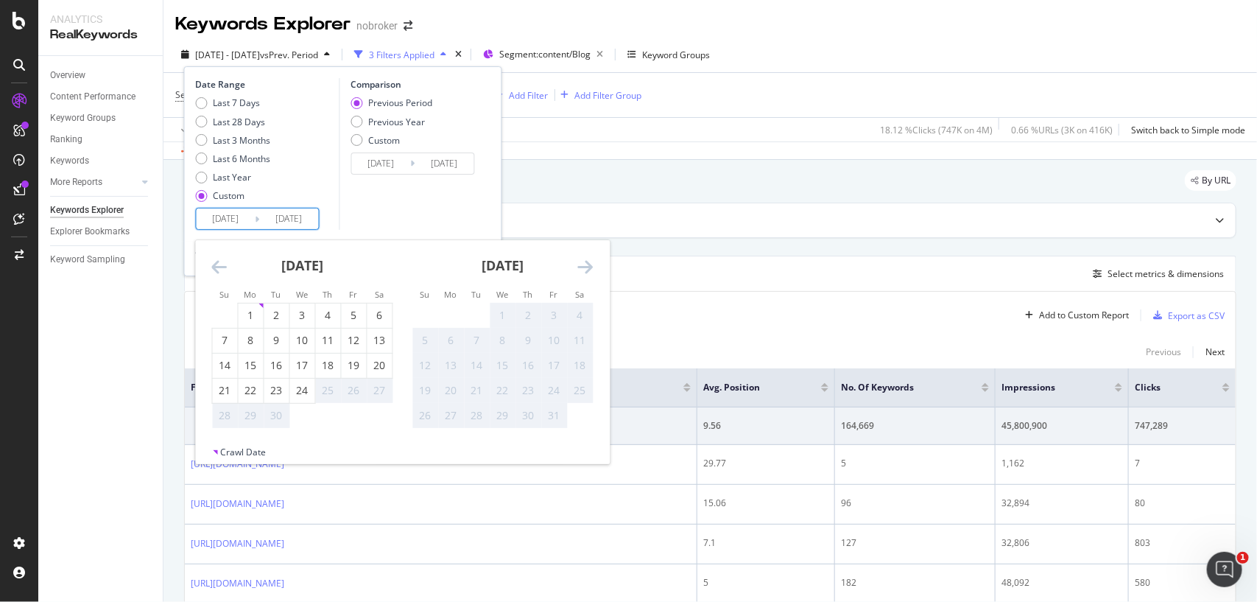
click at [221, 267] on icon "Move backward to switch to the previous month." at bounding box center [219, 267] width 15 height 18
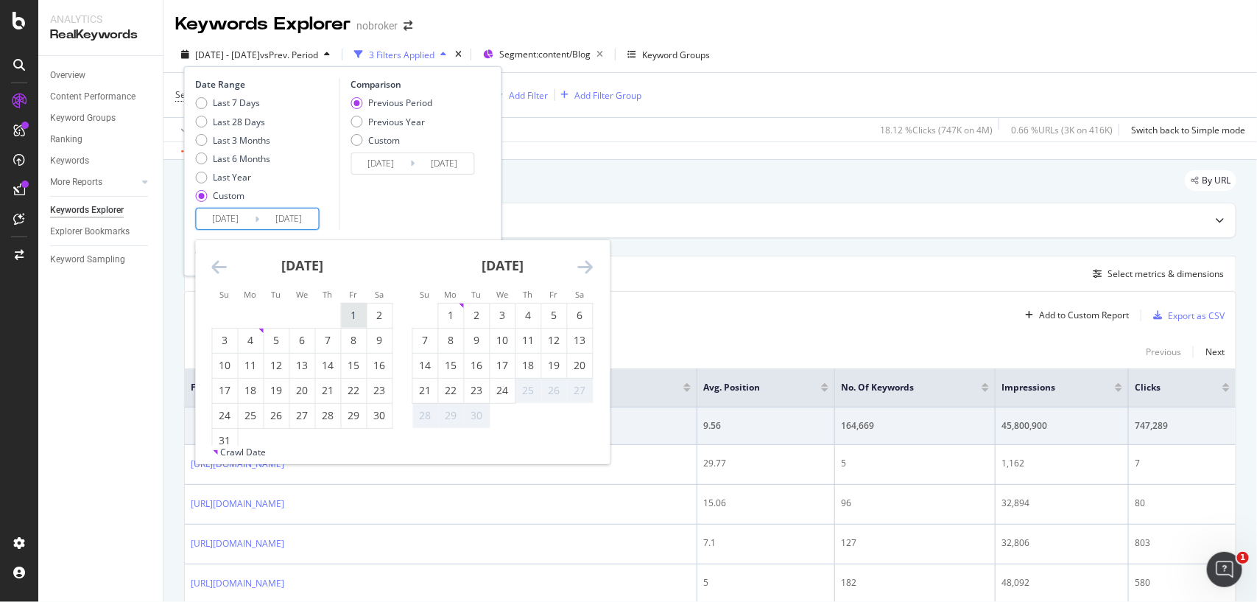
click at [351, 313] on div "1" at bounding box center [354, 315] width 25 height 15
type input "[DATE]"
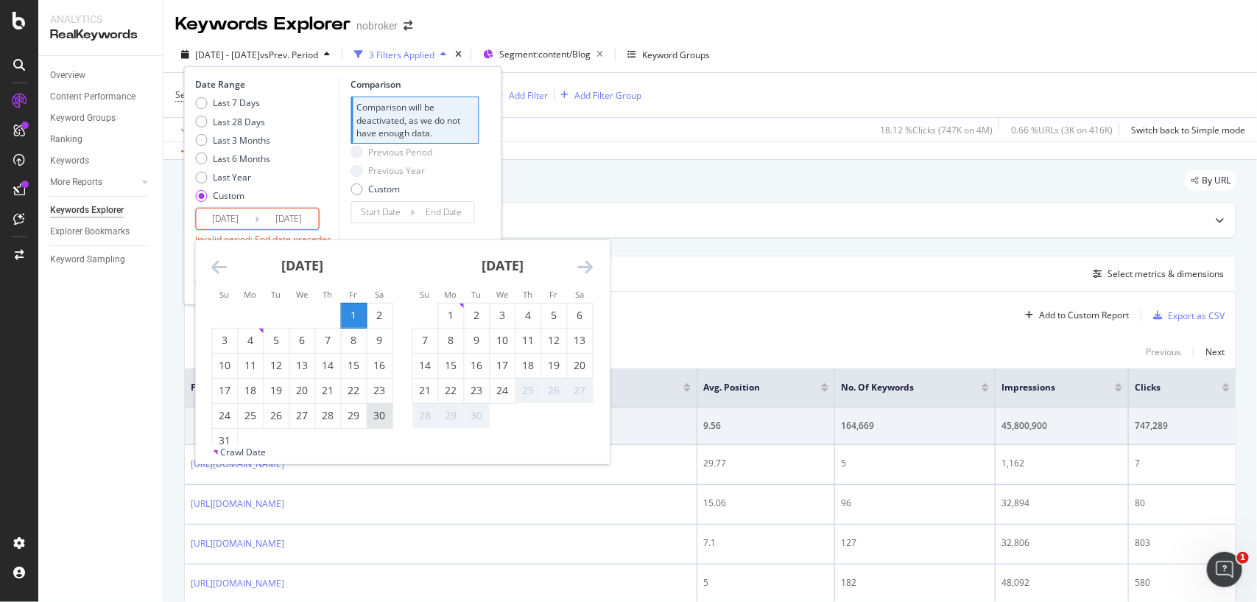
click at [387, 411] on div "30" at bounding box center [380, 415] width 25 height 15
type input "[DATE]"
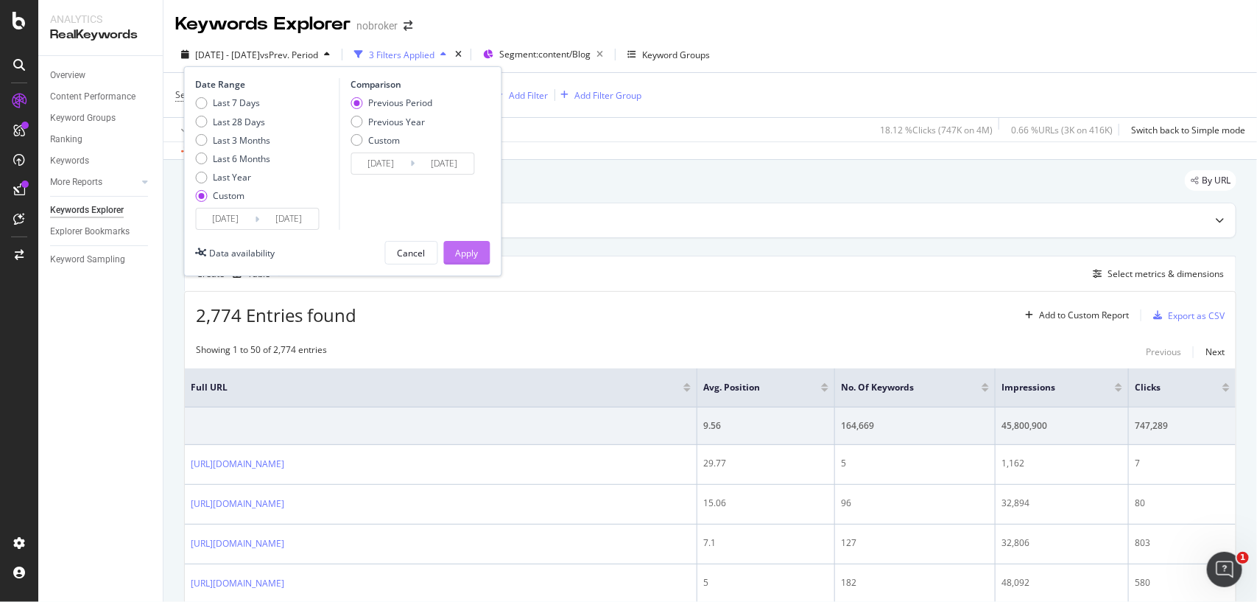
click at [463, 256] on div "Apply" at bounding box center [467, 253] width 23 height 13
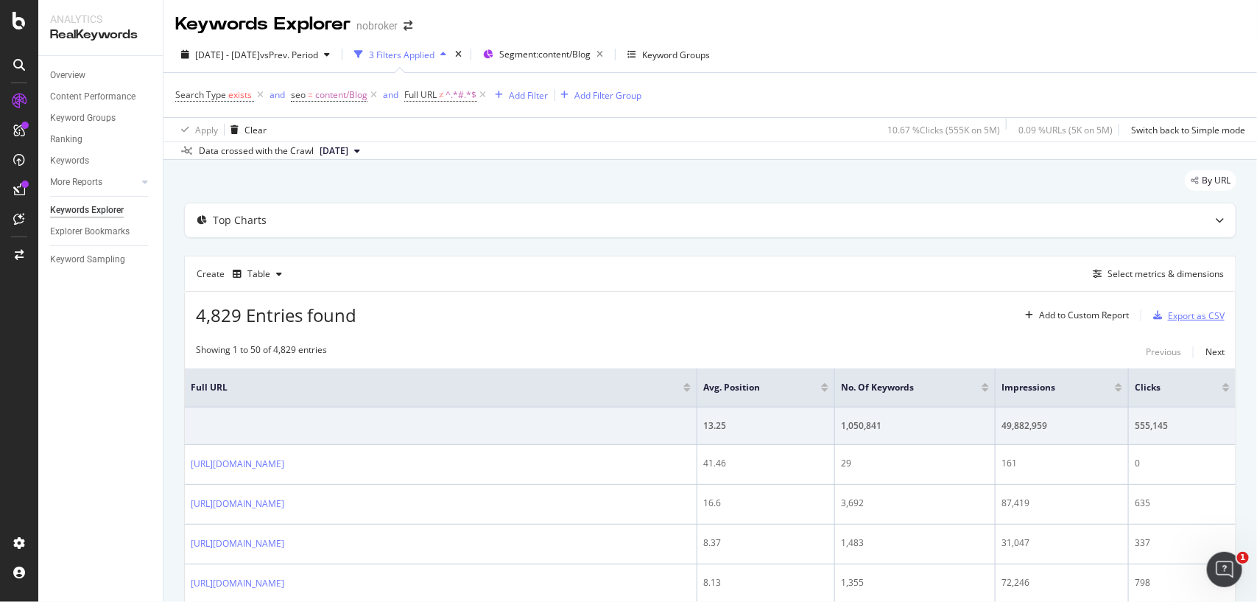
click at [1171, 319] on div "Export as CSV" at bounding box center [1196, 315] width 57 height 13
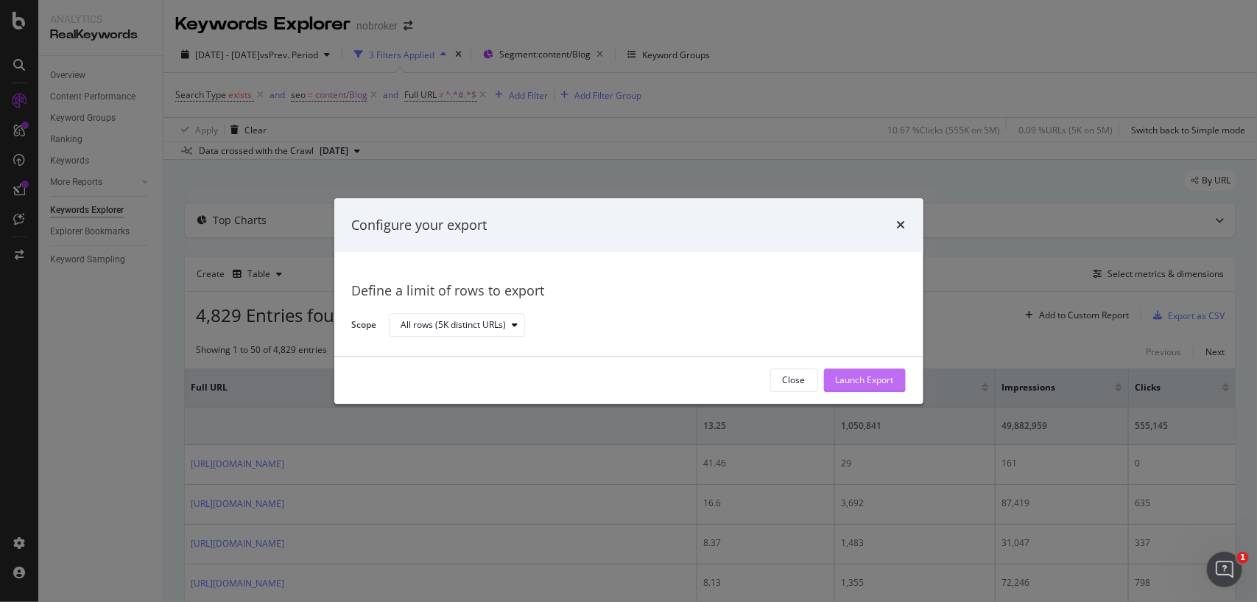
click at [881, 369] on div "Launch Export" at bounding box center [865, 380] width 58 height 22
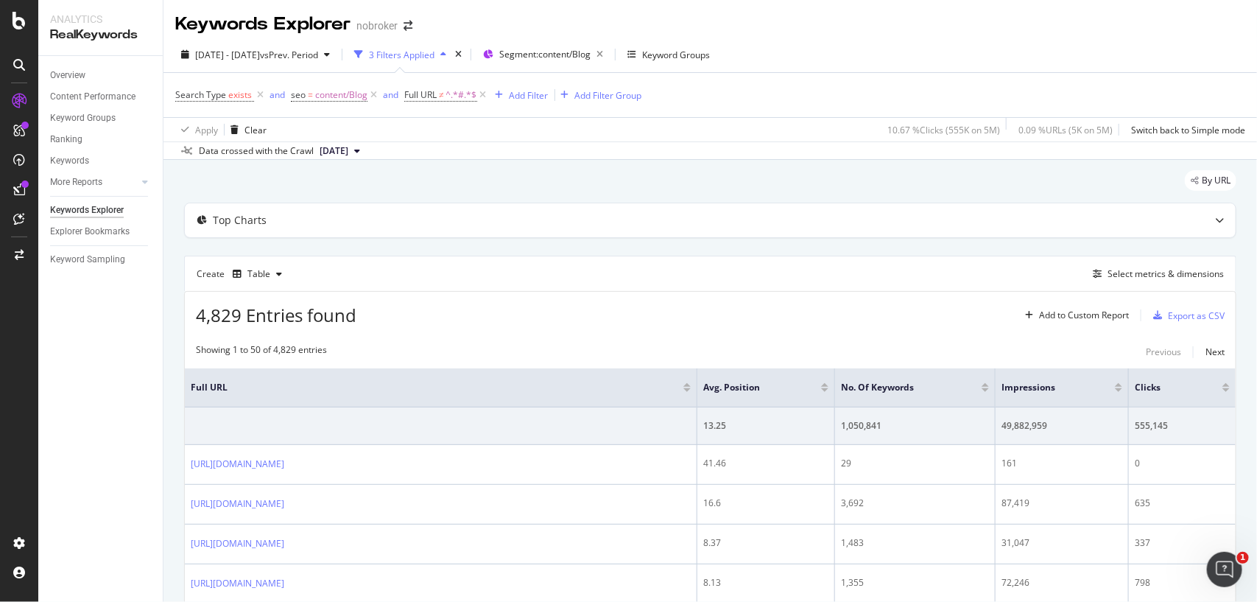
click at [969, 46] on div "[DATE] - [DATE] vs Prev. Period 3 Filters Applied Segment: content/Blog Keyword…" at bounding box center [711, 57] width 1094 height 29
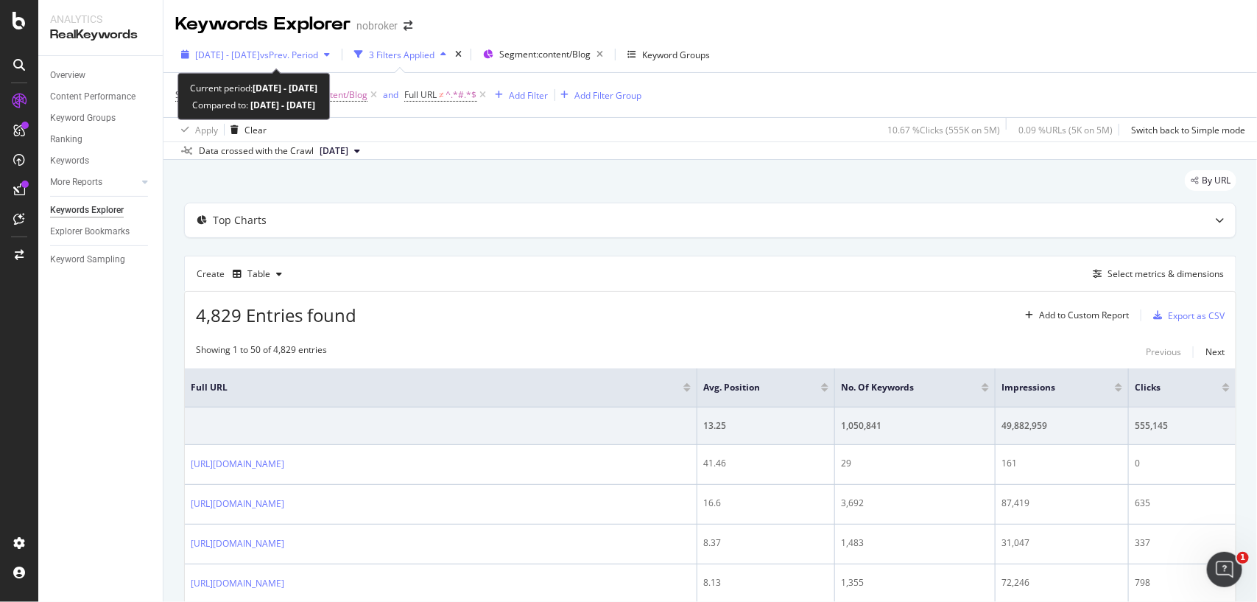
click at [318, 49] on span "vs Prev. Period" at bounding box center [289, 55] width 58 height 13
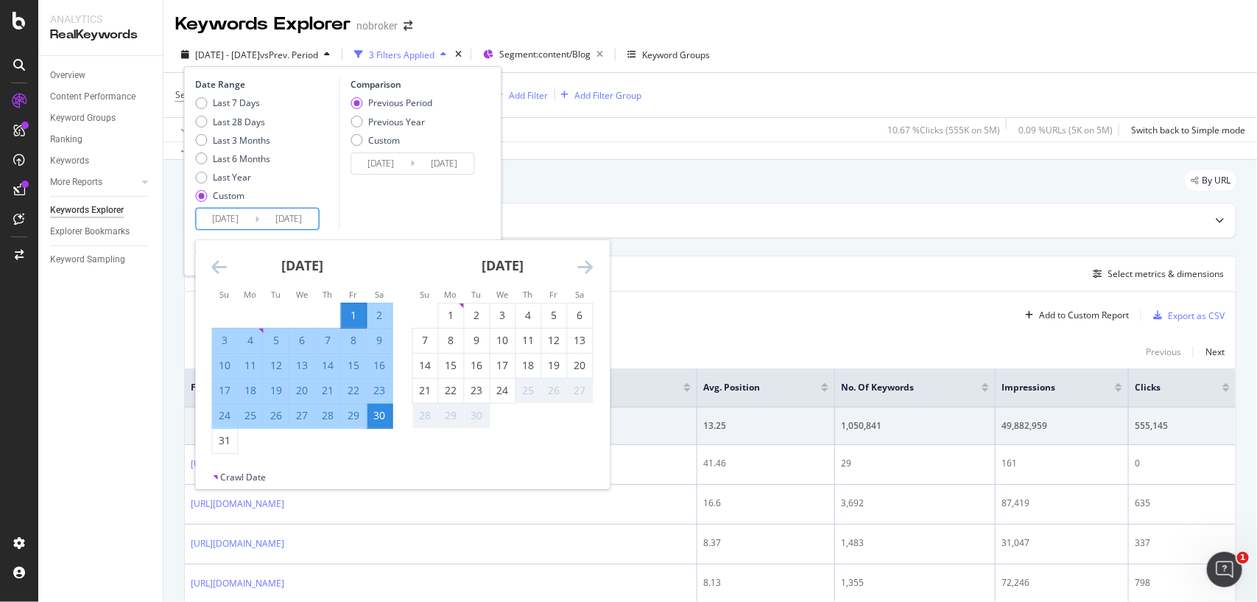
click at [249, 218] on input "[DATE]" at bounding box center [226, 218] width 59 height 21
click at [221, 262] on icon "Move backward to switch to the previous month." at bounding box center [219, 267] width 15 height 18
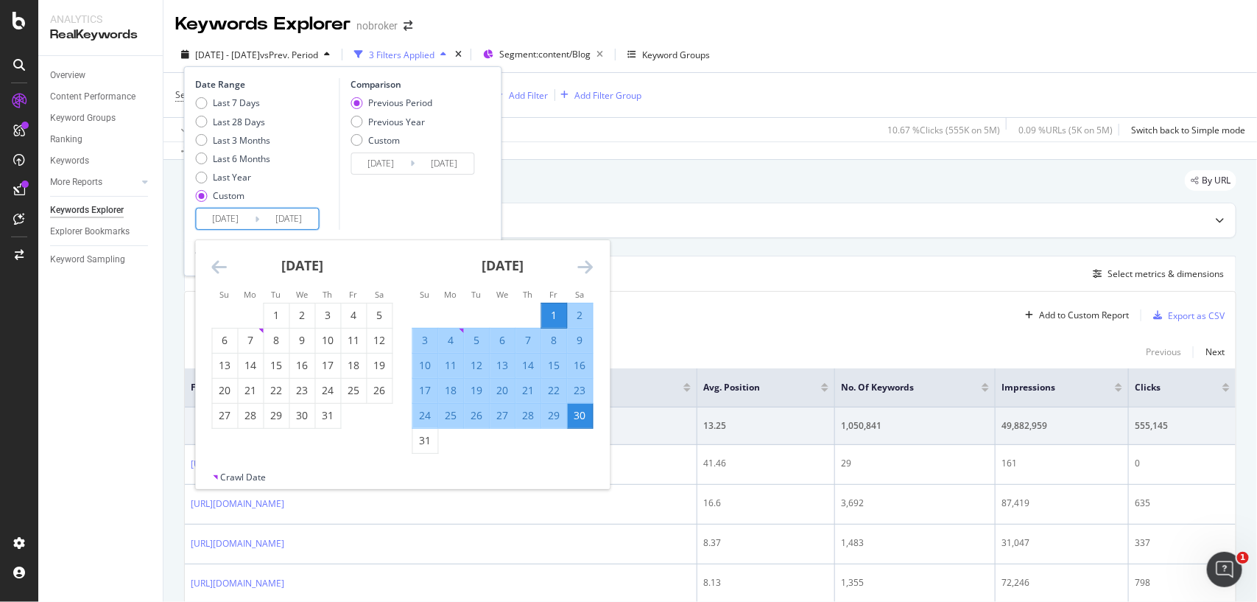
click at [221, 262] on icon "Move backward to switch to the previous month." at bounding box center [219, 267] width 15 height 18
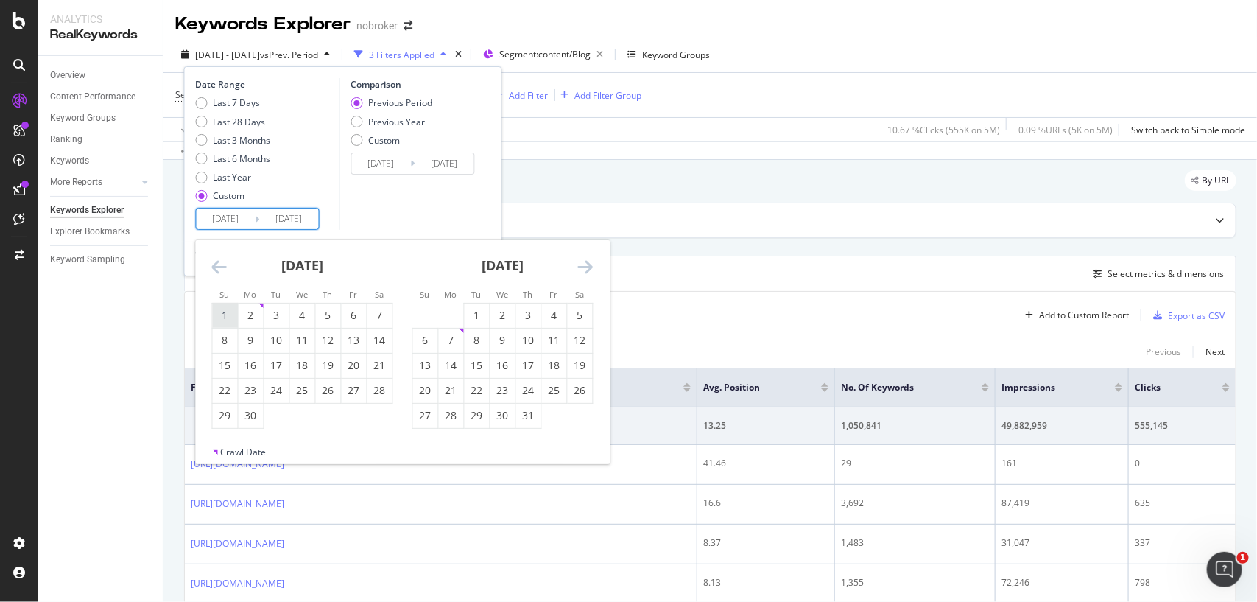
click at [222, 308] on div "1" at bounding box center [225, 315] width 25 height 15
type input "[DATE]"
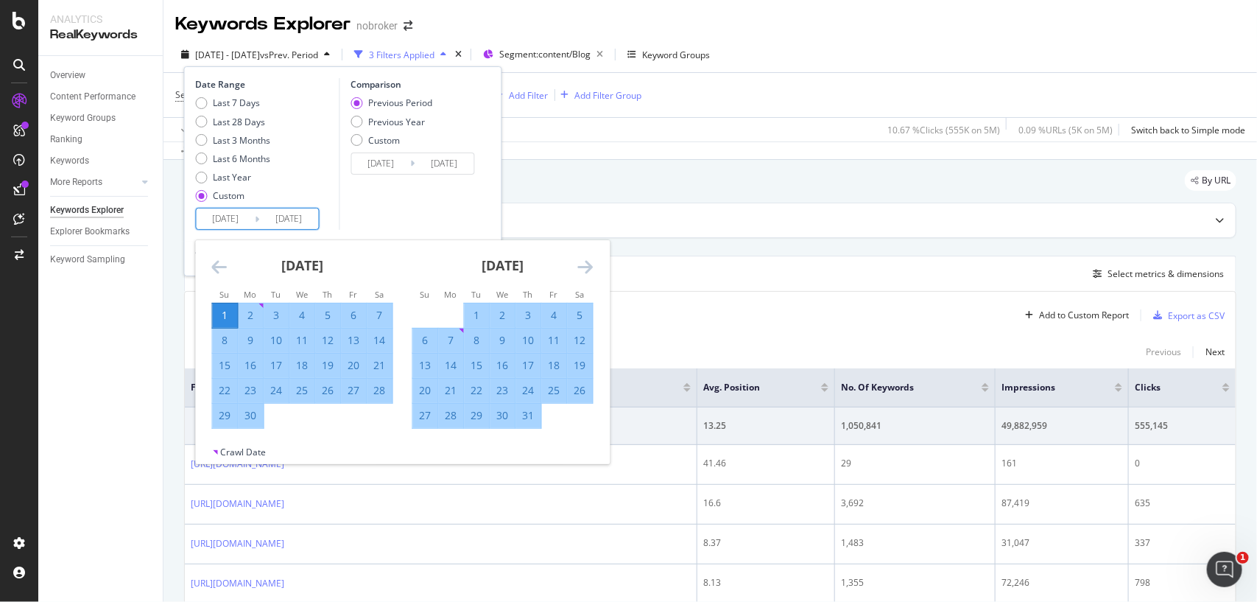
click at [248, 413] on div "30" at bounding box center [251, 415] width 25 height 15
type input "[DATE]"
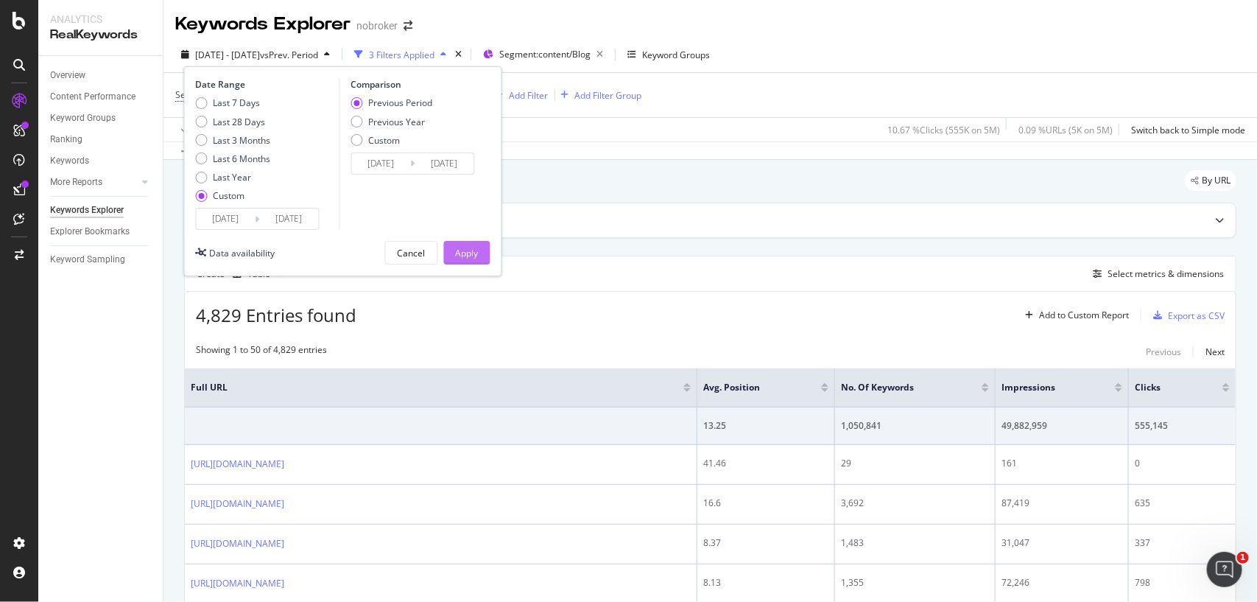
click at [480, 247] on button "Apply" at bounding box center [467, 253] width 46 height 24
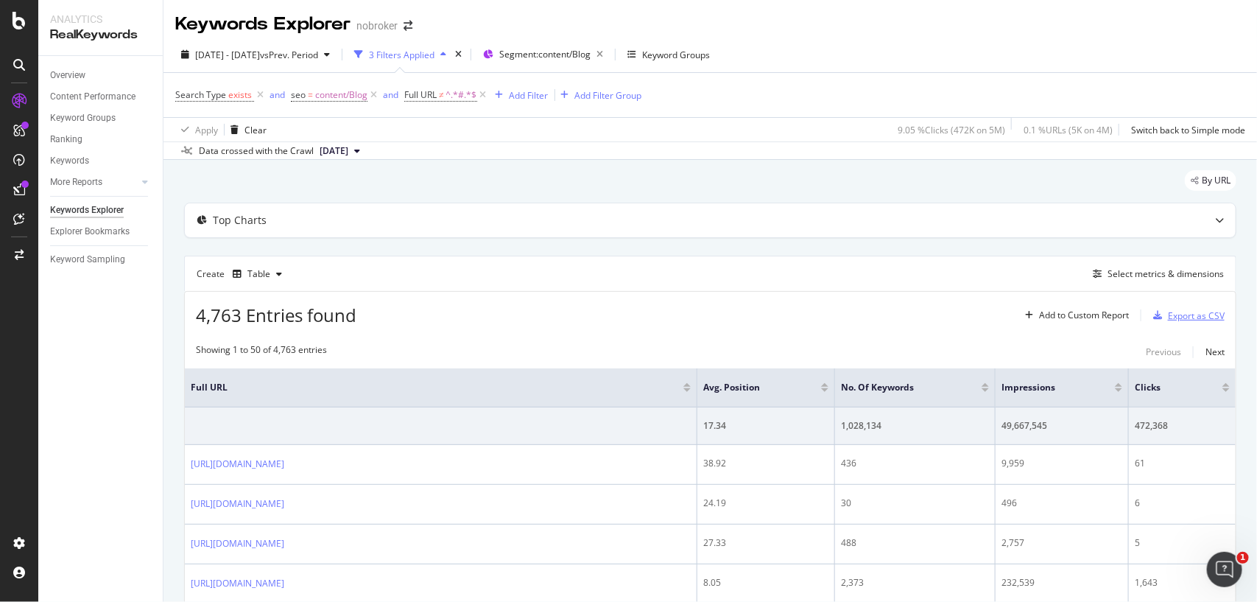
click at [1168, 313] on div "Export as CSV" at bounding box center [1196, 315] width 57 height 13
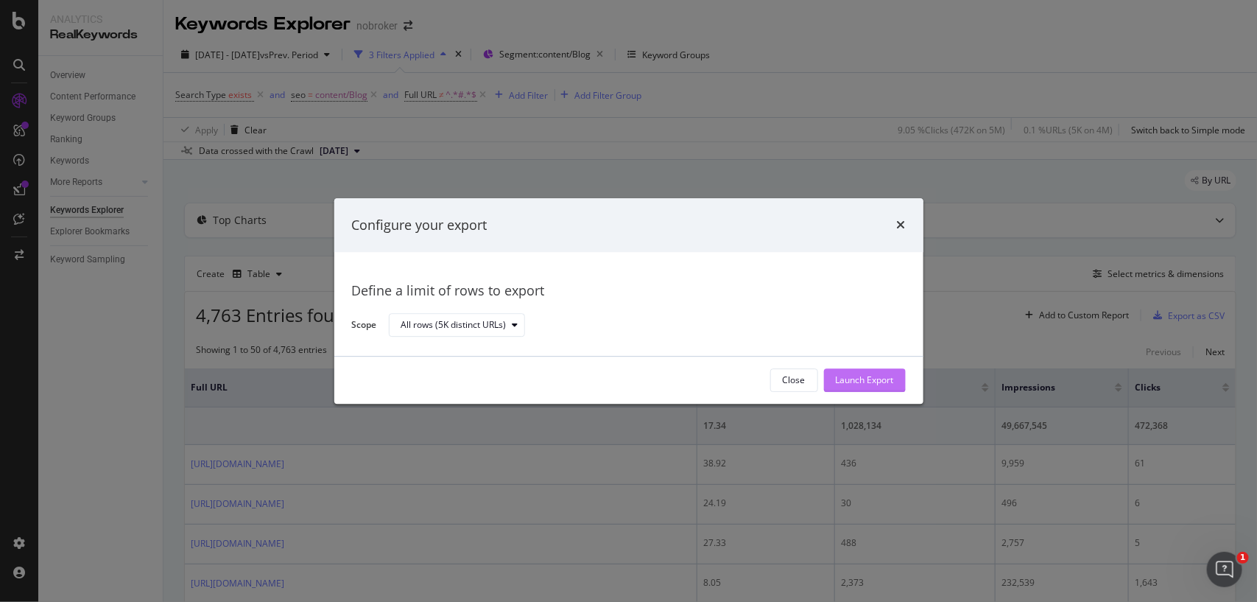
click at [864, 376] on div "Launch Export" at bounding box center [865, 380] width 58 height 13
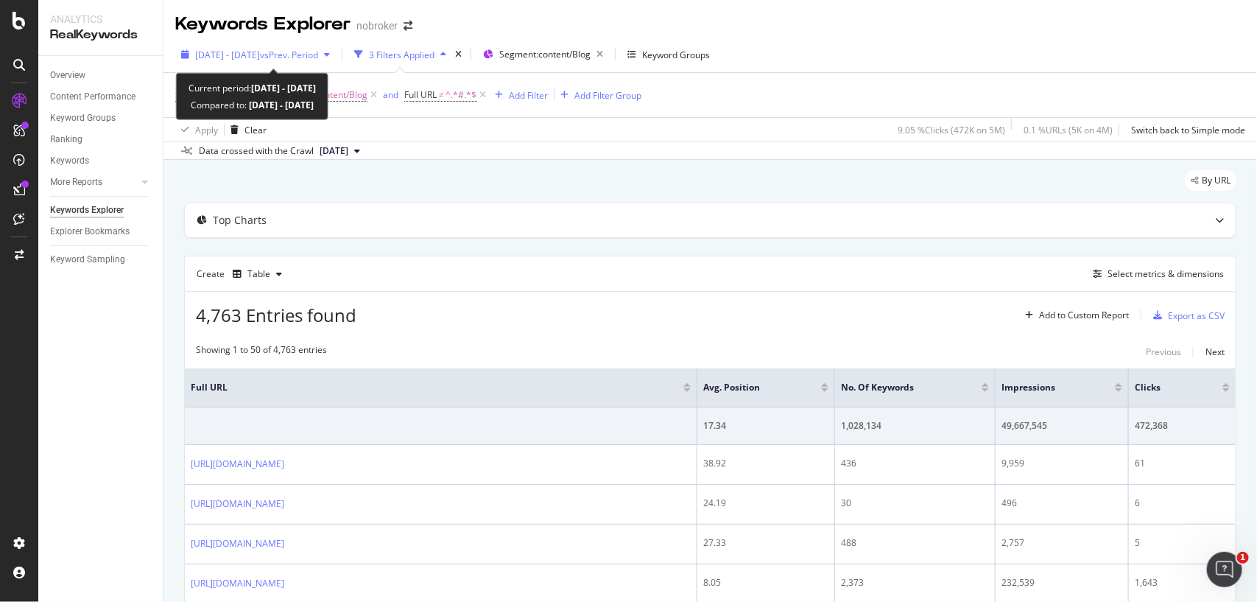
click at [260, 49] on span "[DATE] - [DATE]" at bounding box center [227, 55] width 65 height 13
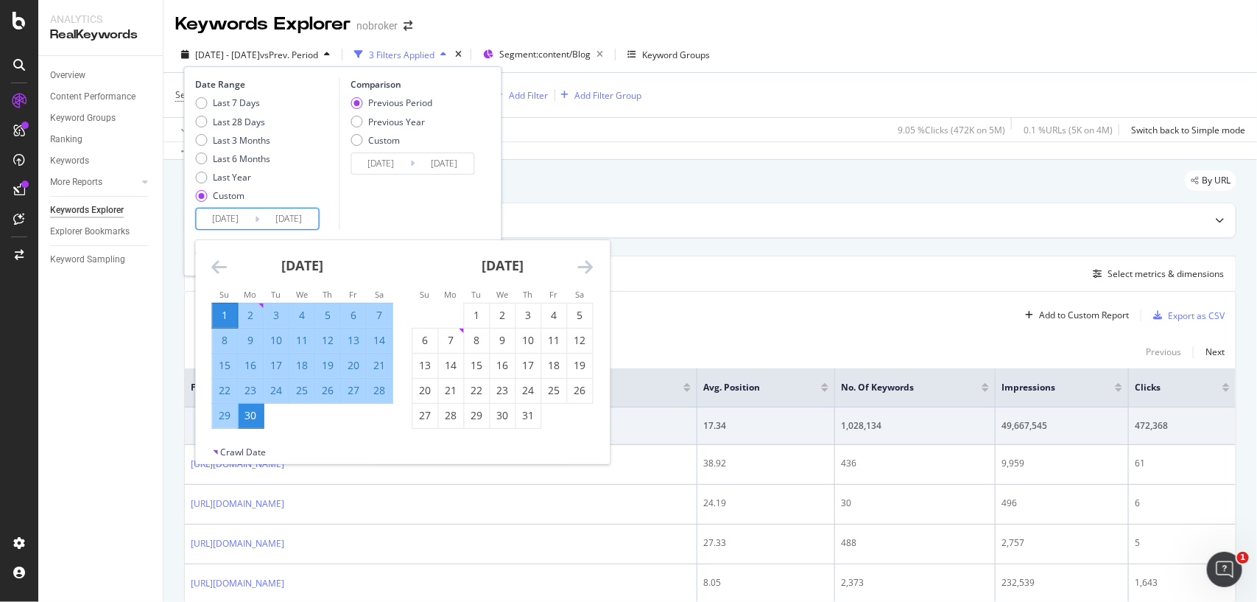
click at [248, 221] on input "[DATE]" at bounding box center [226, 218] width 59 height 21
click at [582, 261] on icon "Move forward to switch to the next month." at bounding box center [585, 267] width 15 height 18
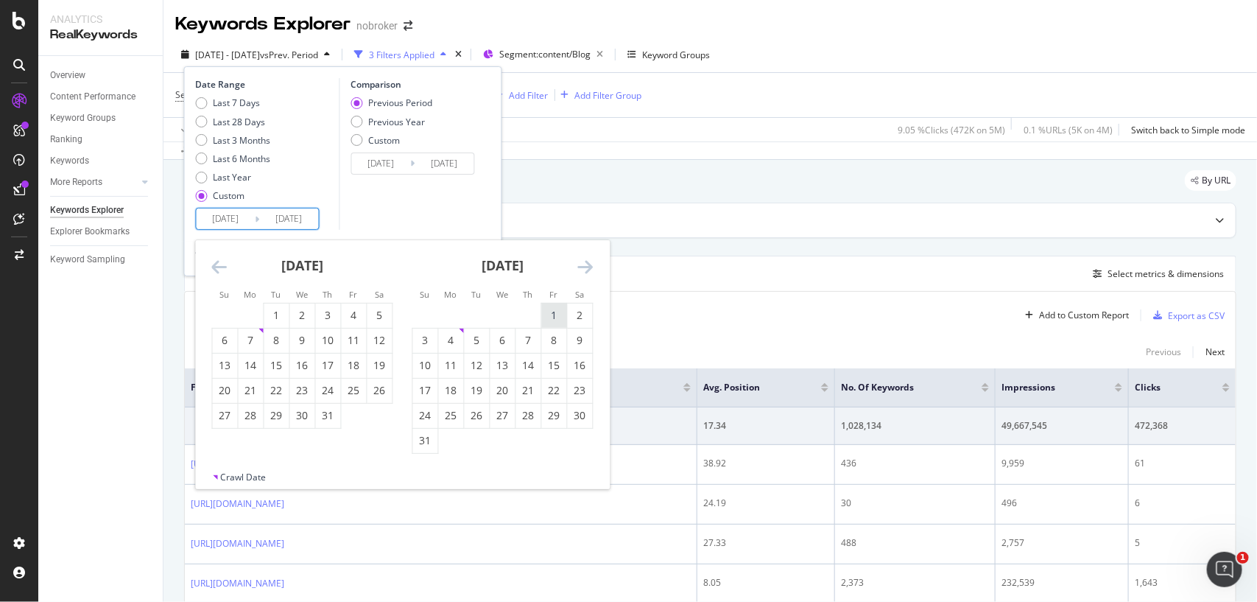
click at [545, 312] on div "1" at bounding box center [554, 315] width 25 height 15
type input "[DATE]"
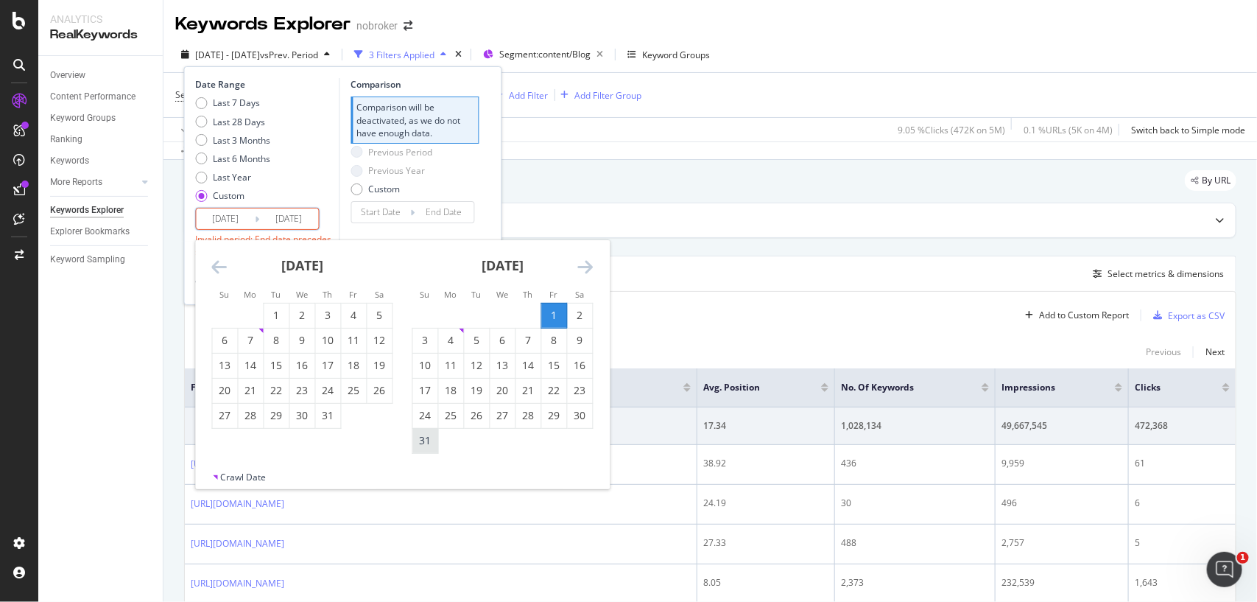
click at [432, 442] on div "31" at bounding box center [425, 440] width 25 height 15
type input "[DATE]"
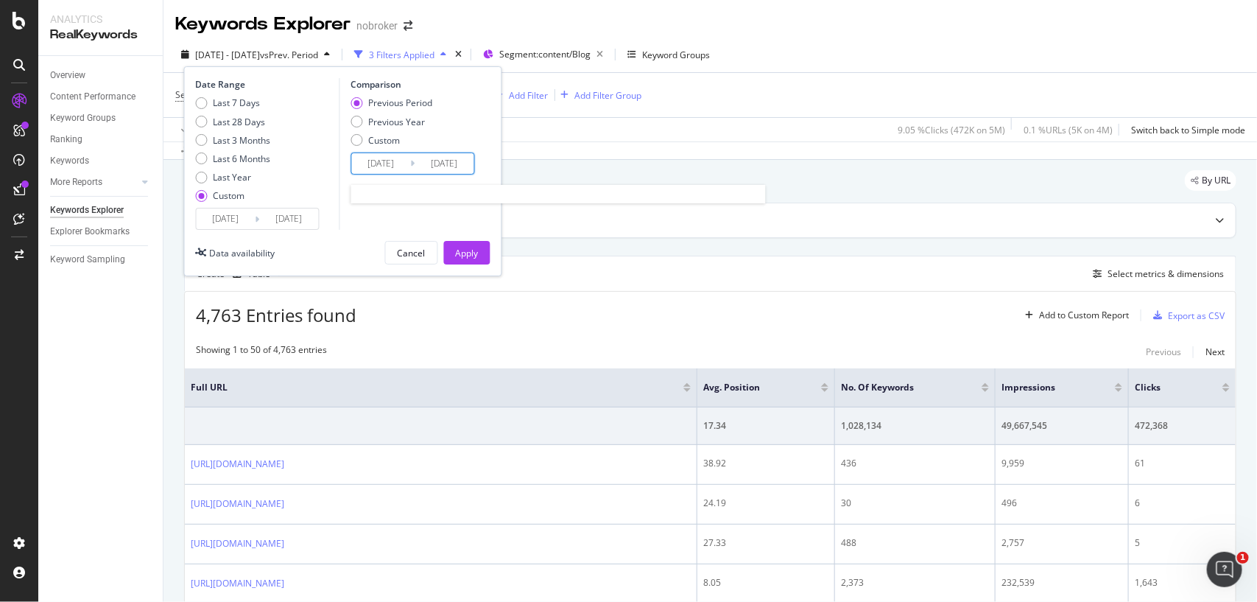
click at [387, 167] on input "[DATE]" at bounding box center [380, 163] width 59 height 21
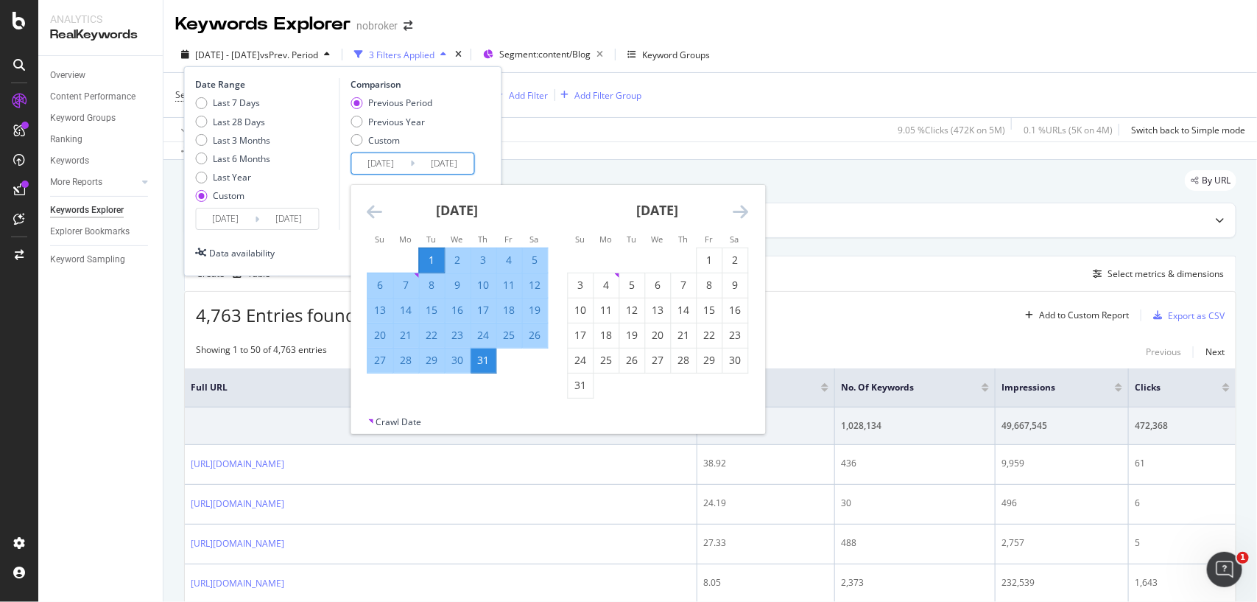
click at [374, 204] on icon "Move backward to switch to the previous month." at bounding box center [374, 212] width 15 height 18
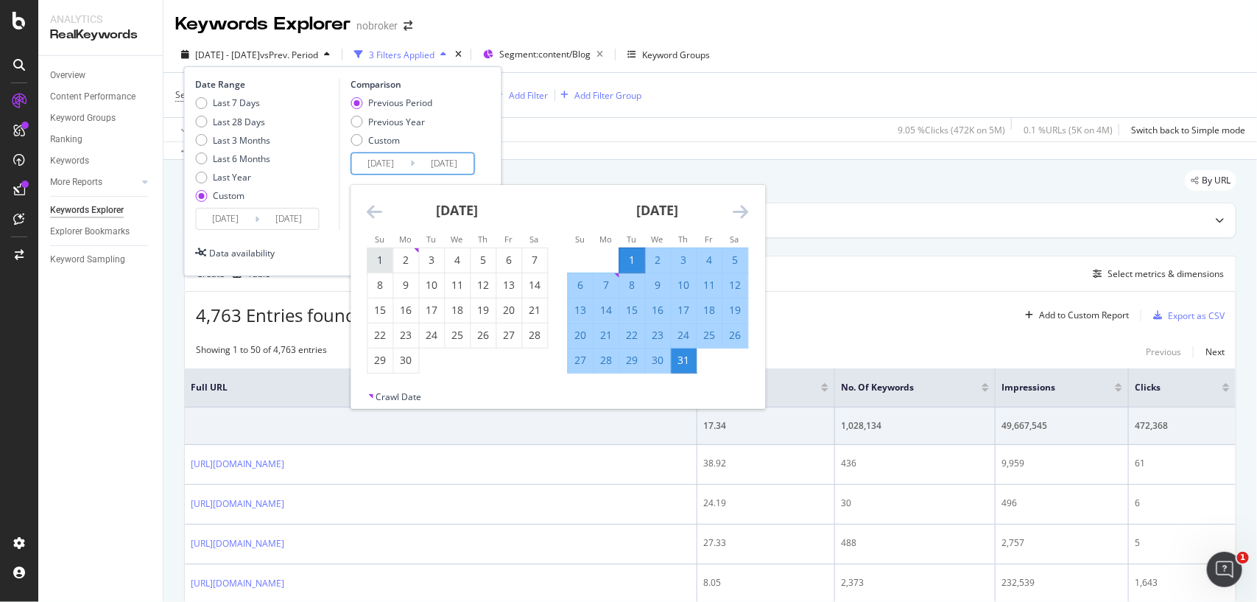
click at [387, 259] on div "1" at bounding box center [380, 260] width 25 height 15
type input "[DATE]"
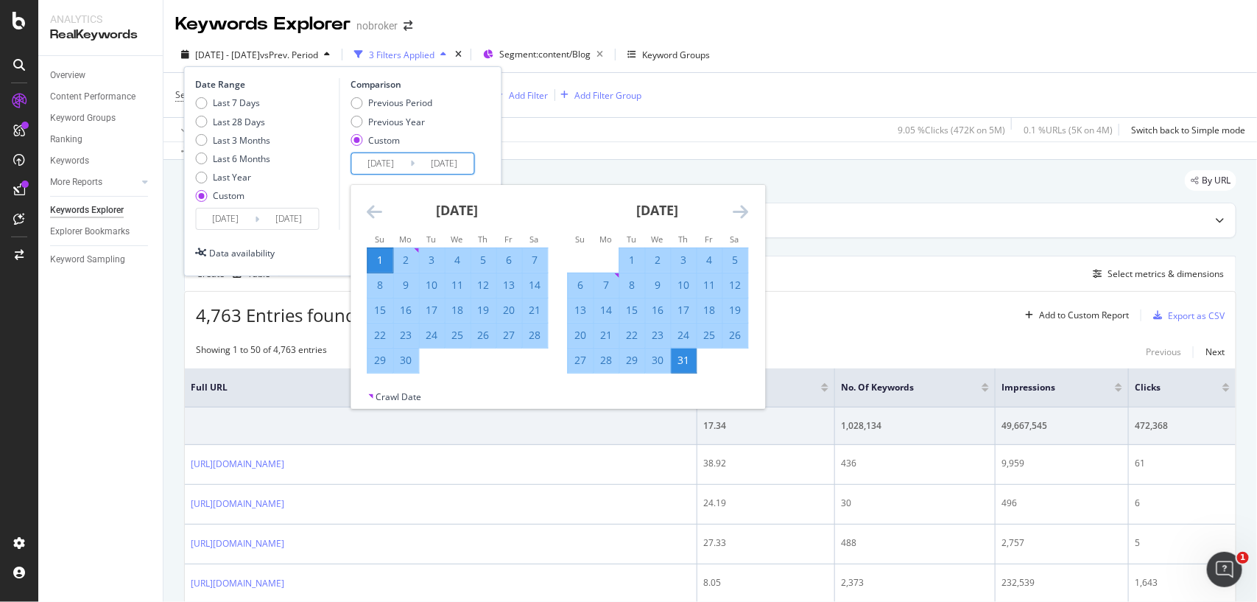
click at [405, 365] on div "30" at bounding box center [405, 360] width 25 height 15
type input "[DATE]"
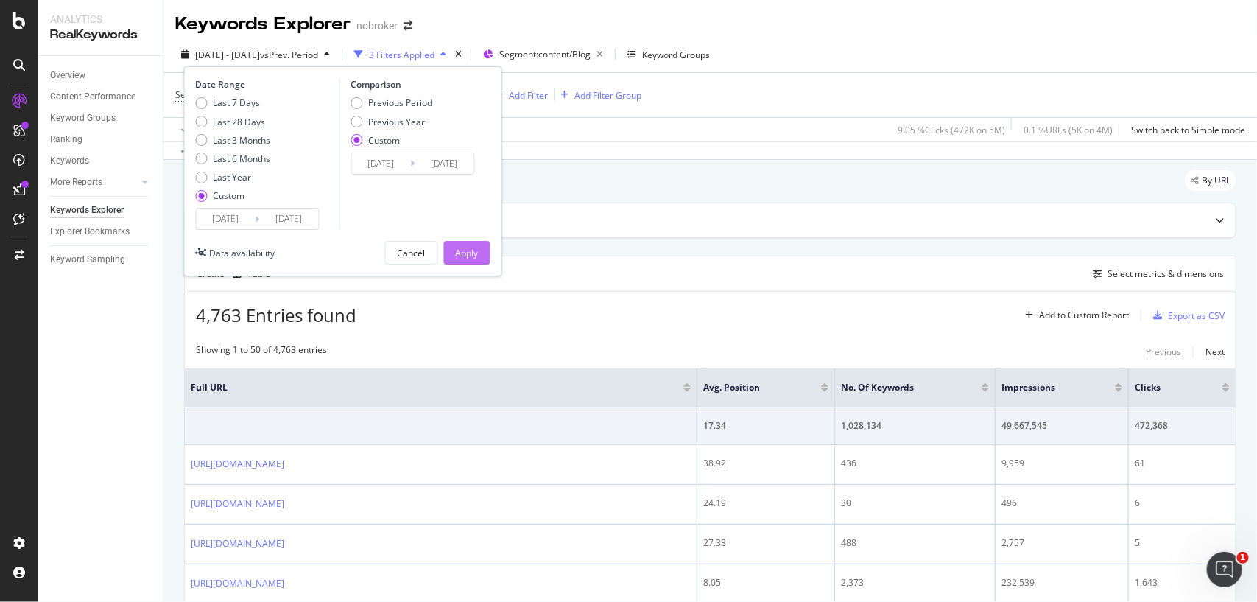
click at [472, 256] on div "Apply" at bounding box center [467, 253] width 23 height 13
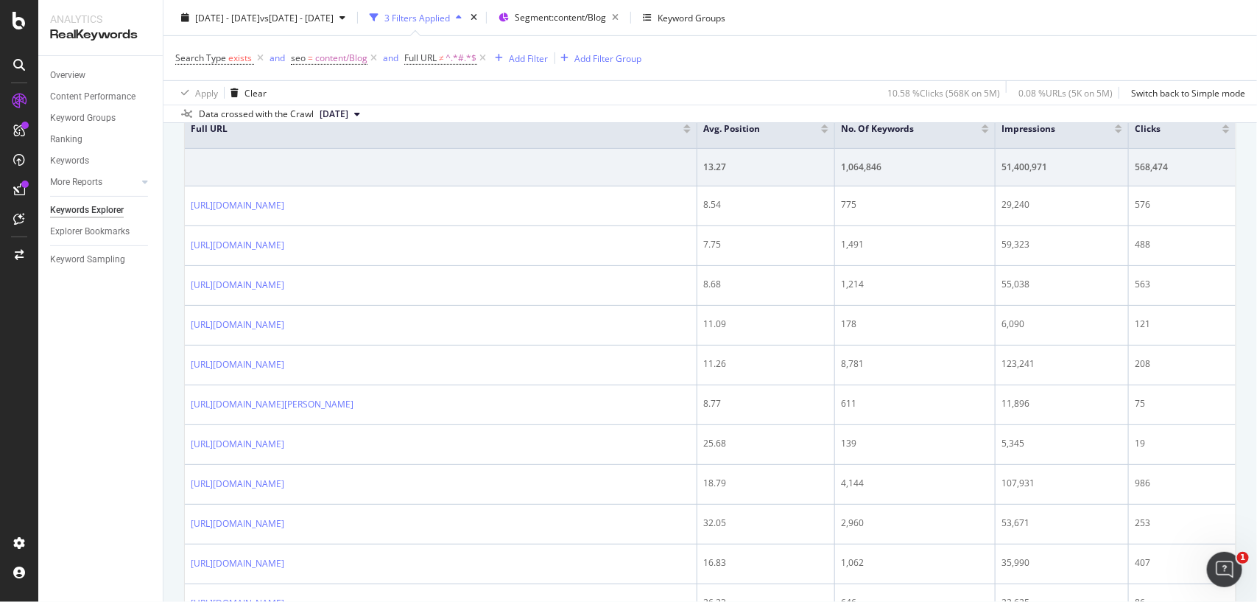
scroll to position [107, 0]
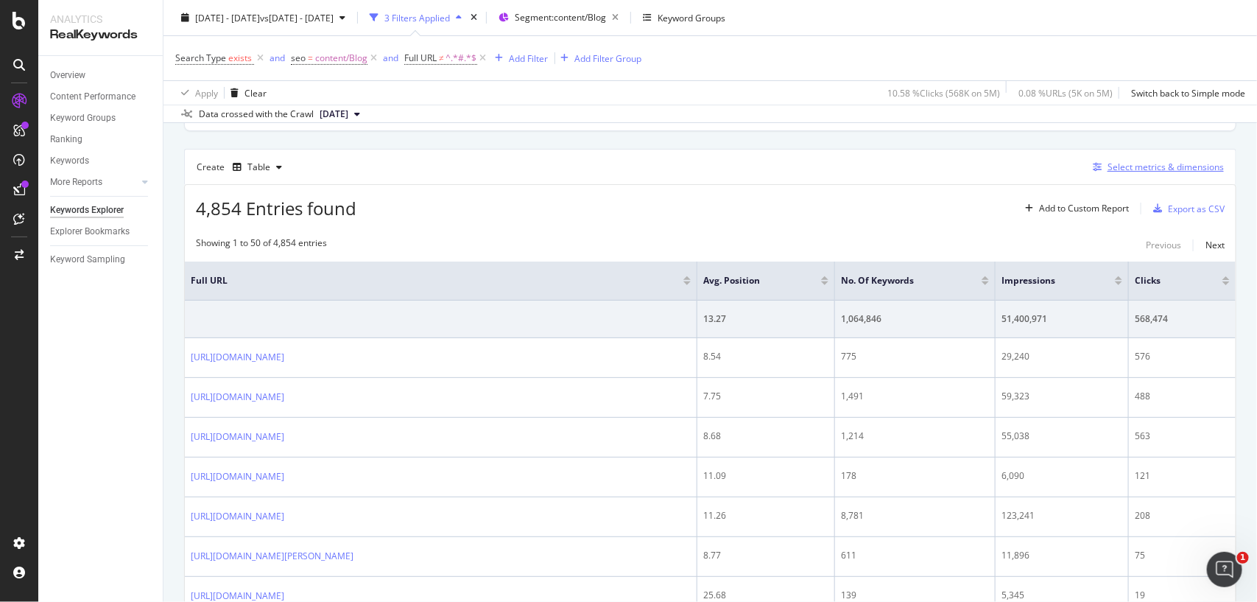
click at [1148, 170] on div "Select metrics & dimensions" at bounding box center [1166, 167] width 116 height 13
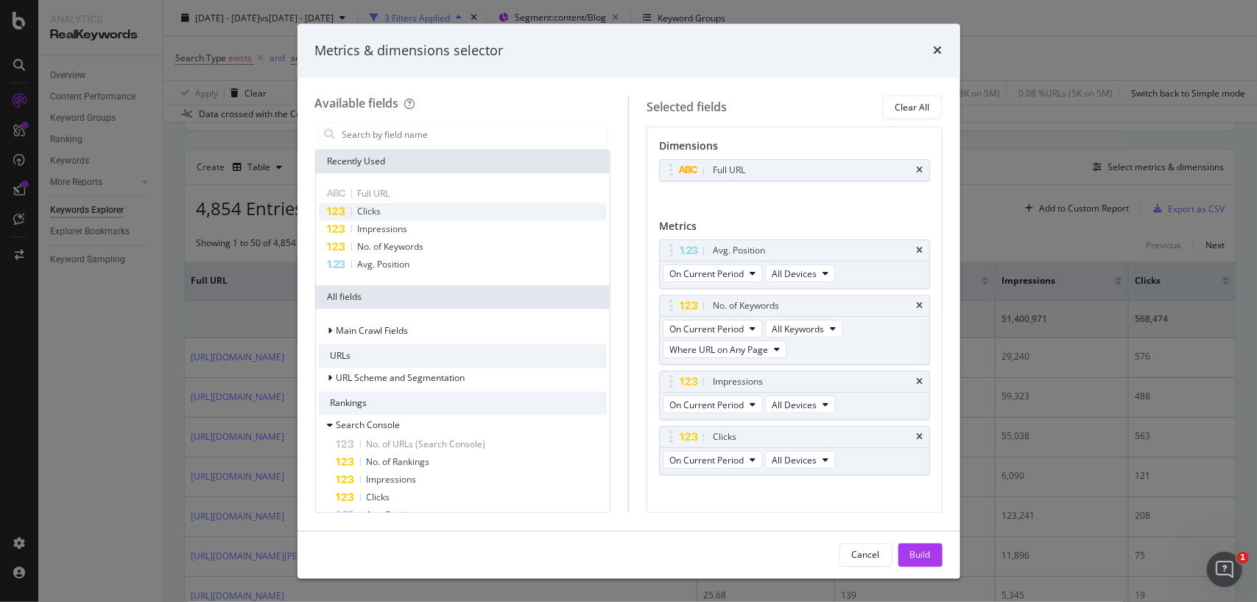
click at [380, 208] on span "Clicks" at bounding box center [370, 212] width 24 height 13
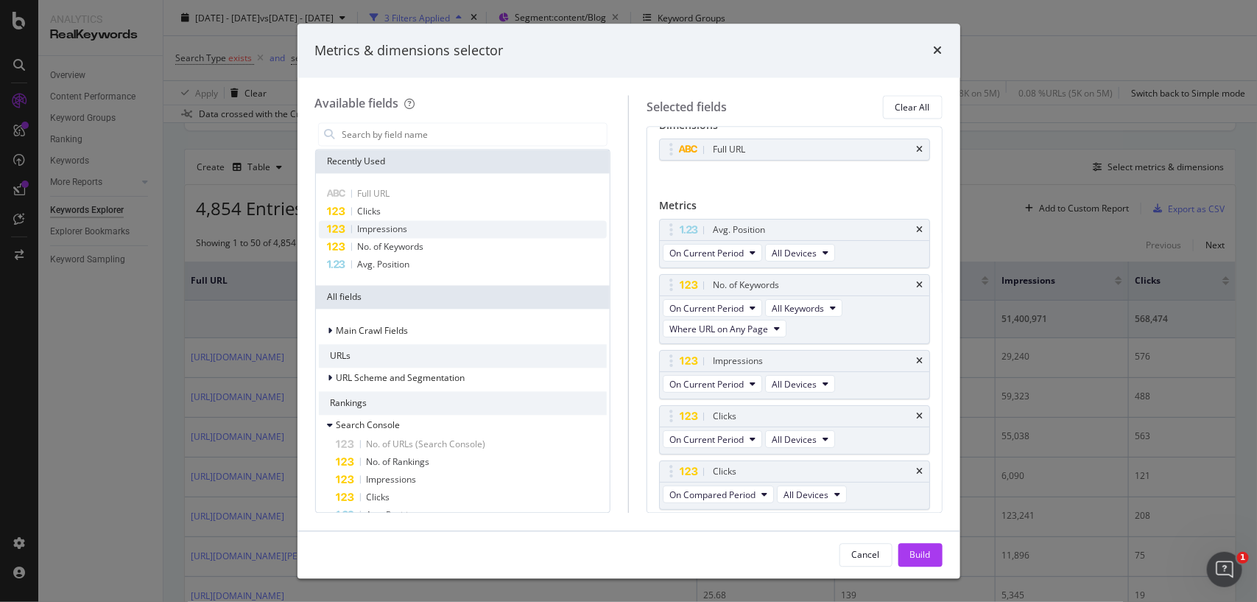
click at [385, 236] on div "Impressions" at bounding box center [463, 230] width 289 height 18
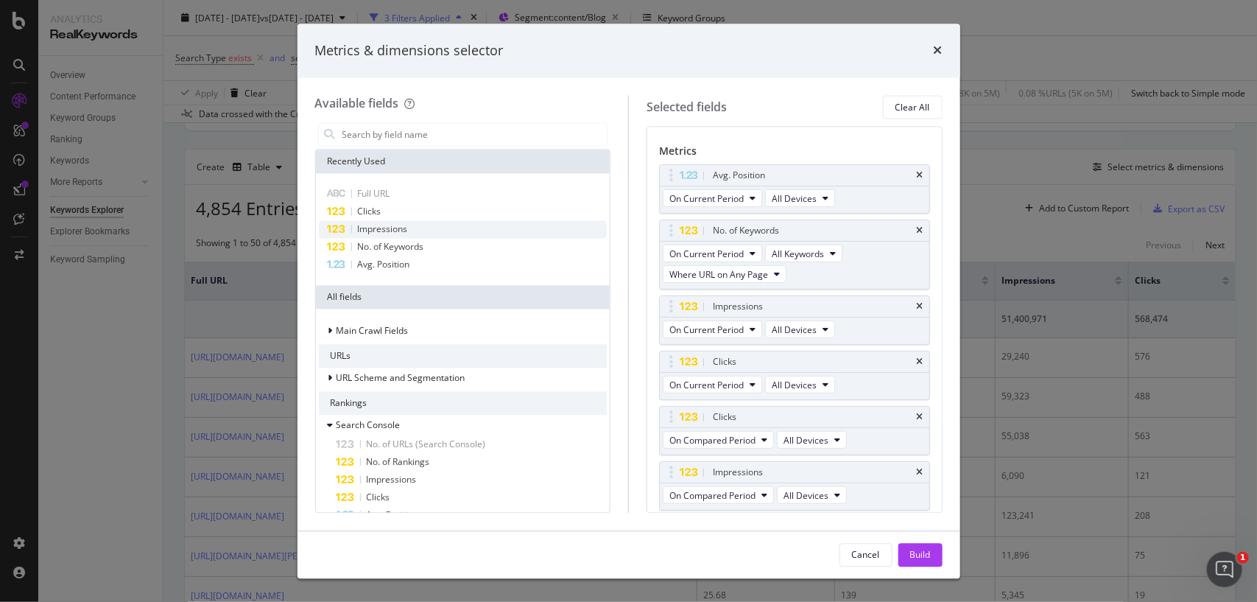
scroll to position [76, 0]
click at [387, 267] on span "Avg. Position" at bounding box center [384, 265] width 52 height 13
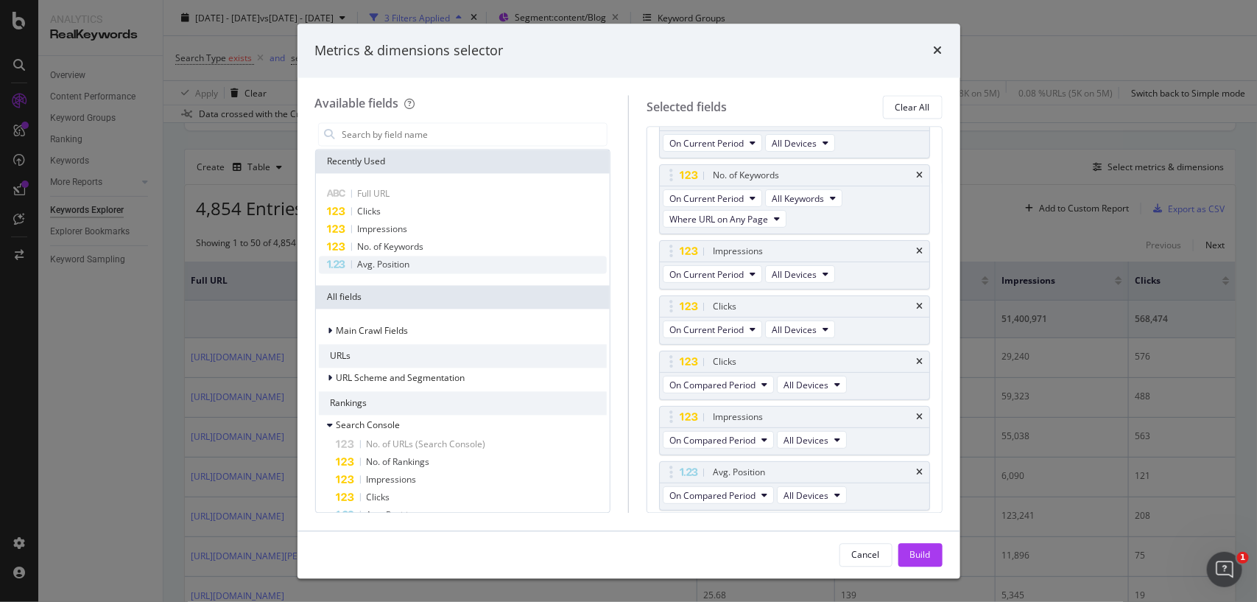
scroll to position [133, 0]
click at [390, 253] on div "No. of Keywords" at bounding box center [463, 248] width 289 height 18
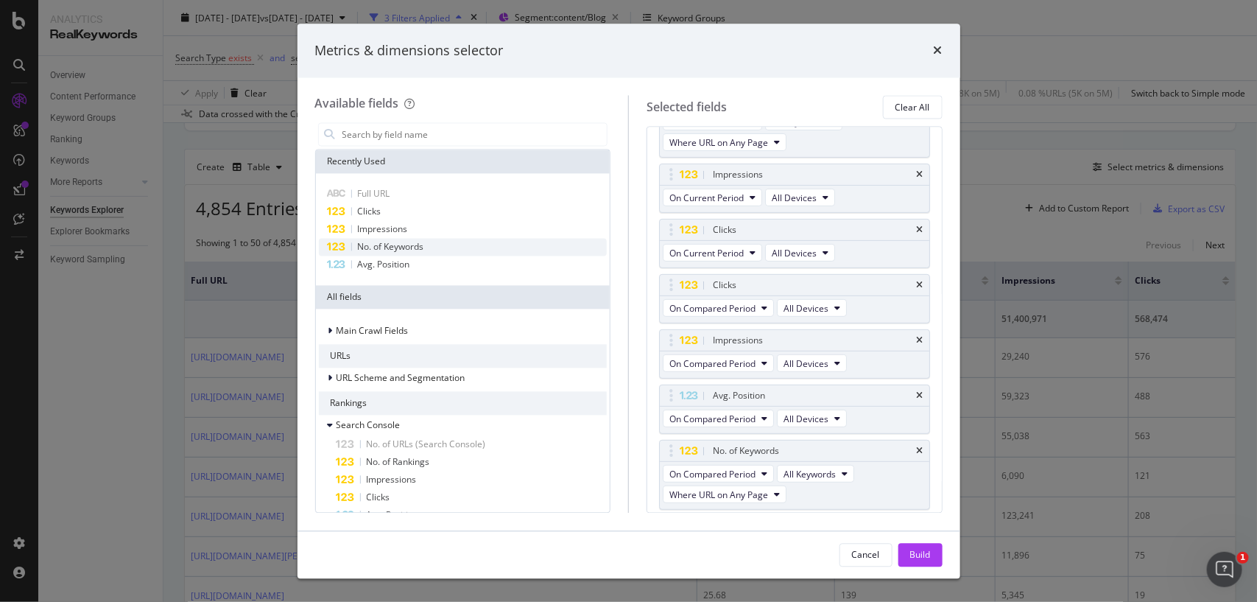
click at [390, 253] on div "No. of Keywords" at bounding box center [463, 248] width 289 height 18
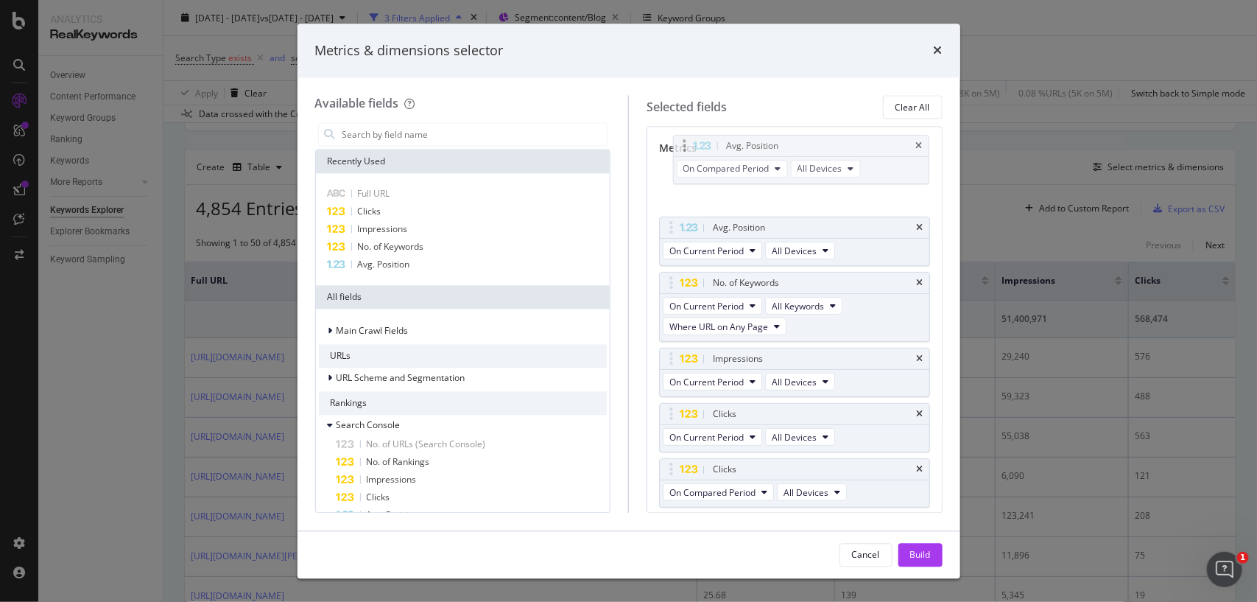
scroll to position [71, 0]
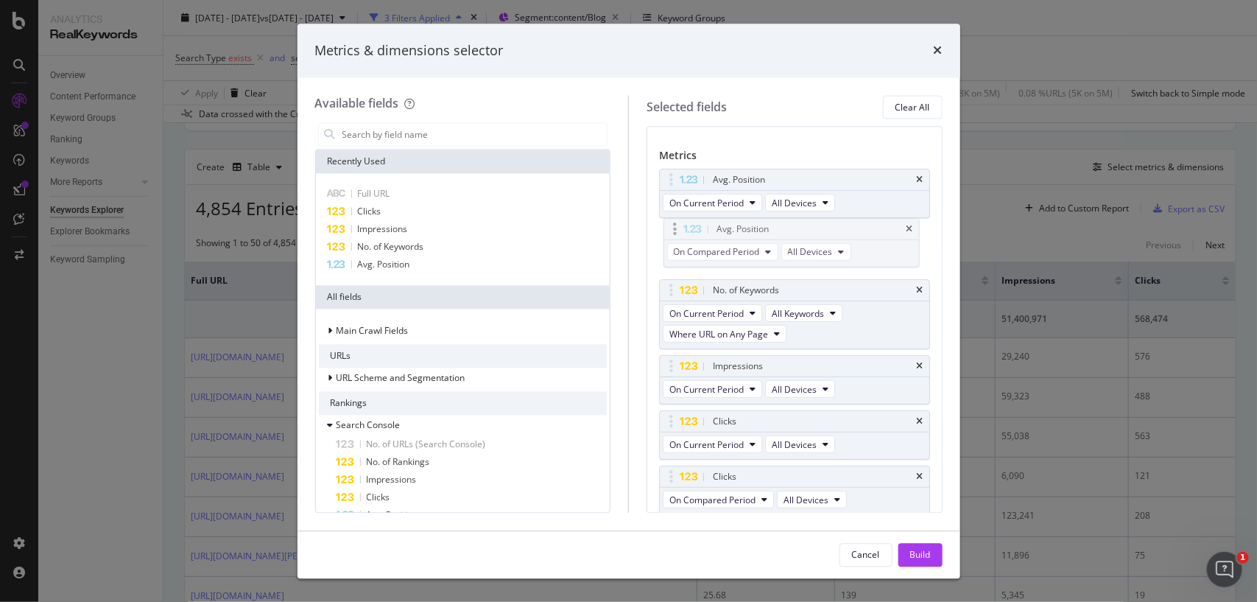
drag, startPoint x: 670, startPoint y: 317, endPoint x: 674, endPoint y: 229, distance: 88.5
click at [674, 229] on body "Analytics RealKeywords Overview Content Performance Keyword Groups Ranking Keyw…" at bounding box center [628, 301] width 1257 height 602
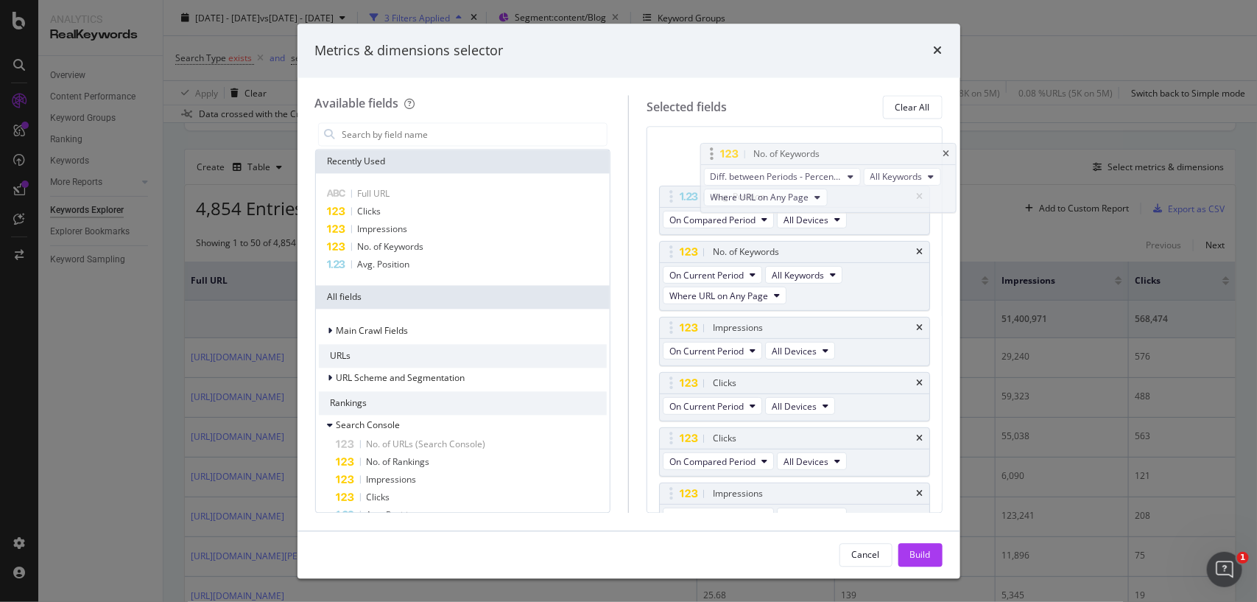
scroll to position [168, 0]
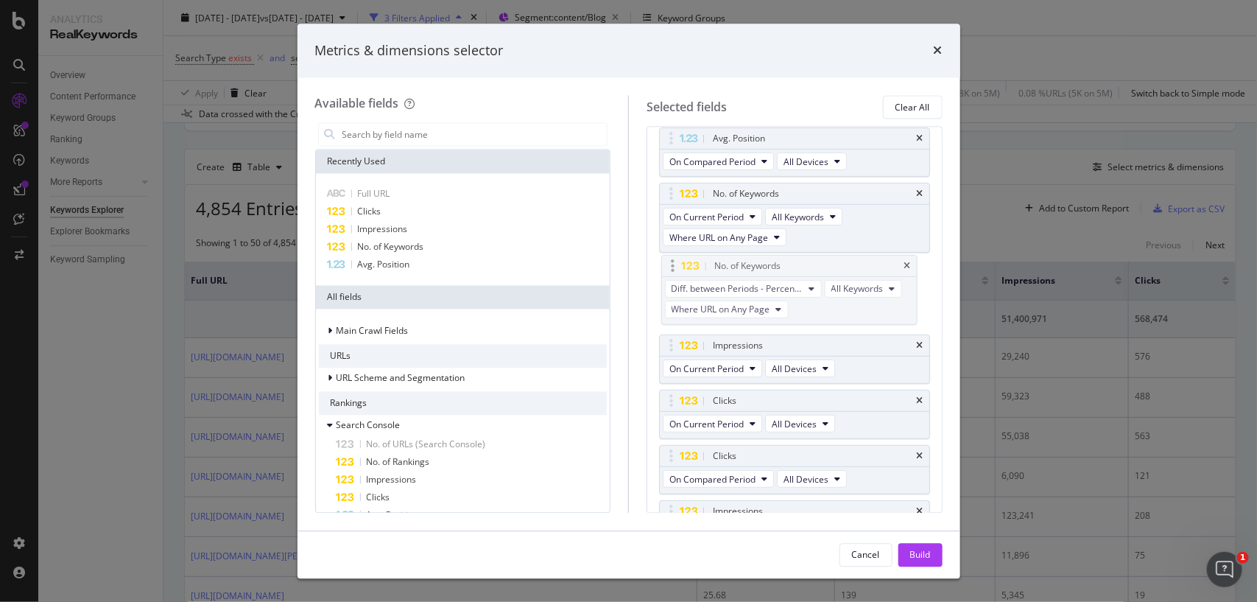
drag, startPoint x: 667, startPoint y: 422, endPoint x: 669, endPoint y: 264, distance: 158.4
click at [669, 264] on body "Analytics RealKeywords Overview Content Performance Keyword Groups Ranking Keyw…" at bounding box center [628, 301] width 1257 height 602
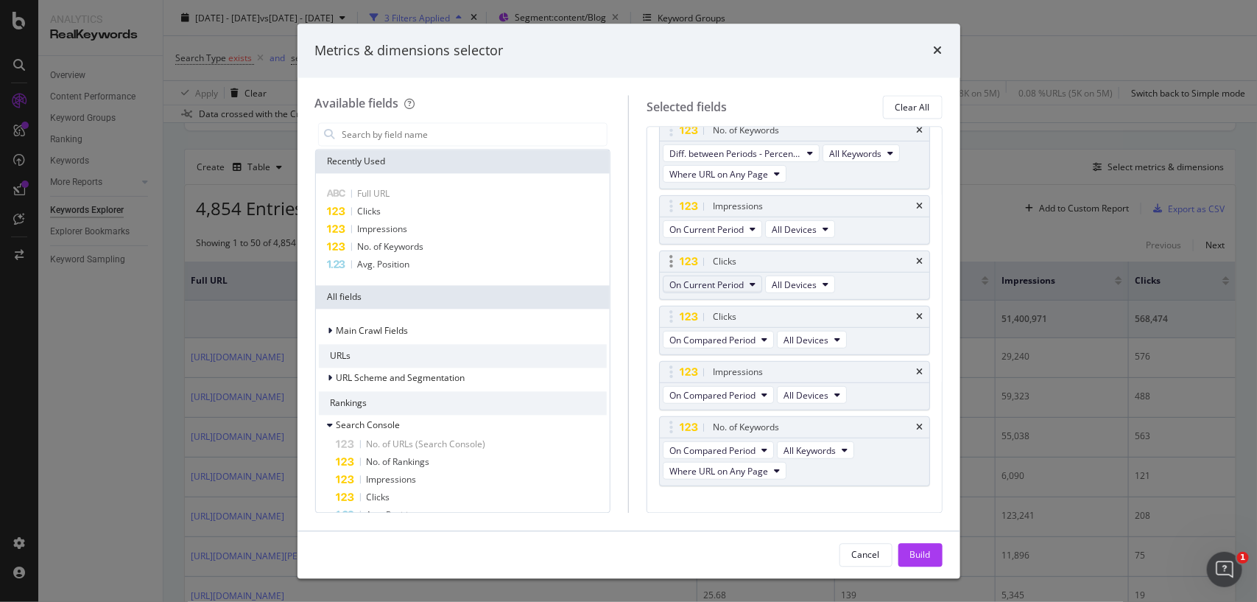
scroll to position [320, 0]
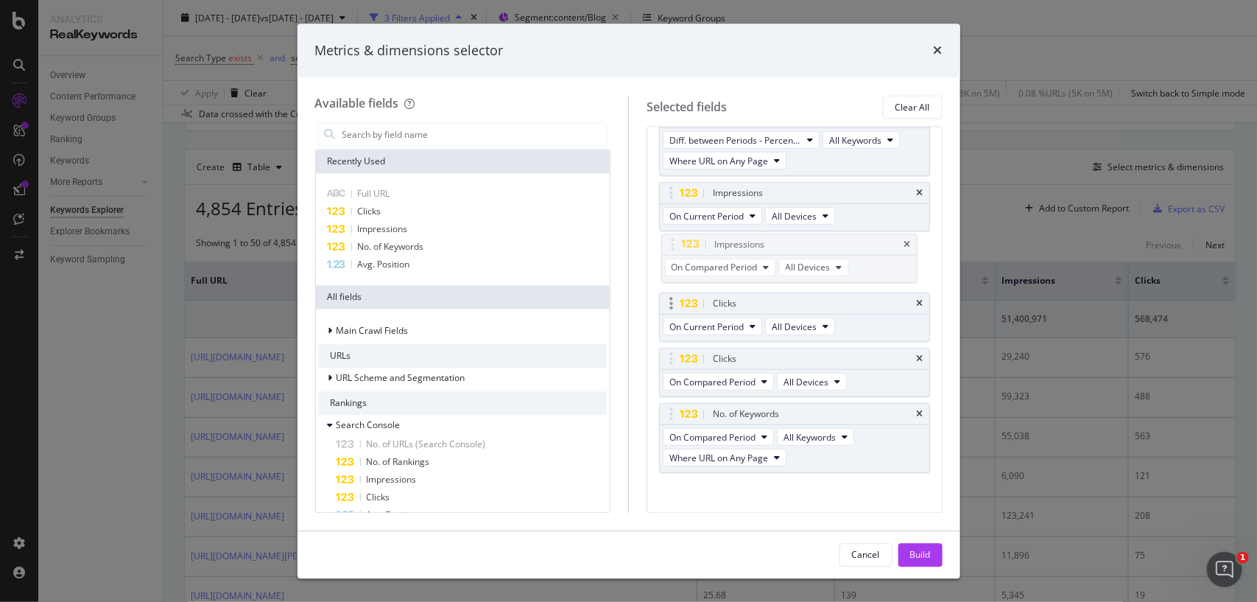
drag, startPoint x: 675, startPoint y: 362, endPoint x: 676, endPoint y: 245, distance: 117.1
click at [676, 245] on body "Analytics RealKeywords Overview Content Performance Keyword Groups Ranking Keyw…" at bounding box center [628, 301] width 1257 height 602
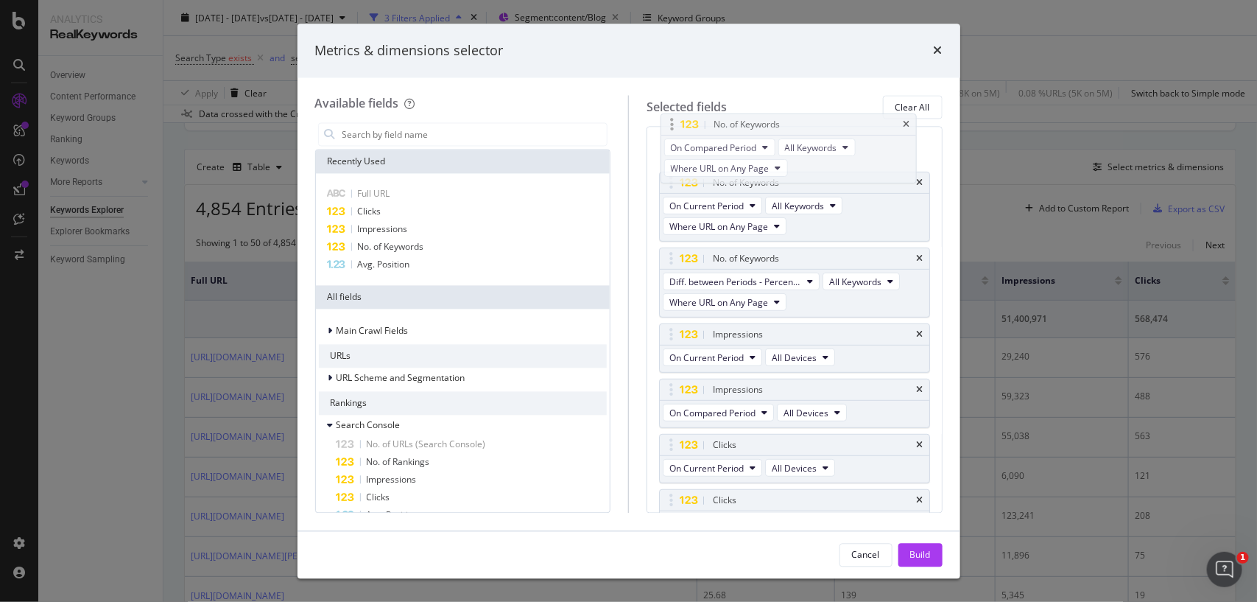
scroll to position [239, 0]
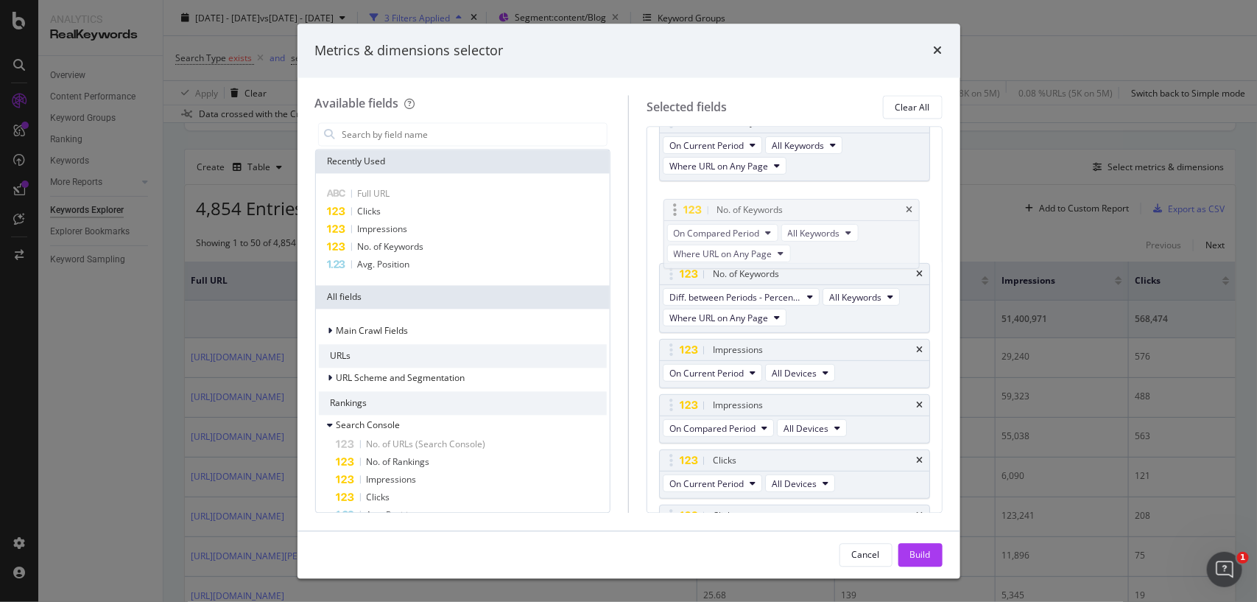
drag, startPoint x: 674, startPoint y: 404, endPoint x: 678, endPoint y: 211, distance: 193.0
click at [678, 211] on body "Analytics RealKeywords Overview Content Performance Keyword Groups Ranking Keyw…" at bounding box center [628, 301] width 1257 height 602
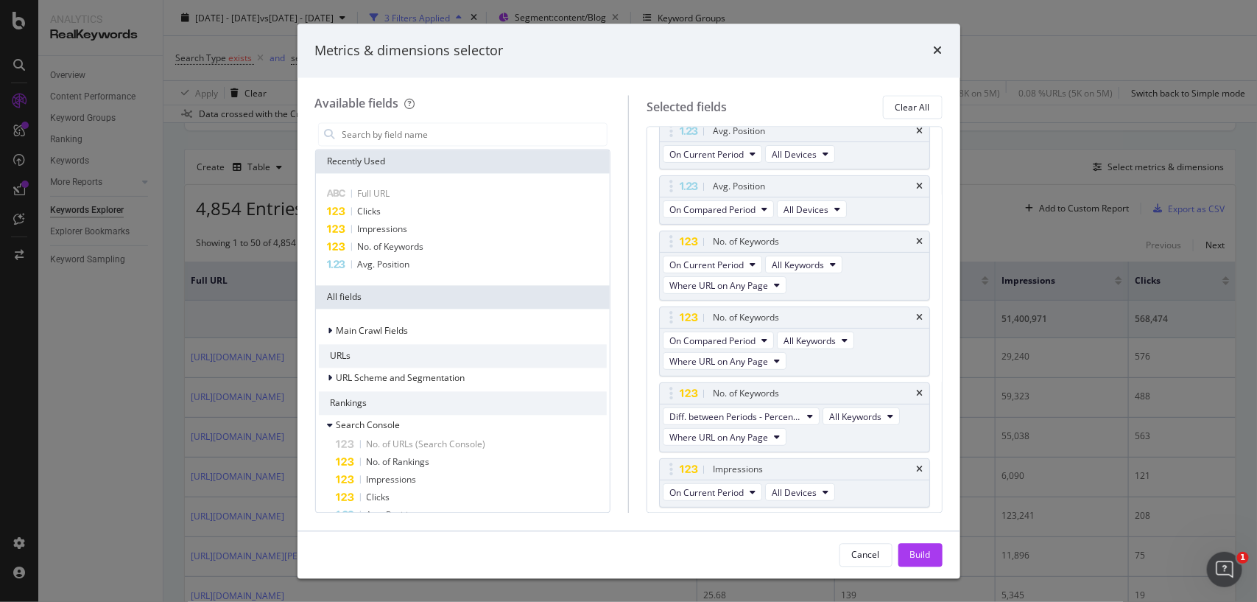
scroll to position [123, 0]
click at [917, 389] on icon "times" at bounding box center [920, 390] width 7 height 9
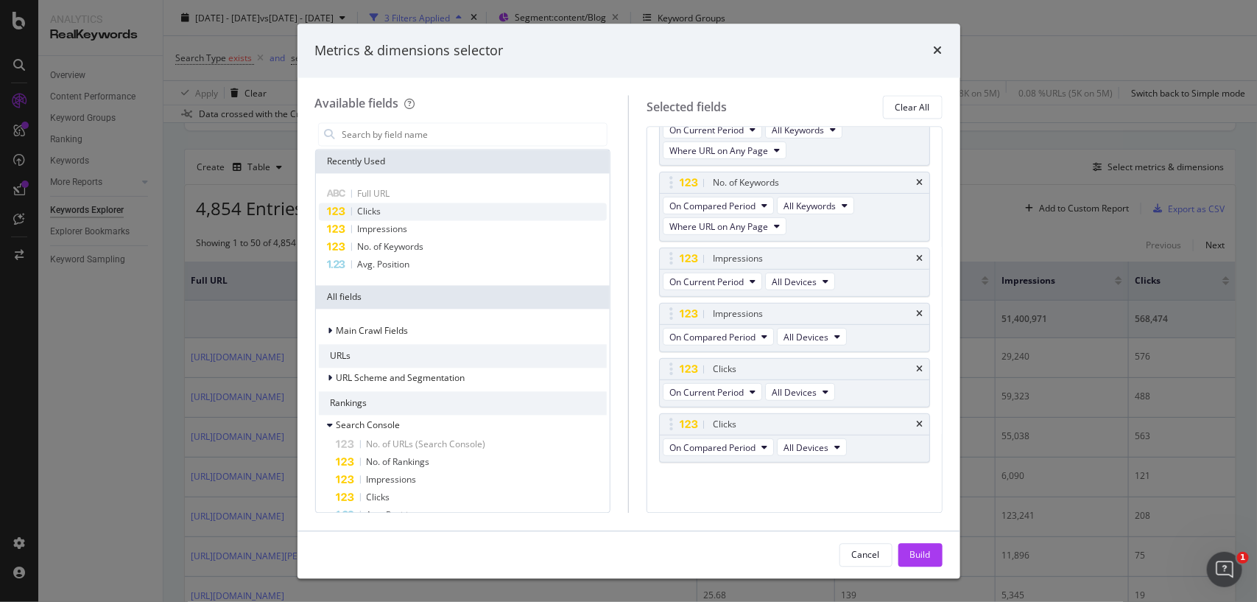
click at [413, 204] on div "Clicks" at bounding box center [463, 212] width 289 height 18
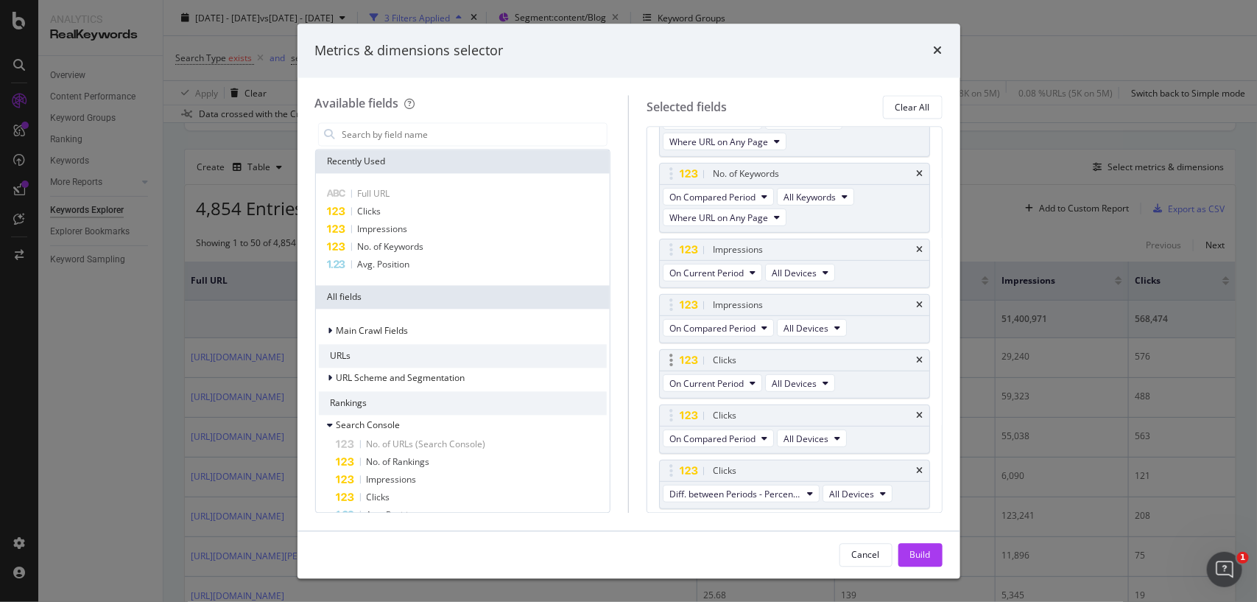
scroll to position [300, 0]
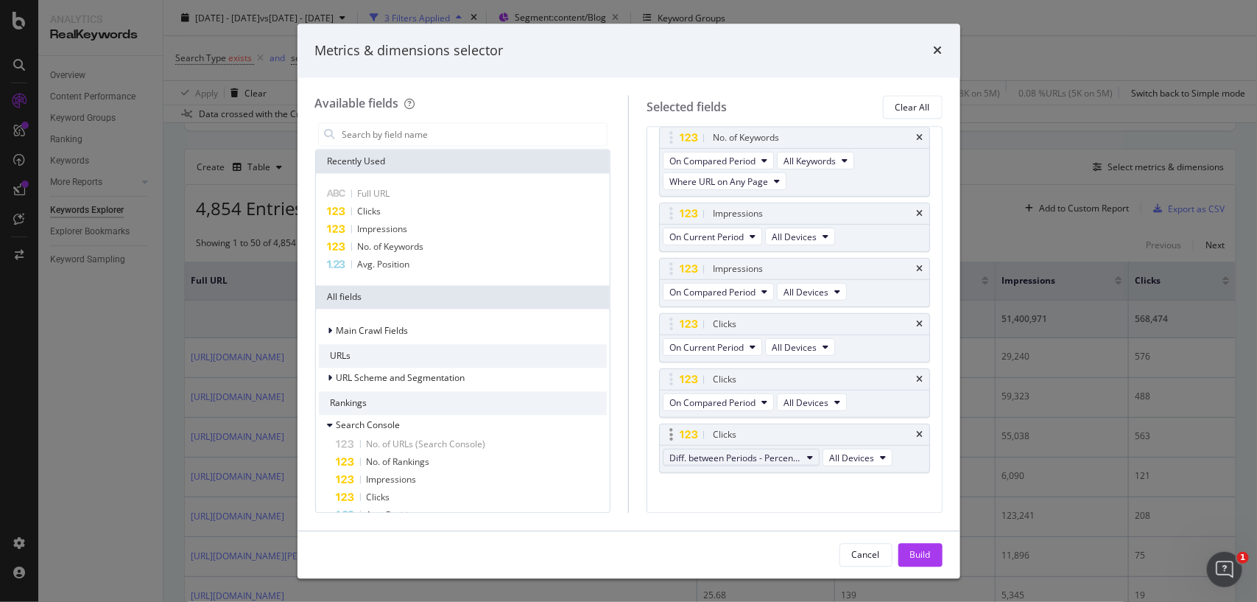
click at [808, 459] on icon "modal" at bounding box center [810, 457] width 6 height 9
click at [771, 575] on div "Diff. between Periods - Value" at bounding box center [749, 567] width 170 height 21
click at [383, 230] on span "Impressions" at bounding box center [383, 229] width 50 height 13
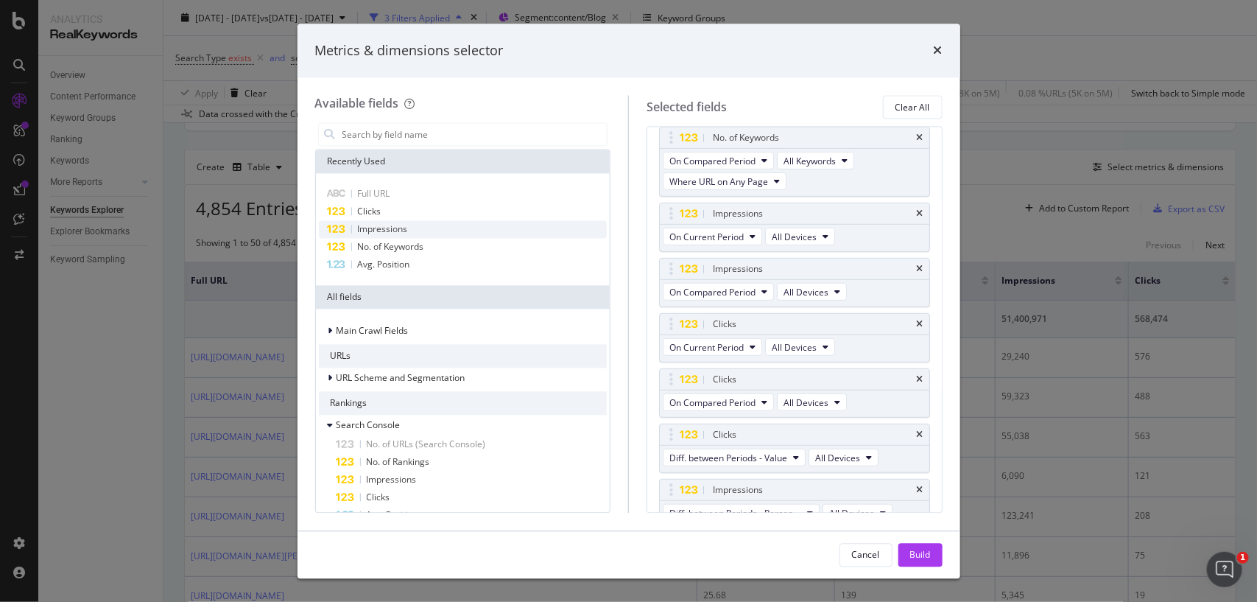
scroll to position [319, 0]
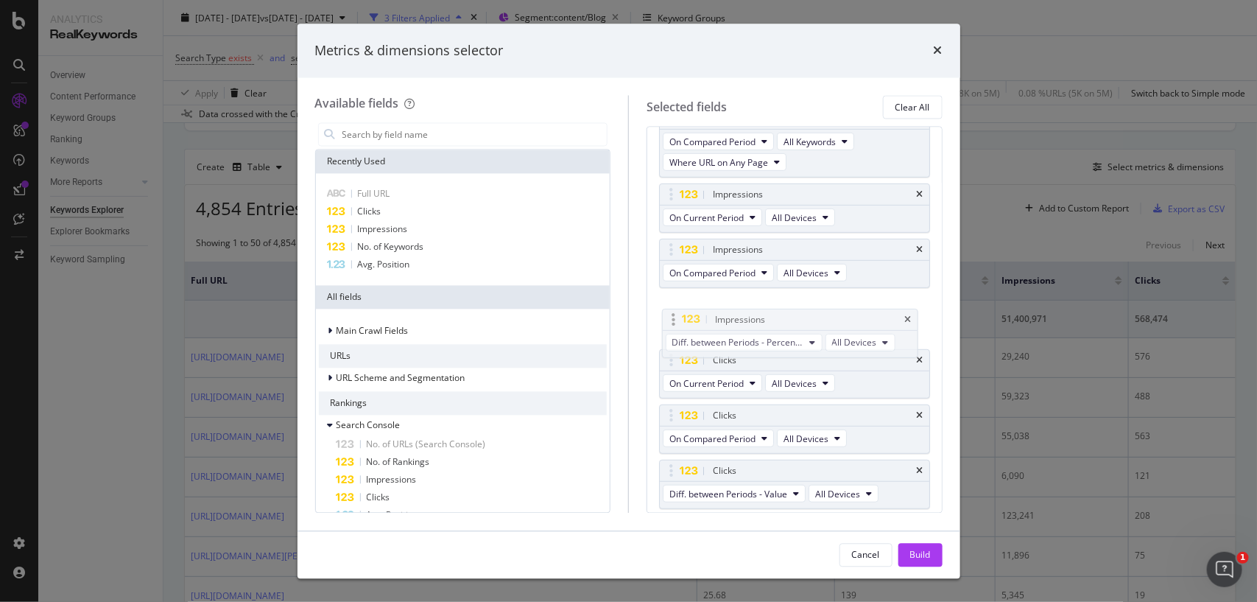
drag, startPoint x: 672, startPoint y: 469, endPoint x: 674, endPoint y: 315, distance: 154.0
click at [674, 315] on body "Analytics RealKeywords Overview Content Performance Keyword Groups Ranking Keyw…" at bounding box center [628, 301] width 1257 height 602
click at [745, 331] on span "Diff. between Periods - Percentage" at bounding box center [736, 327] width 132 height 13
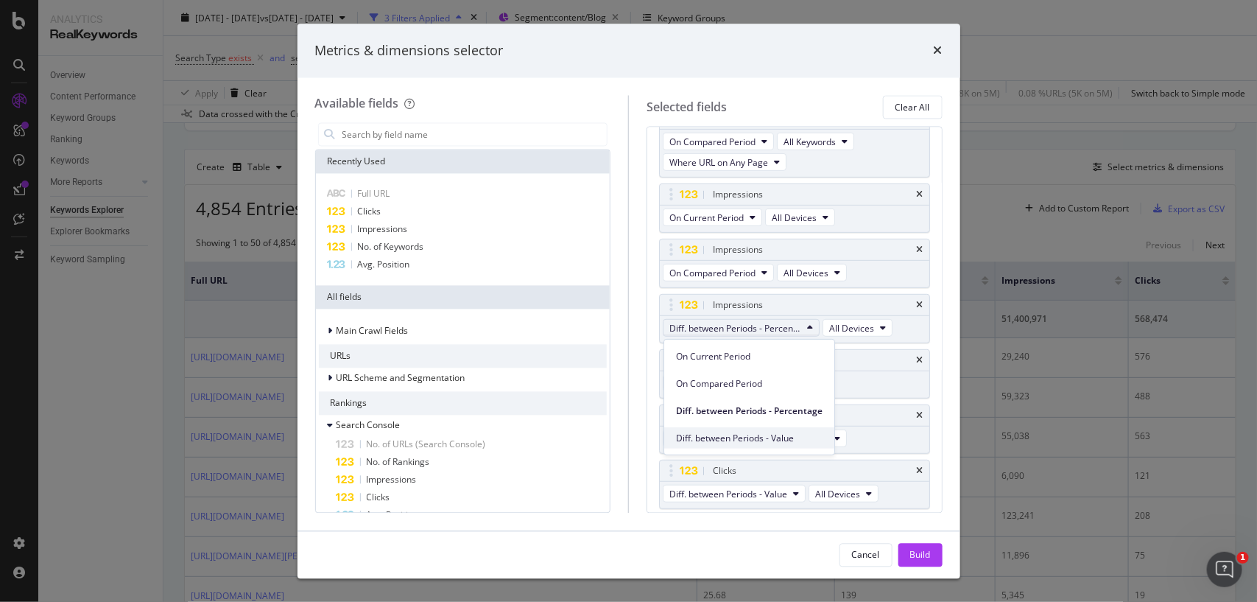
click at [762, 433] on span "Diff. between Periods - Value" at bounding box center [749, 438] width 147 height 13
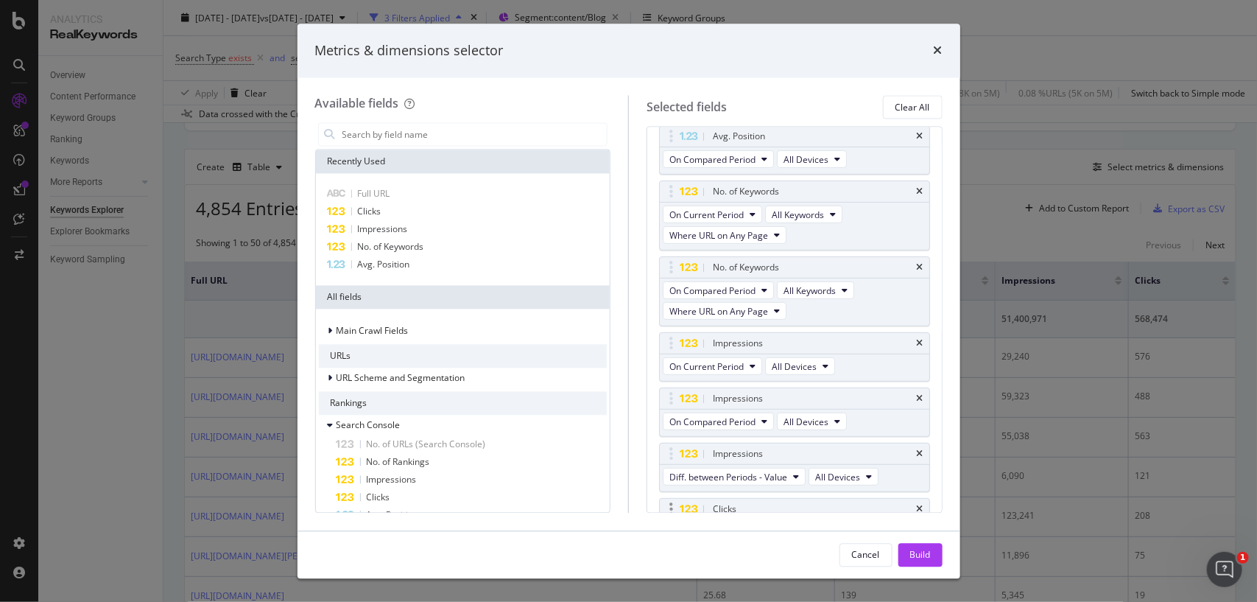
scroll to position [164, 0]
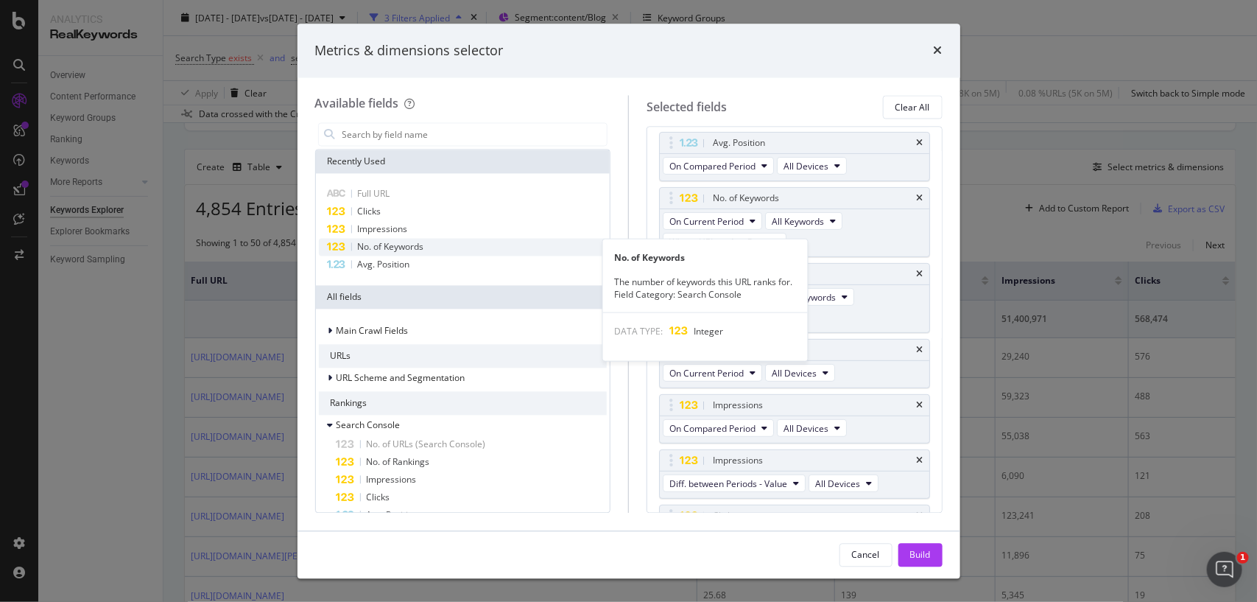
click at [393, 250] on span "No. of Keywords" at bounding box center [391, 247] width 66 height 13
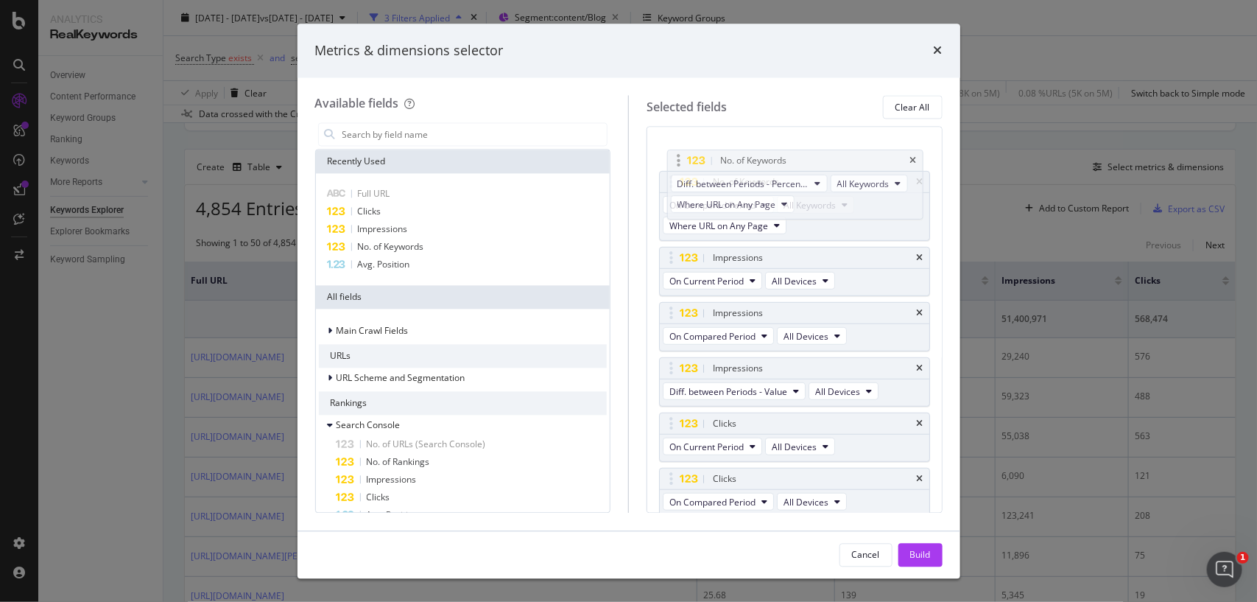
scroll to position [329, 0]
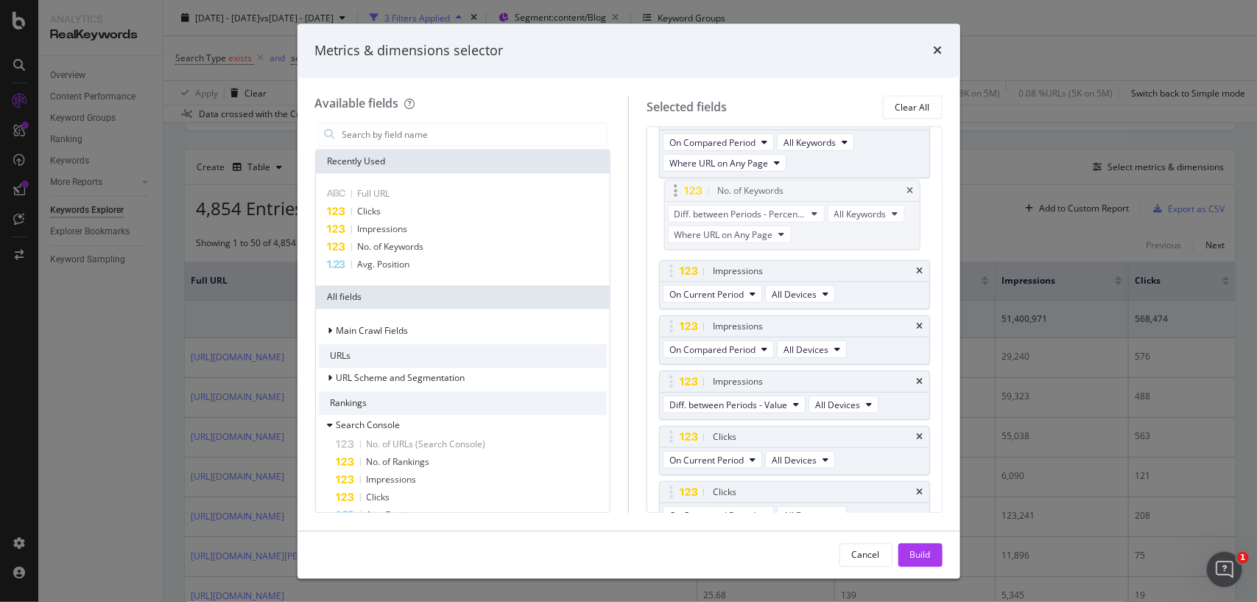
drag, startPoint x: 674, startPoint y: 454, endPoint x: 678, endPoint y: 193, distance: 261.5
click at [678, 193] on body "Analytics RealKeywords Overview Content Performance Keyword Groups Ranking Keyw…" at bounding box center [628, 301] width 1257 height 602
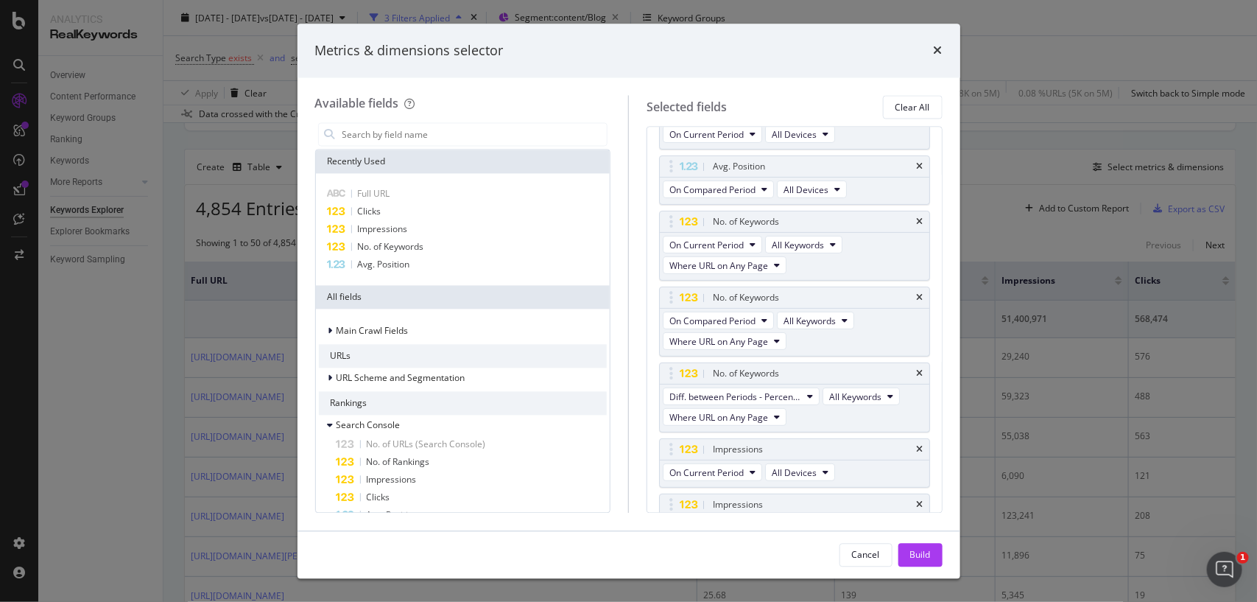
scroll to position [137, 0]
click at [731, 405] on span "Diff. between Periods - Percentage" at bounding box center [736, 399] width 132 height 13
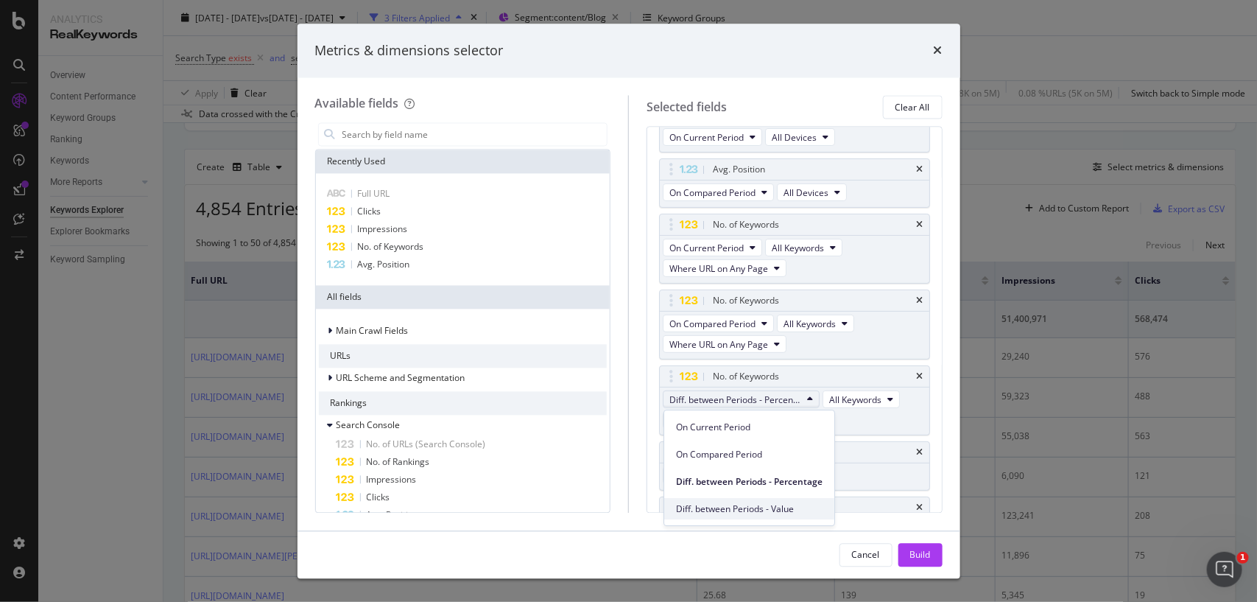
click at [720, 505] on span "Diff. between Periods - Value" at bounding box center [749, 508] width 147 height 13
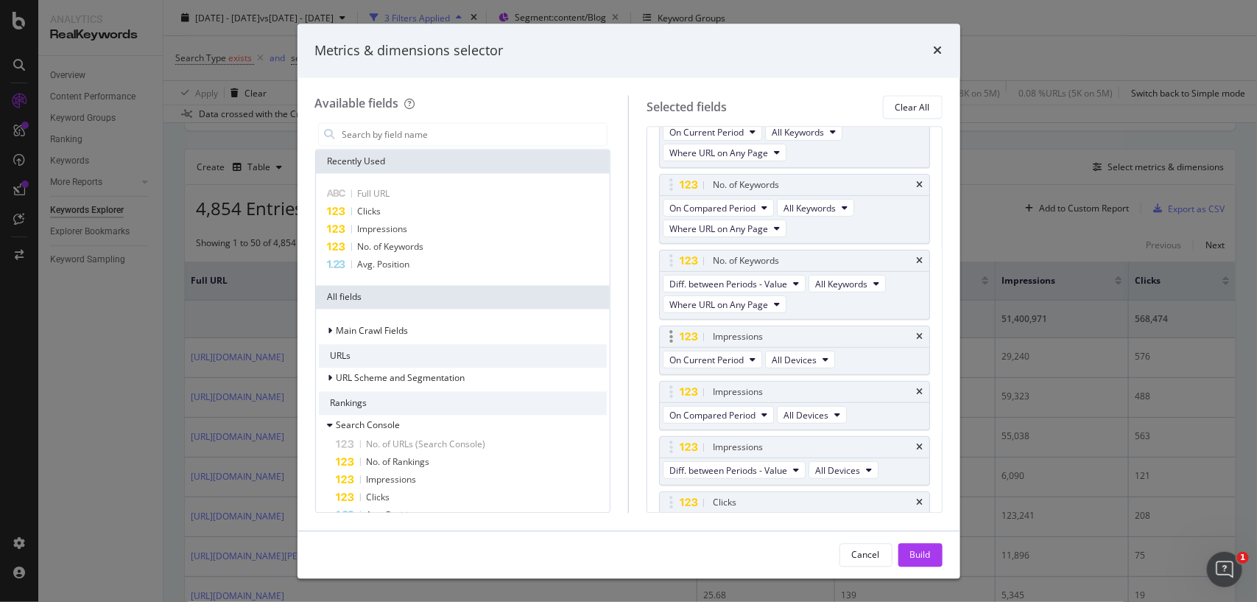
scroll to position [263, 0]
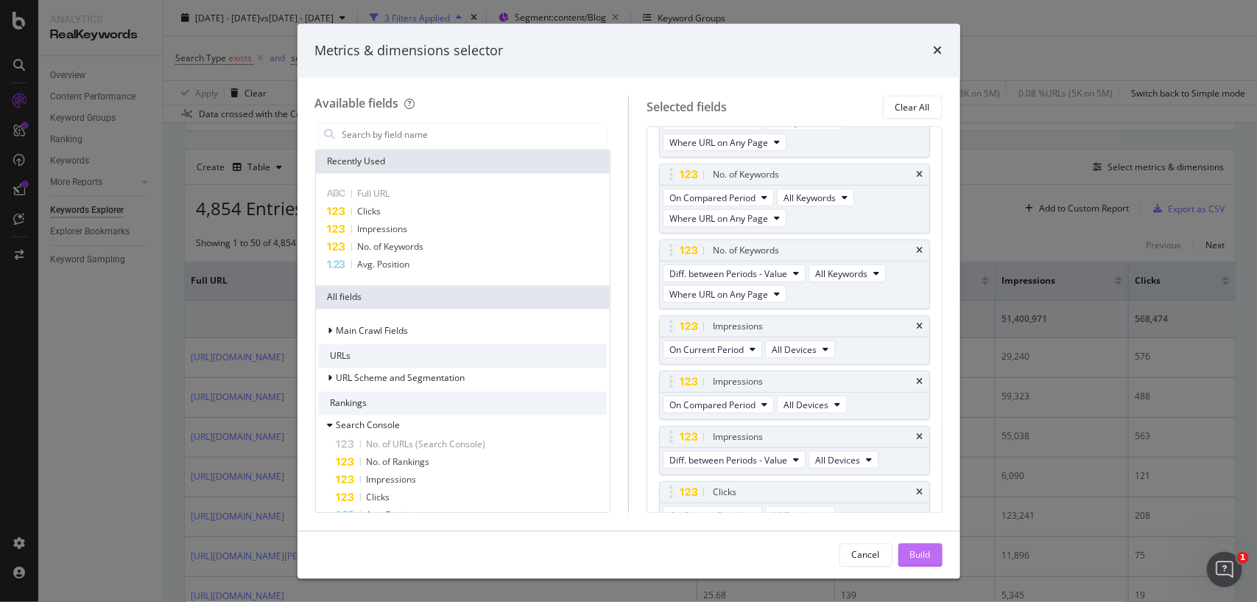
click at [927, 547] on div "Build" at bounding box center [920, 555] width 21 height 22
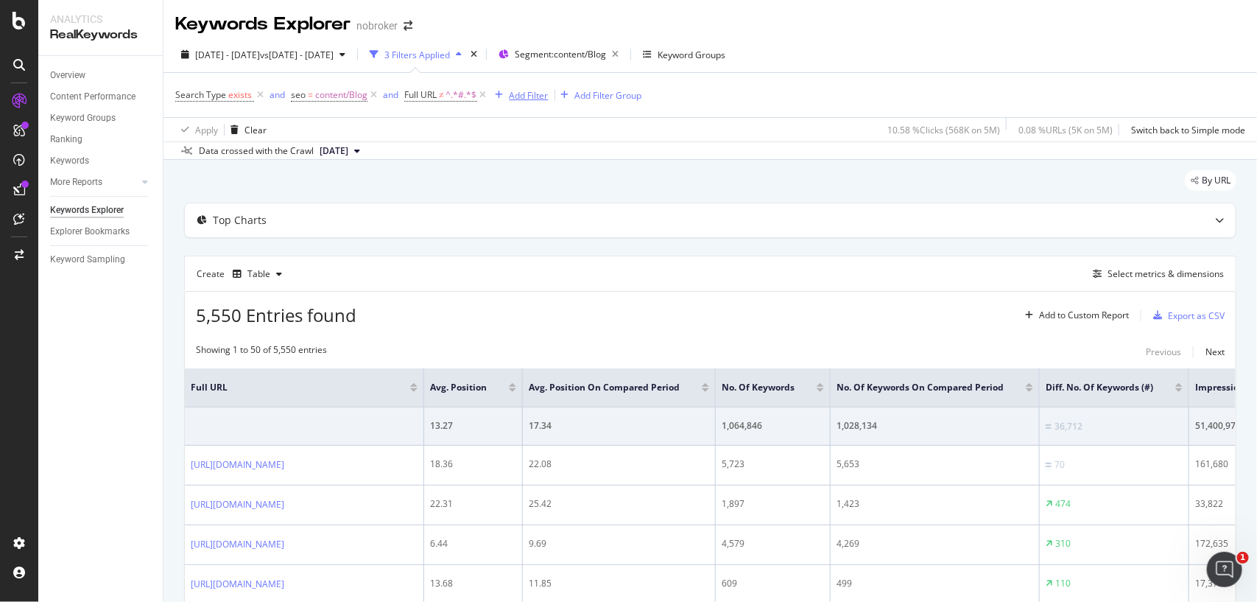
click at [505, 94] on div "button" at bounding box center [500, 95] width 20 height 9
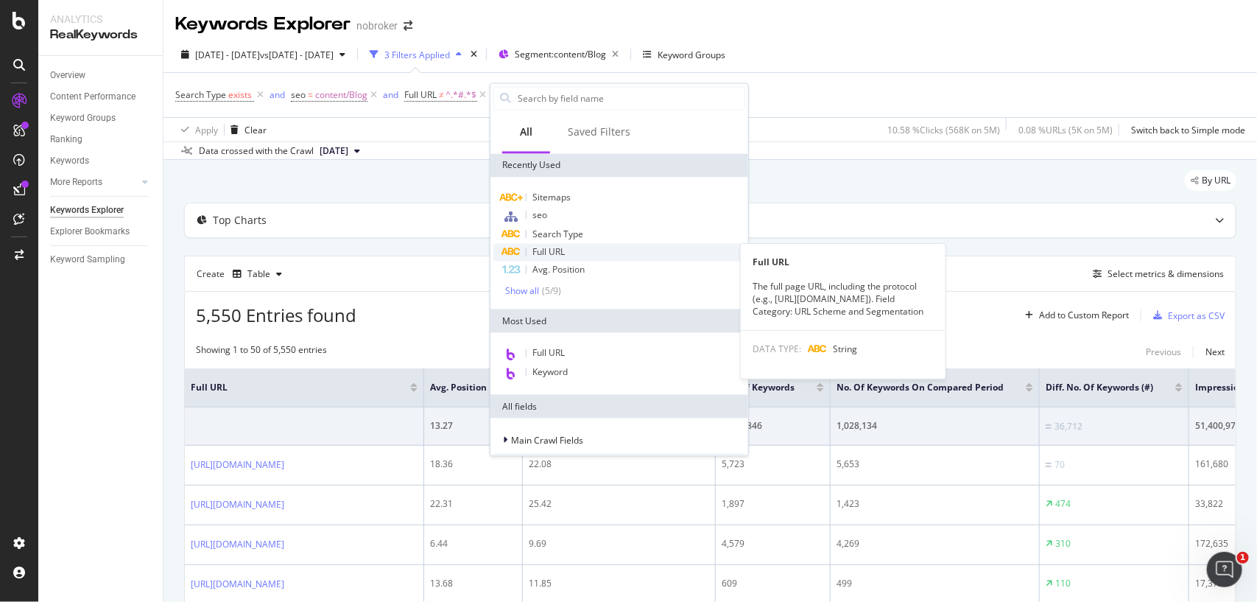
click at [550, 256] on span "Full URL" at bounding box center [549, 252] width 32 height 13
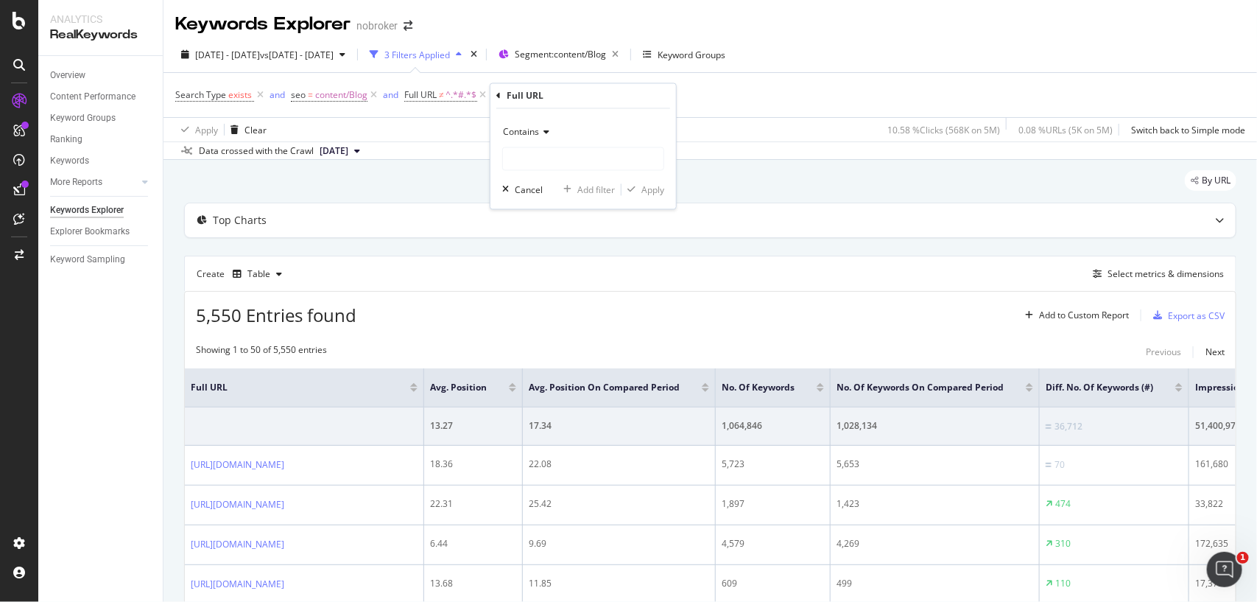
click at [538, 130] on span "Contains" at bounding box center [521, 132] width 36 height 13
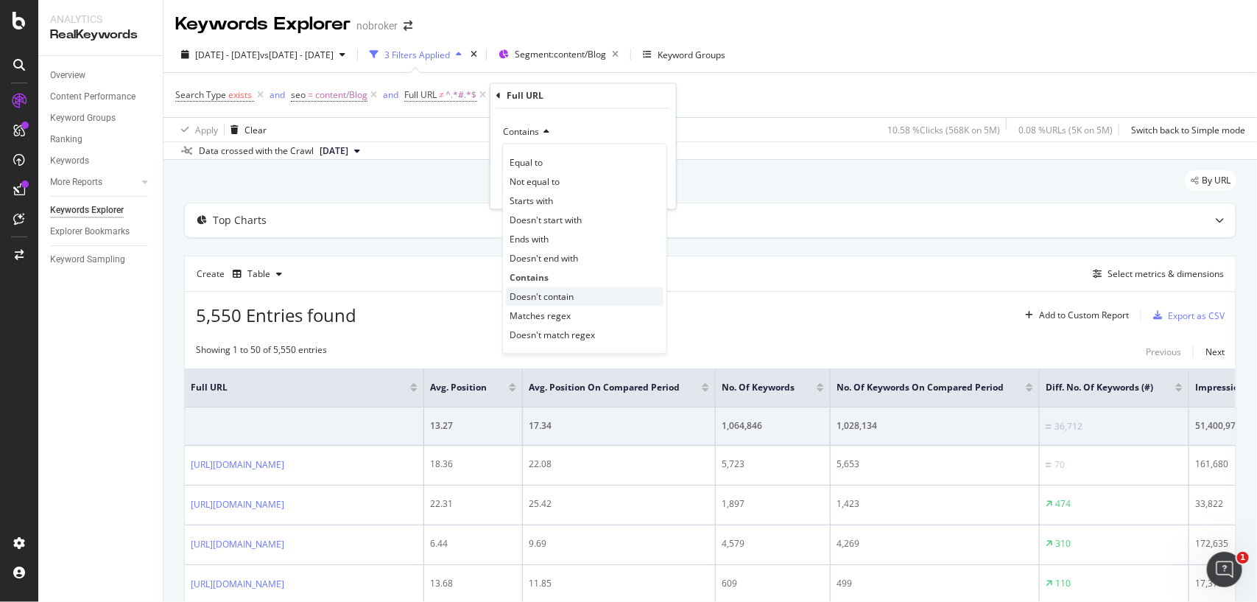
click at [527, 302] on span "Doesn't contain" at bounding box center [542, 296] width 64 height 13
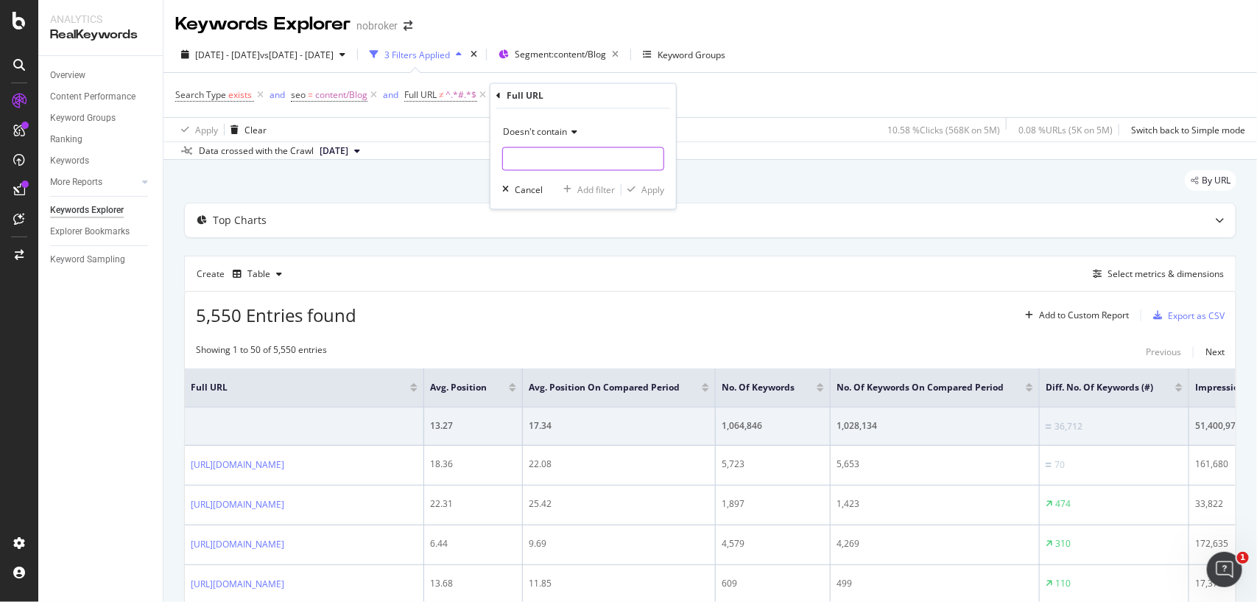
click at [554, 161] on input "text" at bounding box center [583, 159] width 161 height 24
type input "web-stories"
click at [639, 189] on div "button" at bounding box center [632, 190] width 20 height 9
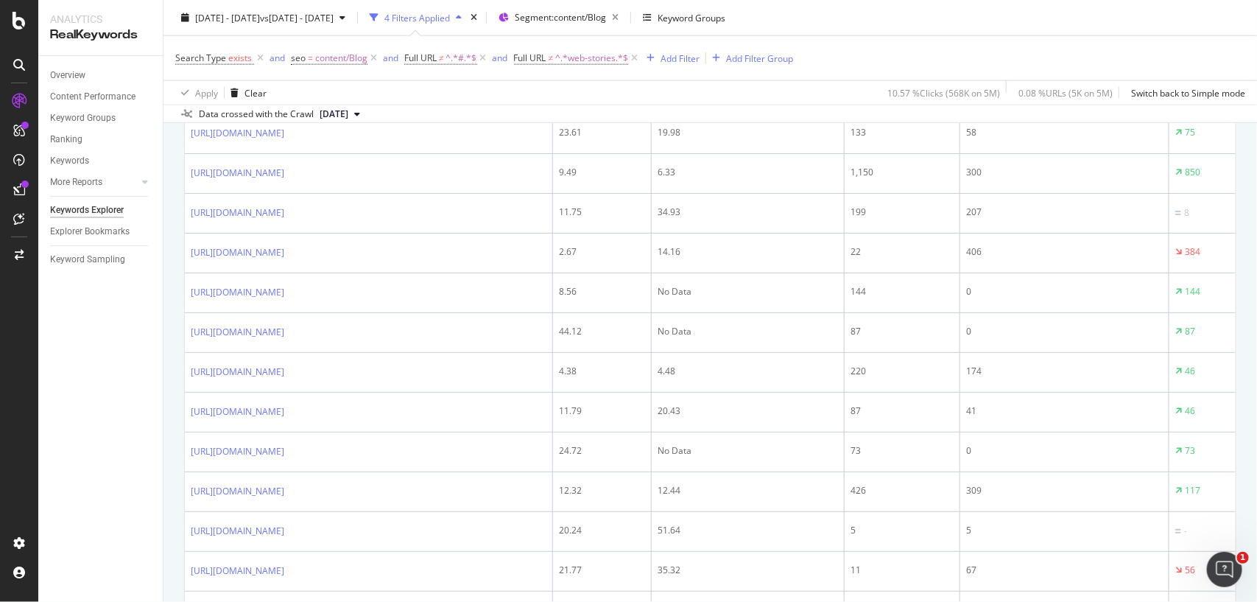
scroll to position [755, 0]
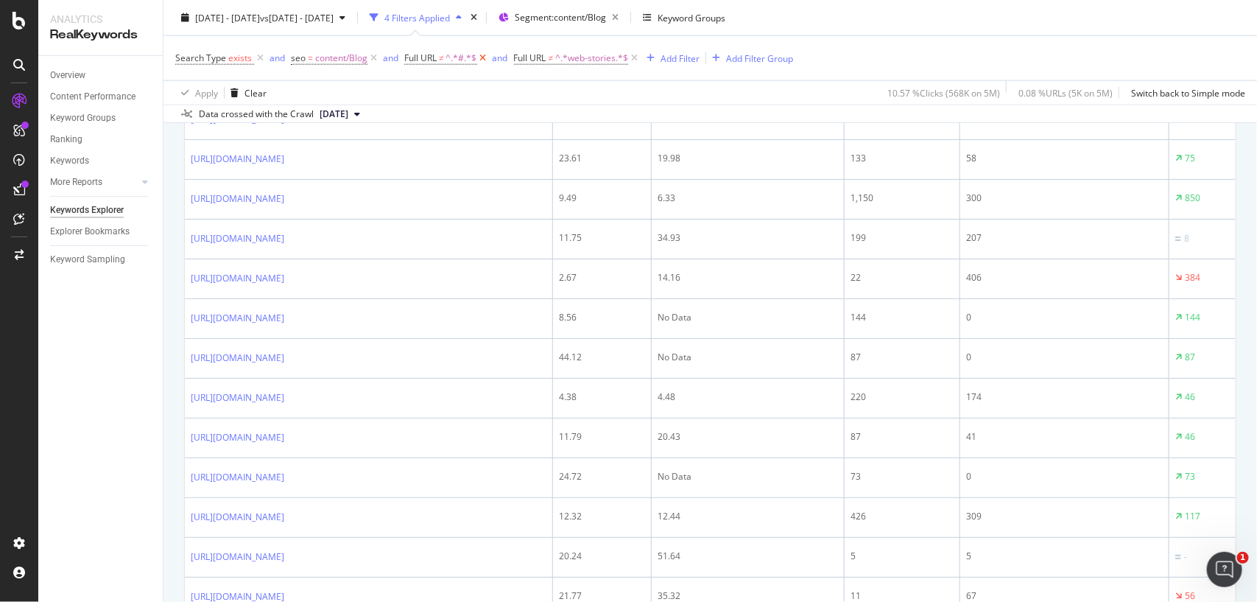
click at [484, 57] on icon at bounding box center [483, 58] width 13 height 15
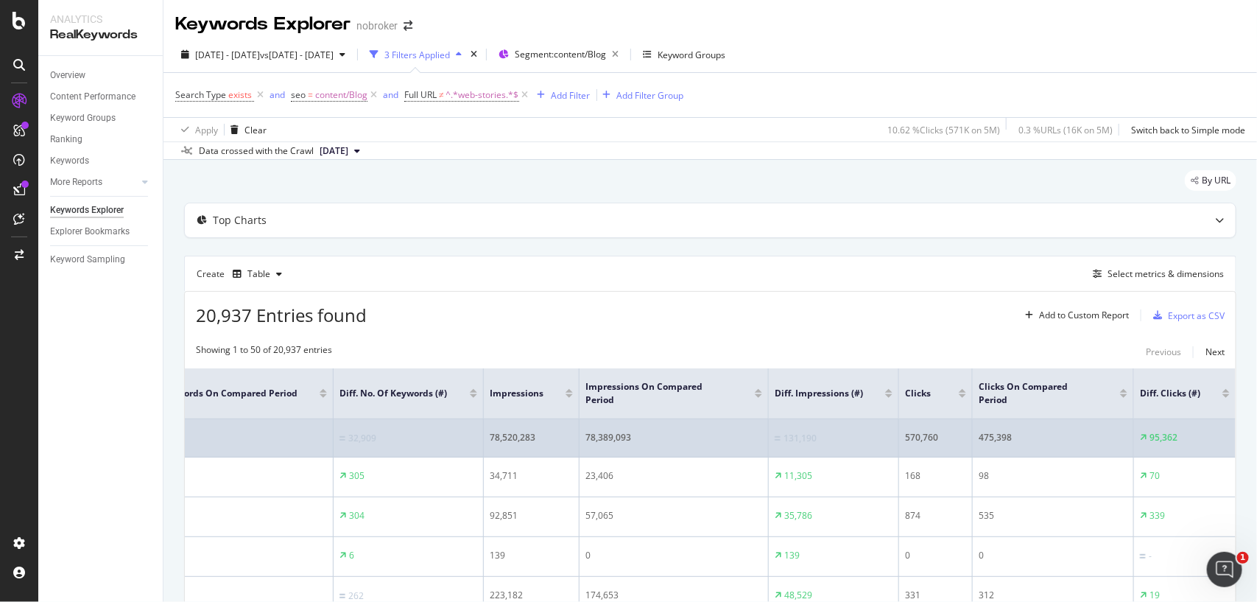
scroll to position [0, 849]
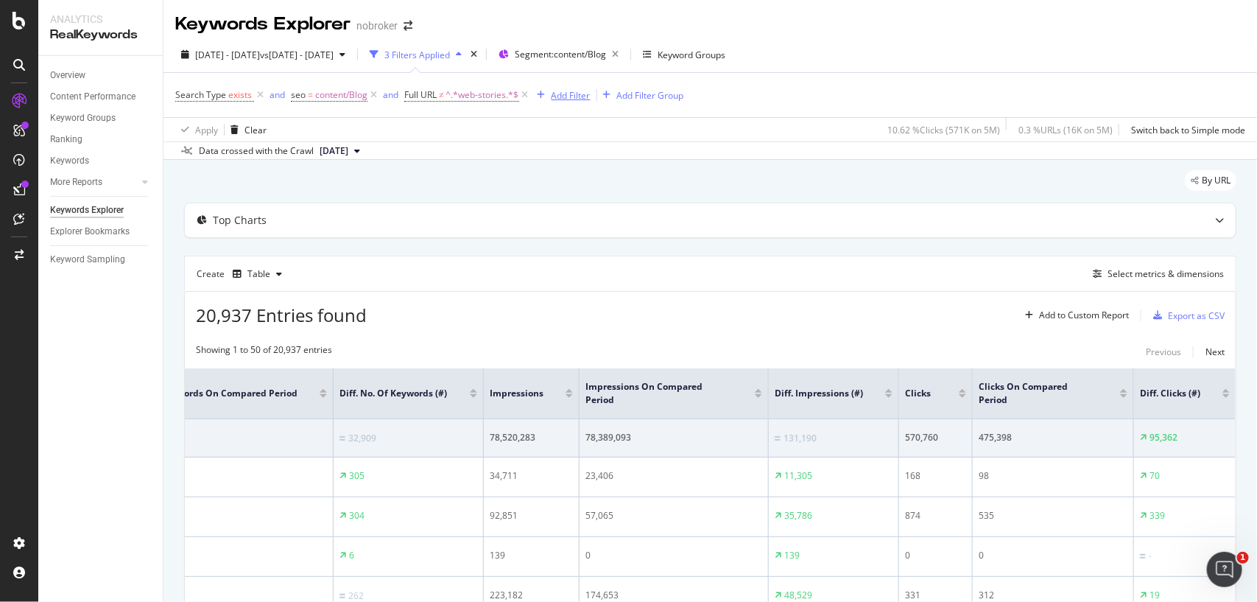
click at [579, 96] on div "Add Filter" at bounding box center [571, 95] width 39 height 13
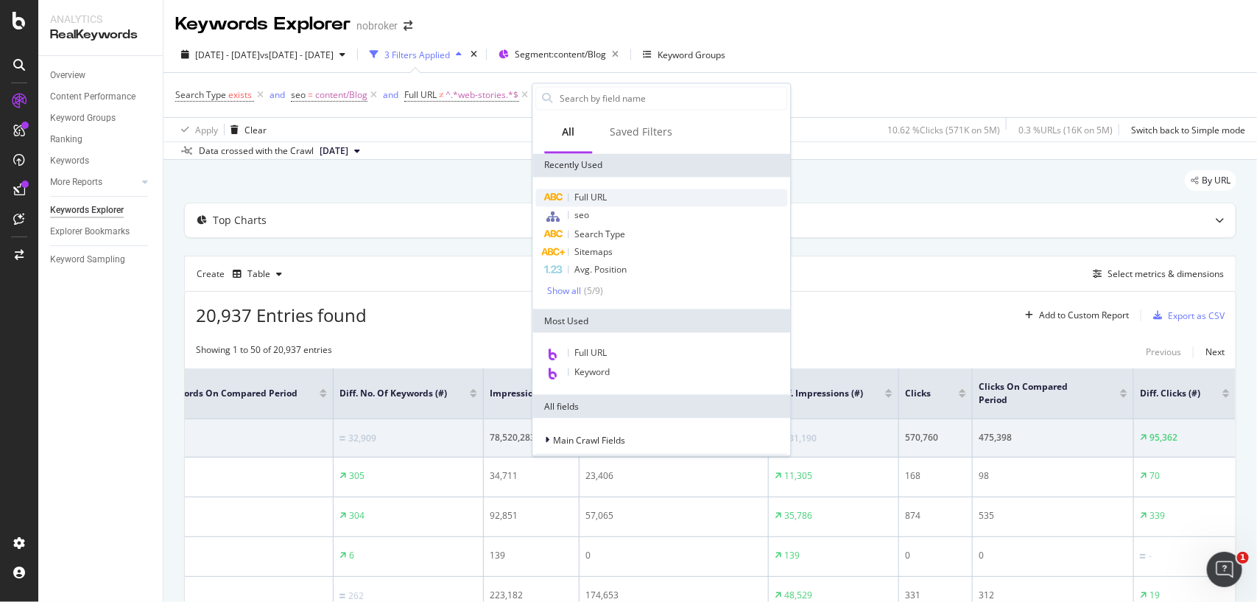
click at [598, 194] on span "Full URL" at bounding box center [591, 198] width 32 height 13
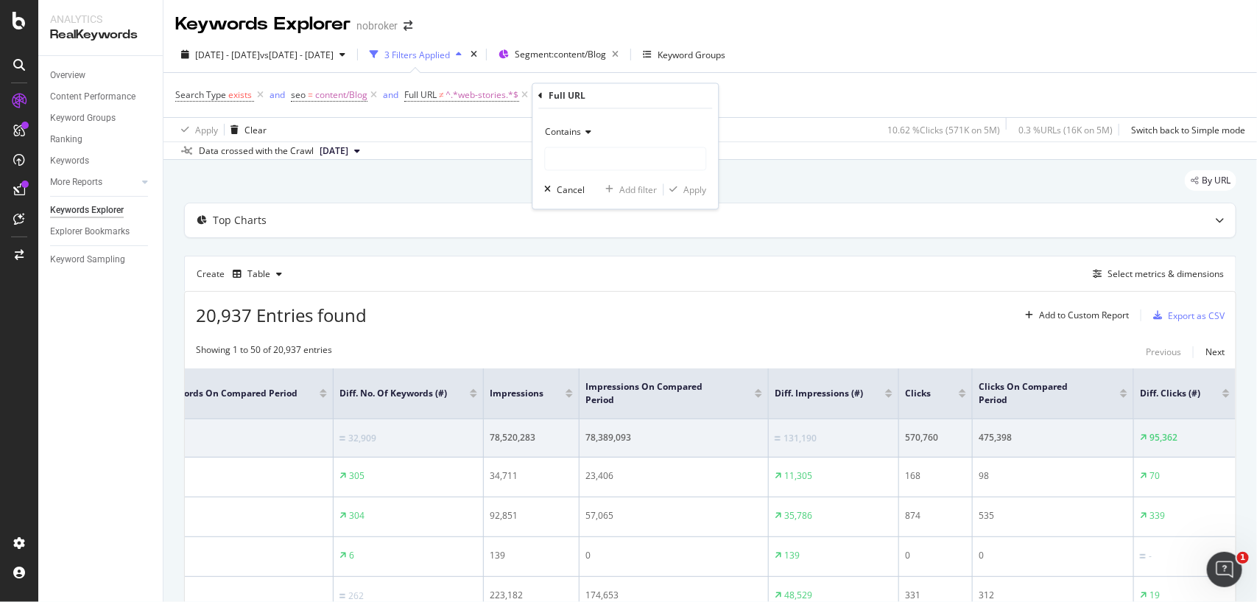
click at [568, 133] on span "Contains" at bounding box center [564, 132] width 36 height 13
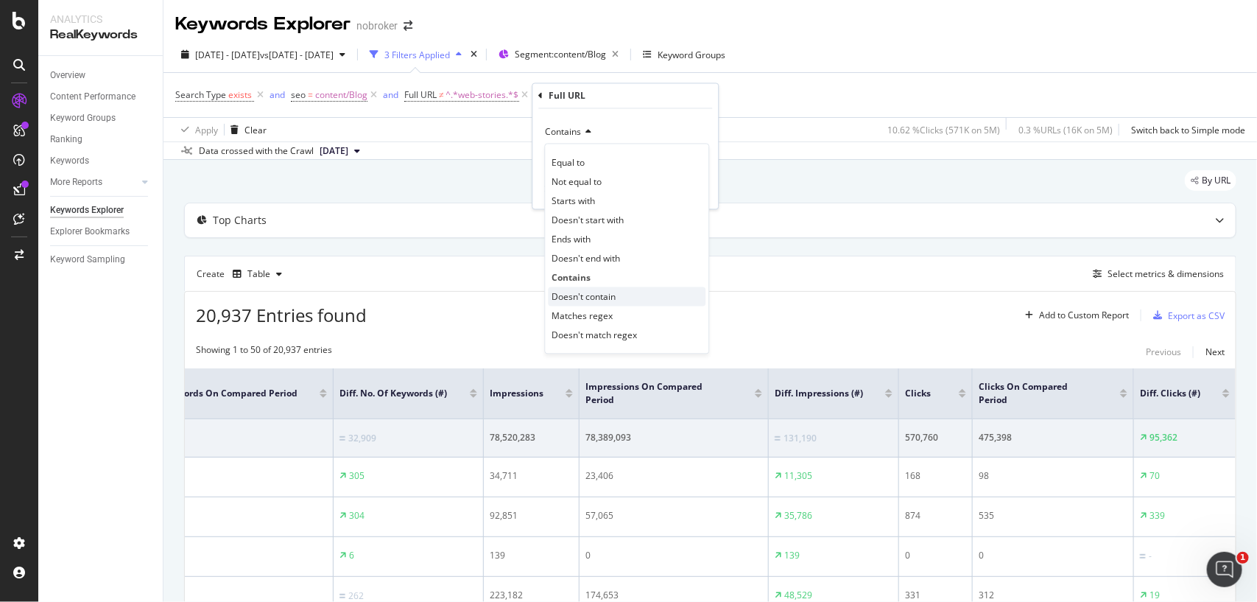
click at [588, 298] on span "Doesn't contain" at bounding box center [584, 296] width 64 height 13
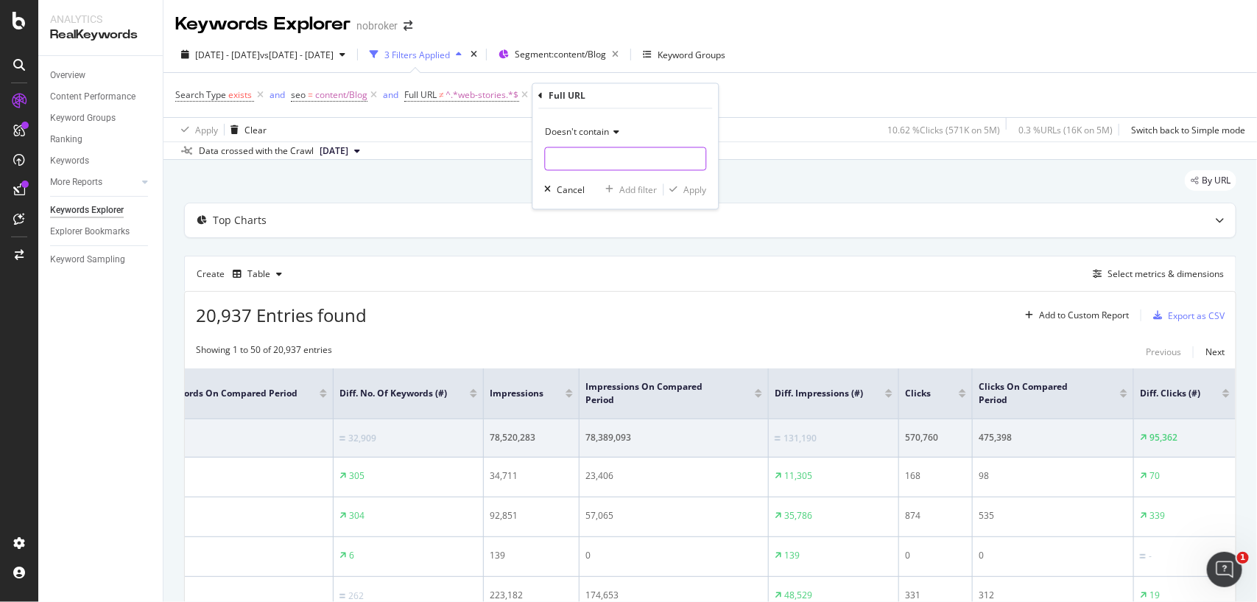
click at [565, 152] on input "text" at bounding box center [626, 159] width 161 height 24
type input "#"
click at [687, 186] on div "Apply" at bounding box center [695, 189] width 23 height 13
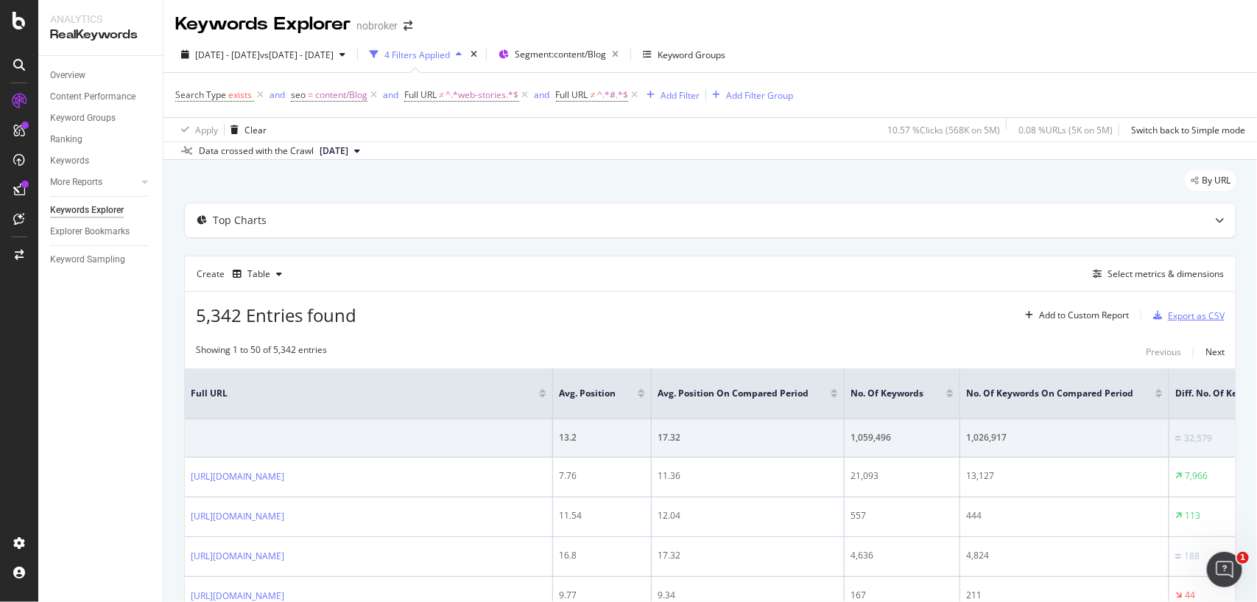
click at [1148, 306] on div "Export as CSV" at bounding box center [1186, 315] width 77 height 22
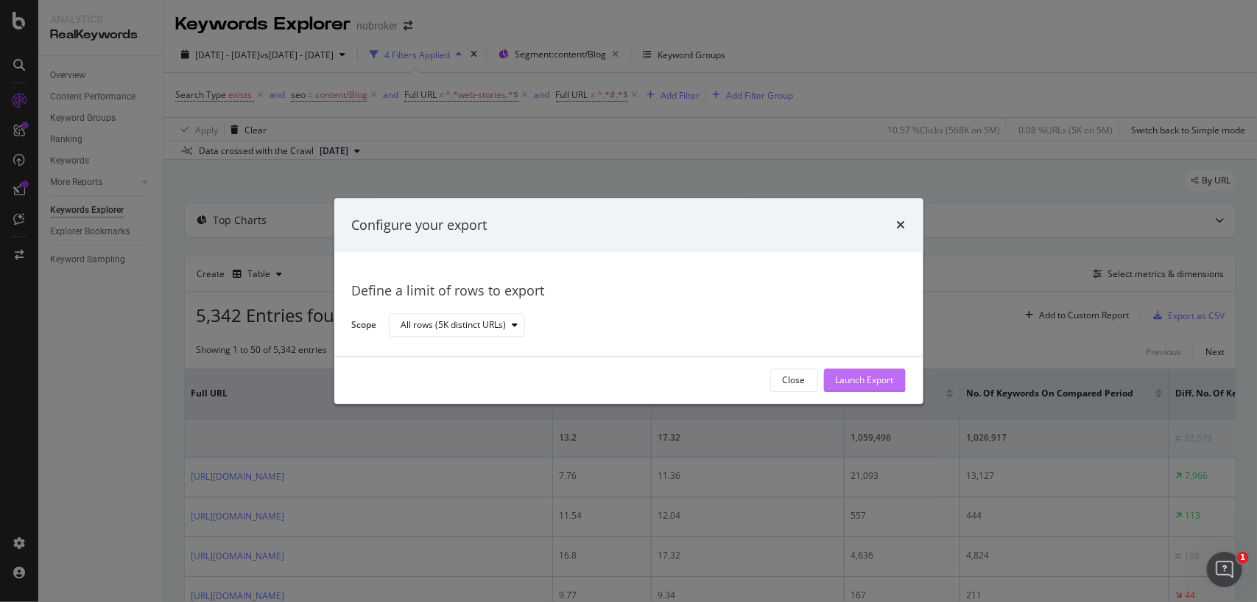
click at [886, 381] on div "Launch Export" at bounding box center [865, 380] width 58 height 13
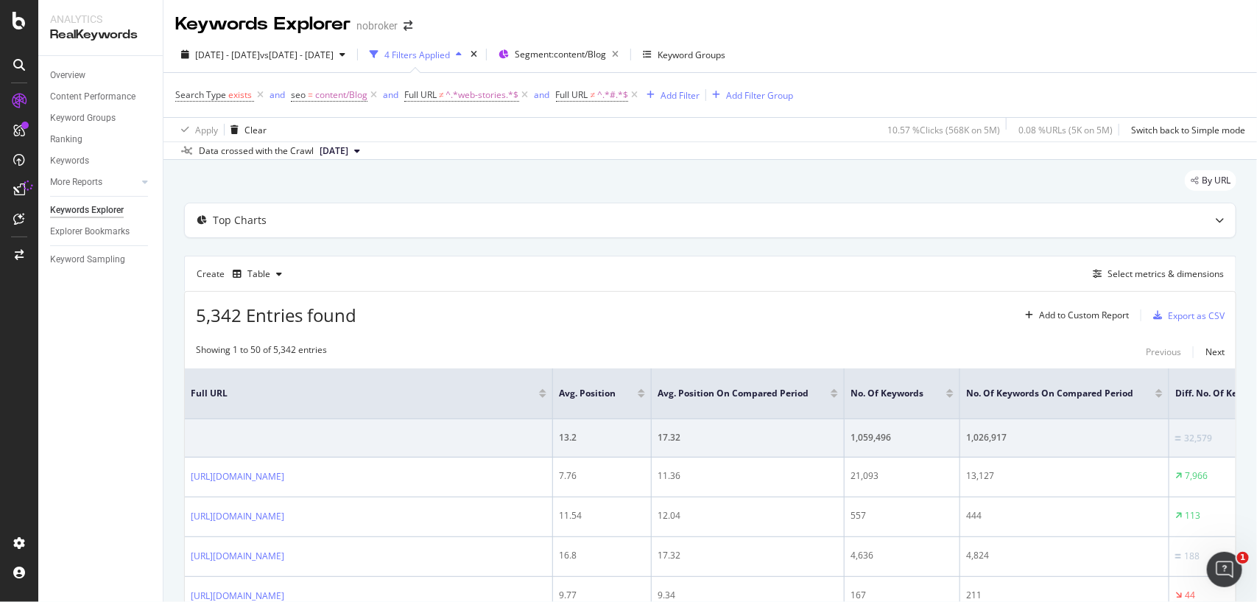
click at [886, 381] on th "No. of Keywords" at bounding box center [903, 393] width 116 height 51
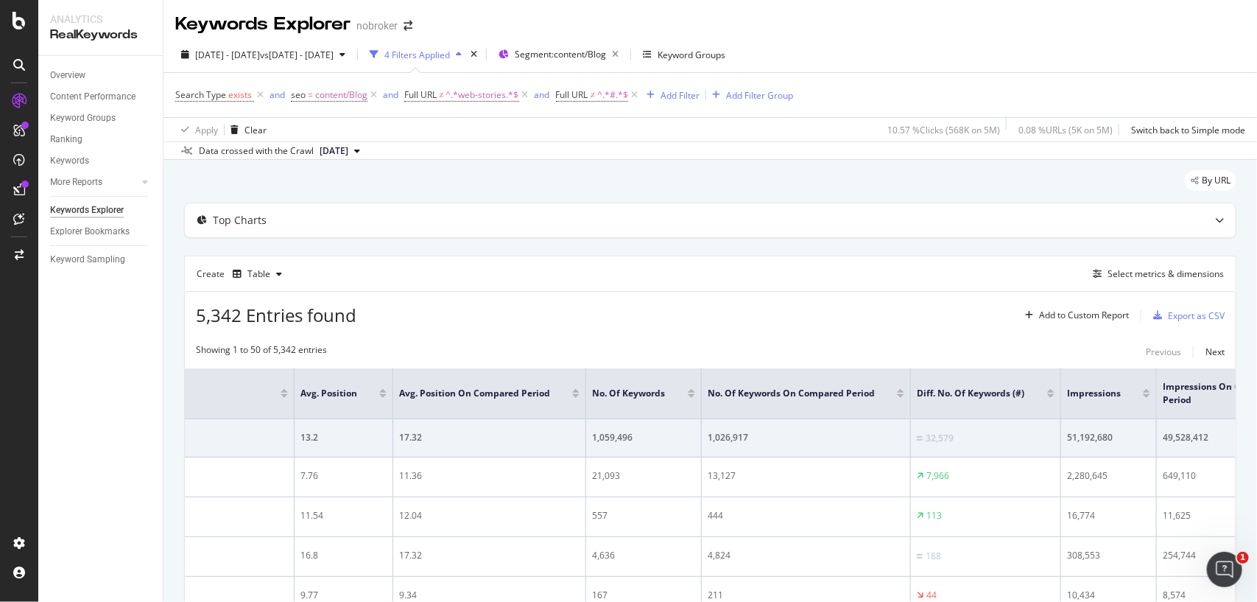
scroll to position [0, 265]
